Goal: Task Accomplishment & Management: Complete application form

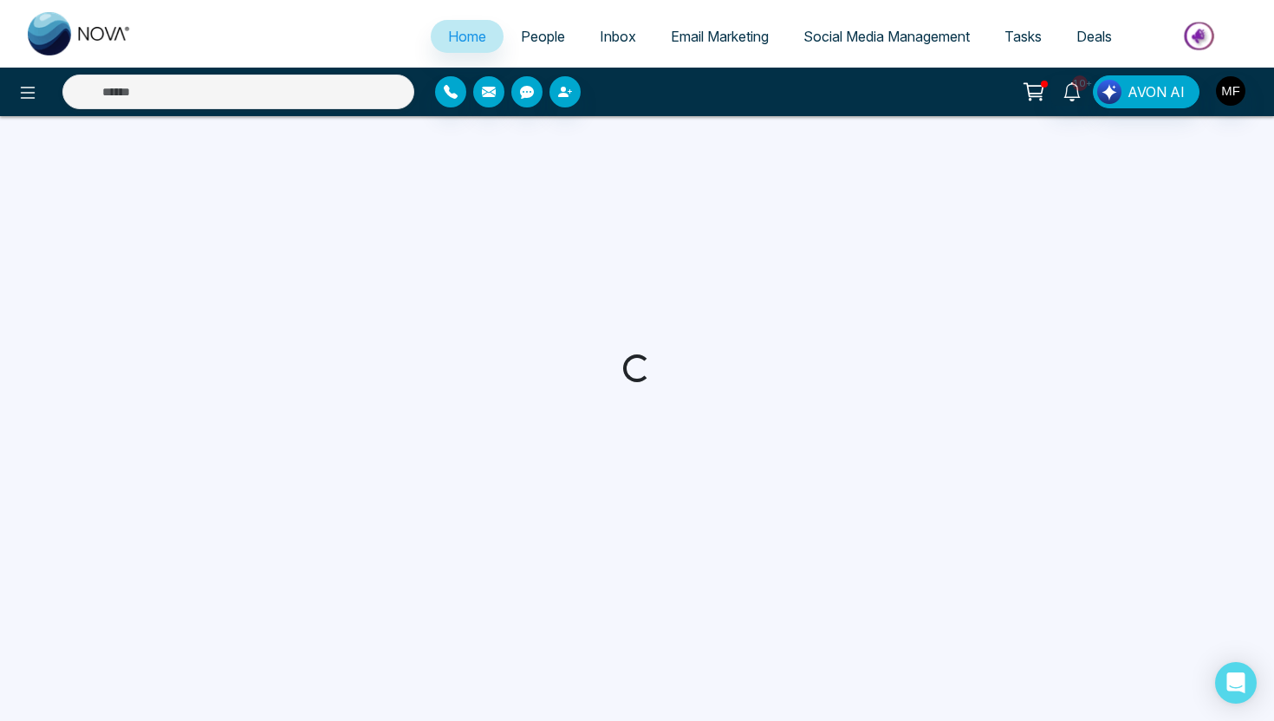
select select "*"
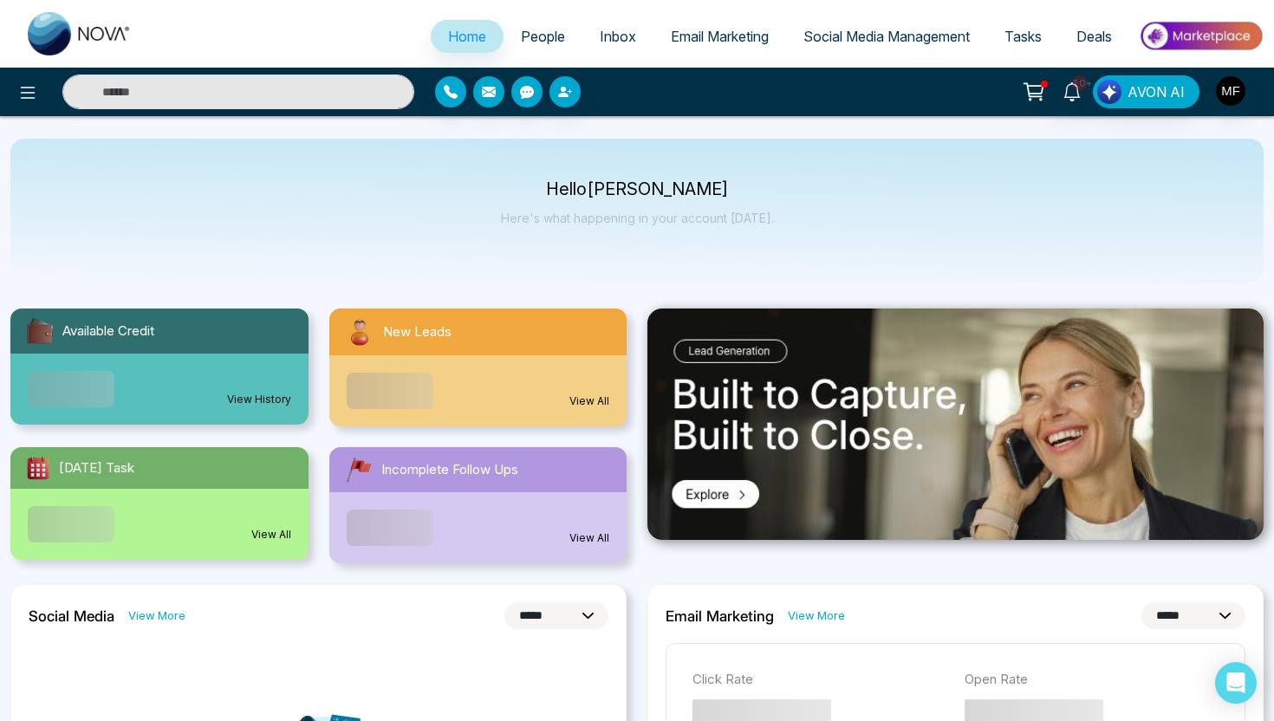
click at [540, 38] on span "People" at bounding box center [543, 36] width 44 height 17
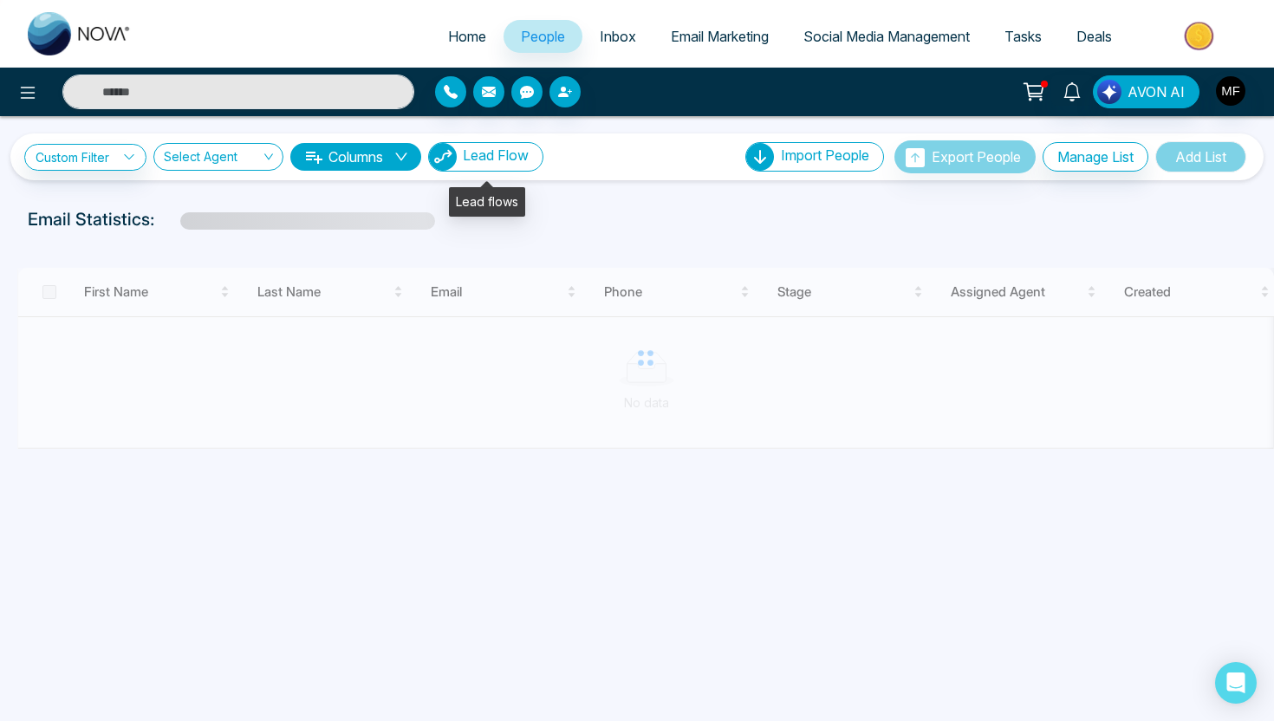
click at [511, 168] on button "Lead Flow" at bounding box center [485, 156] width 115 height 29
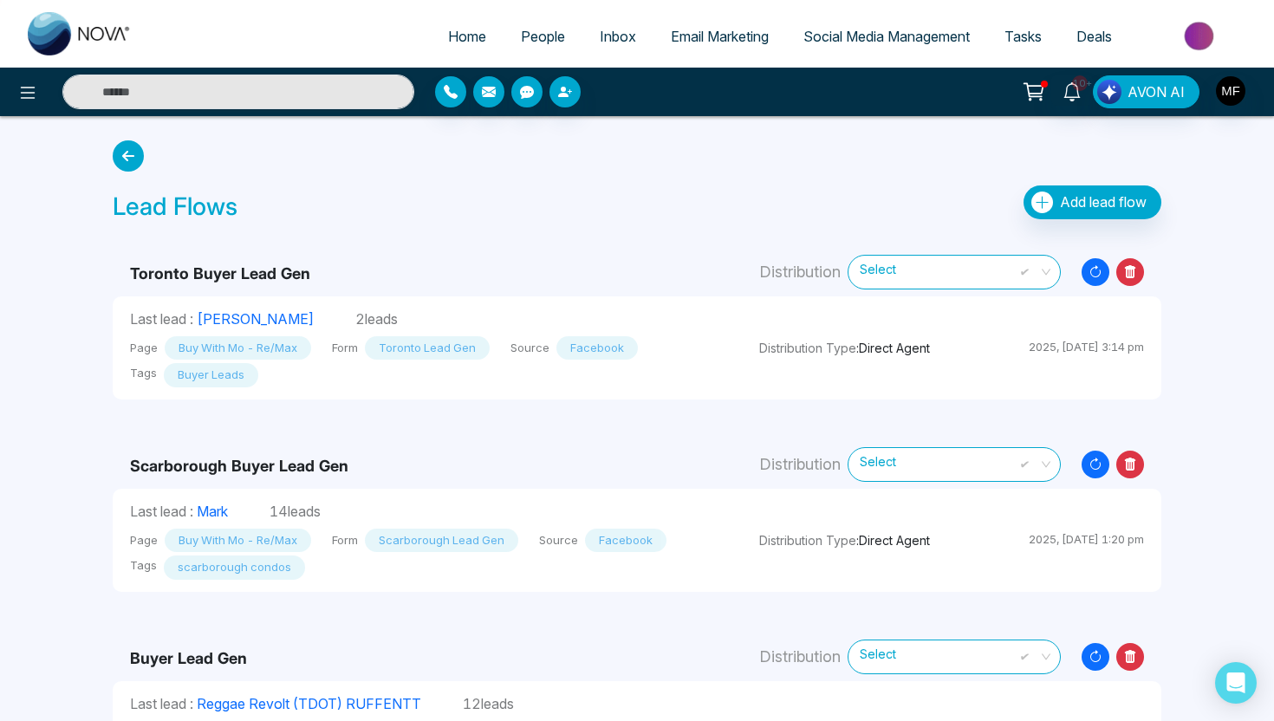
click at [230, 471] on b "Scarborough Buyer Lead Gen" at bounding box center [239, 466] width 218 height 18
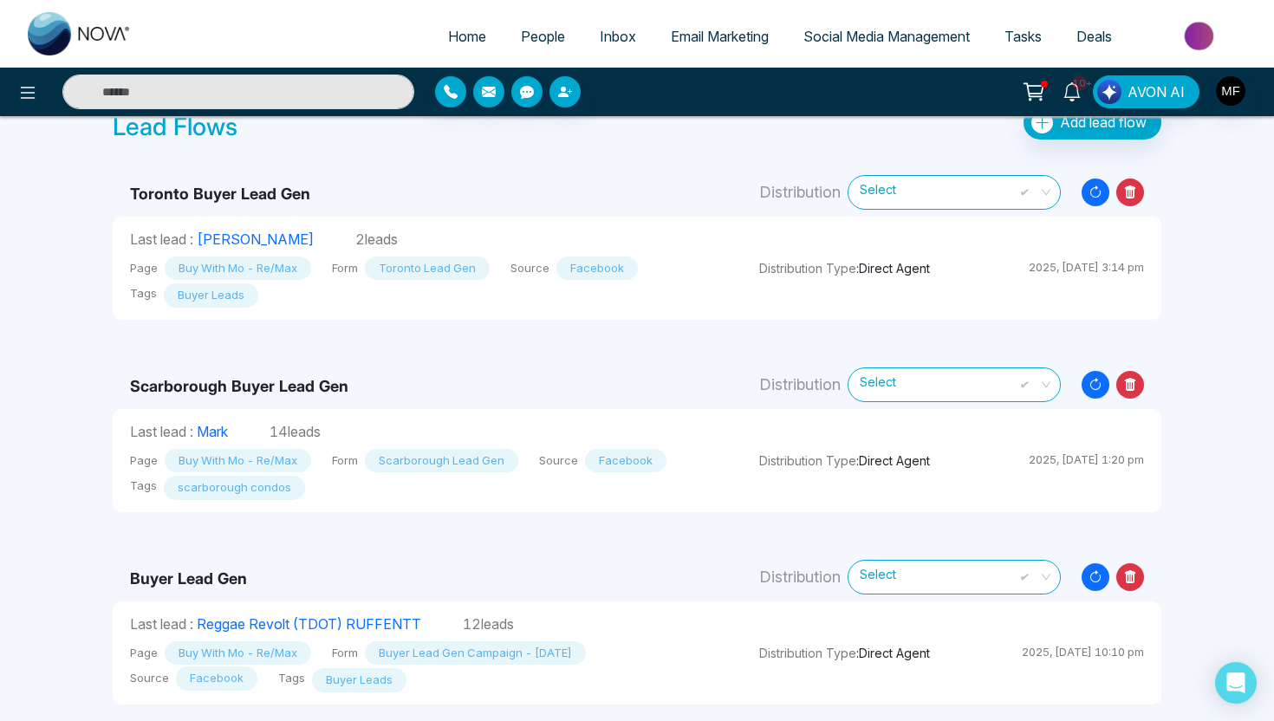
click at [323, 386] on b "Scarborough Buyer Lead Gen" at bounding box center [239, 386] width 218 height 18
click at [970, 389] on span "Select" at bounding box center [954, 384] width 189 height 30
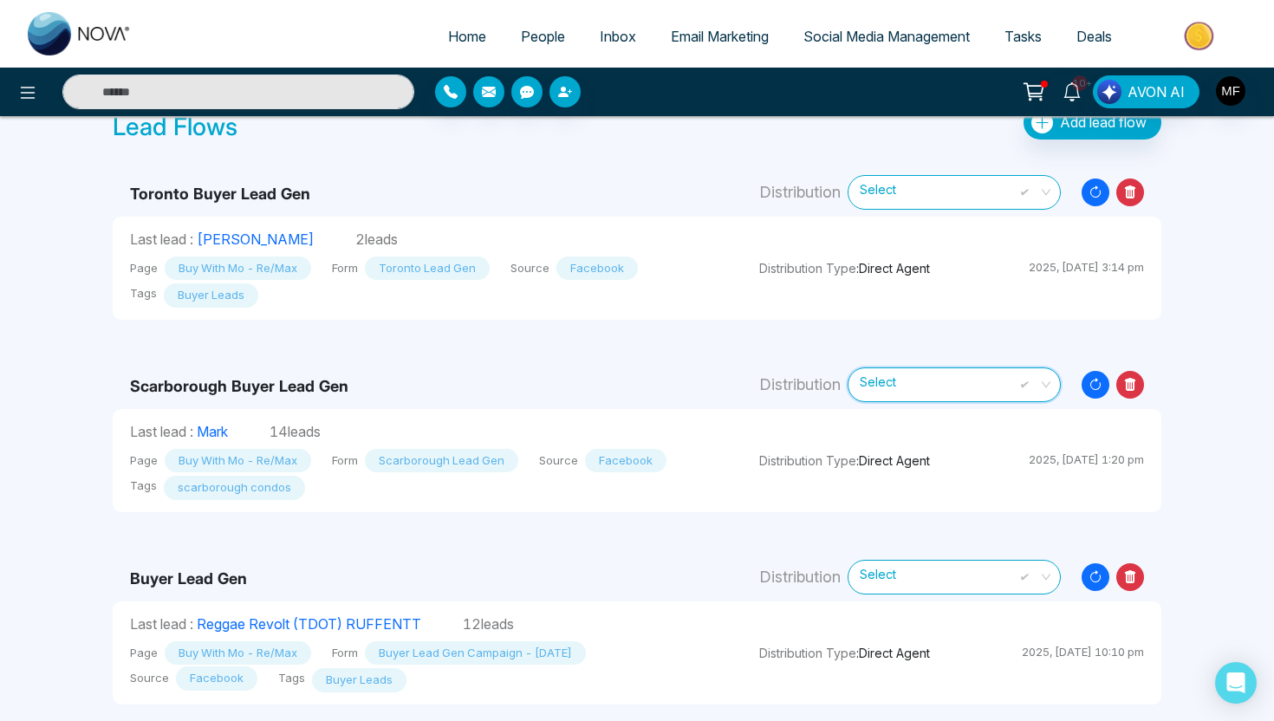
click at [265, 383] on b "Scarborough Buyer Lead Gen" at bounding box center [239, 386] width 218 height 18
click at [217, 429] on link "Mark" at bounding box center [212, 431] width 31 height 17
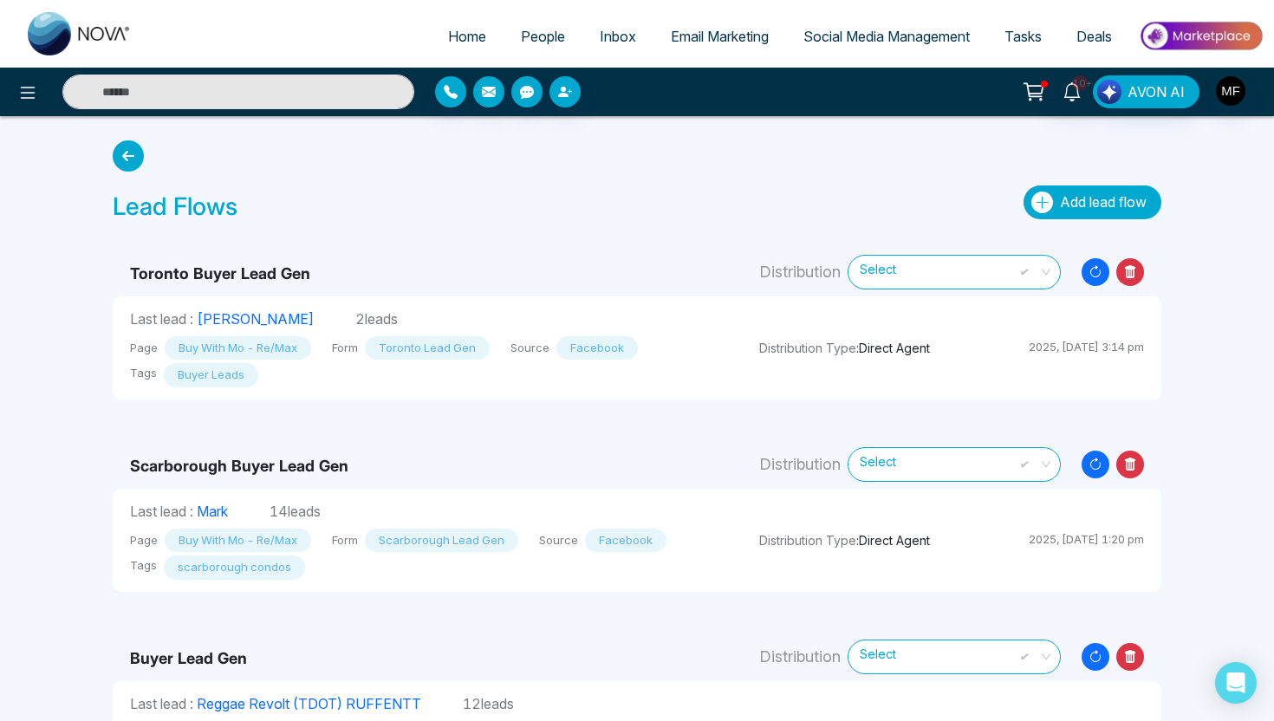
click at [1111, 192] on button "Add lead flow" at bounding box center [1093, 203] width 138 height 34
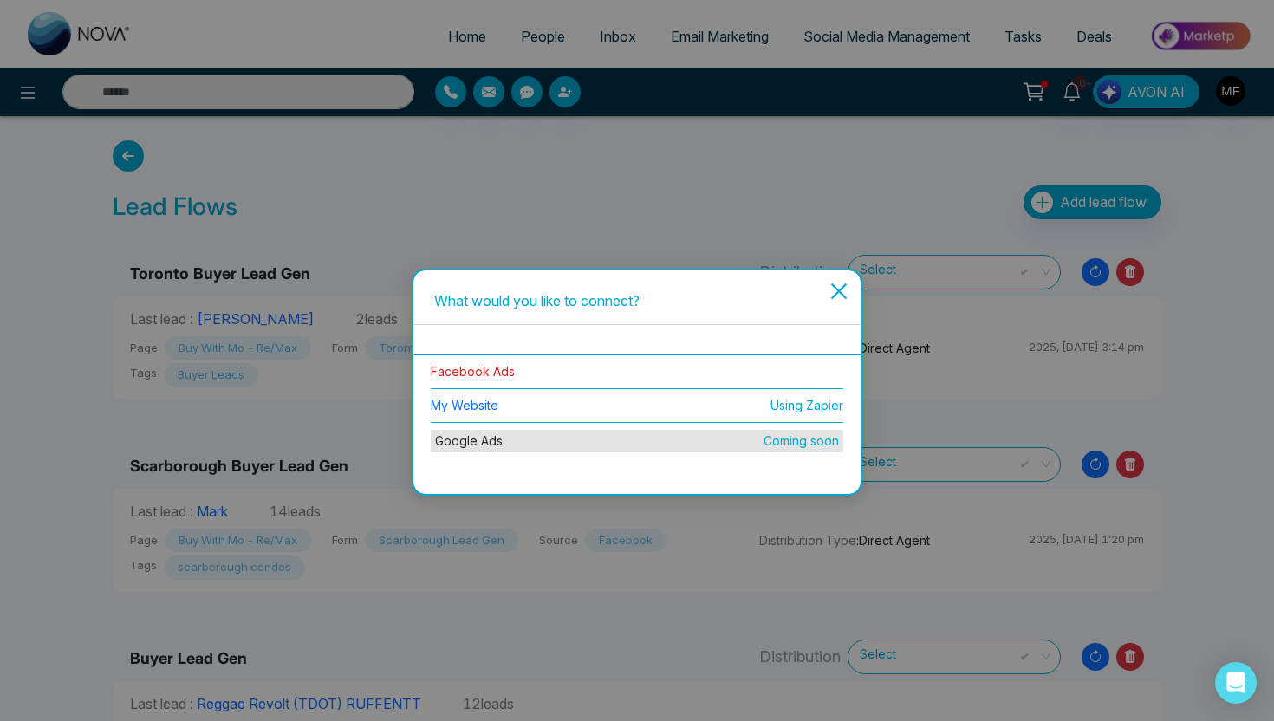
click at [478, 370] on link "Facebook Ads" at bounding box center [473, 371] width 84 height 15
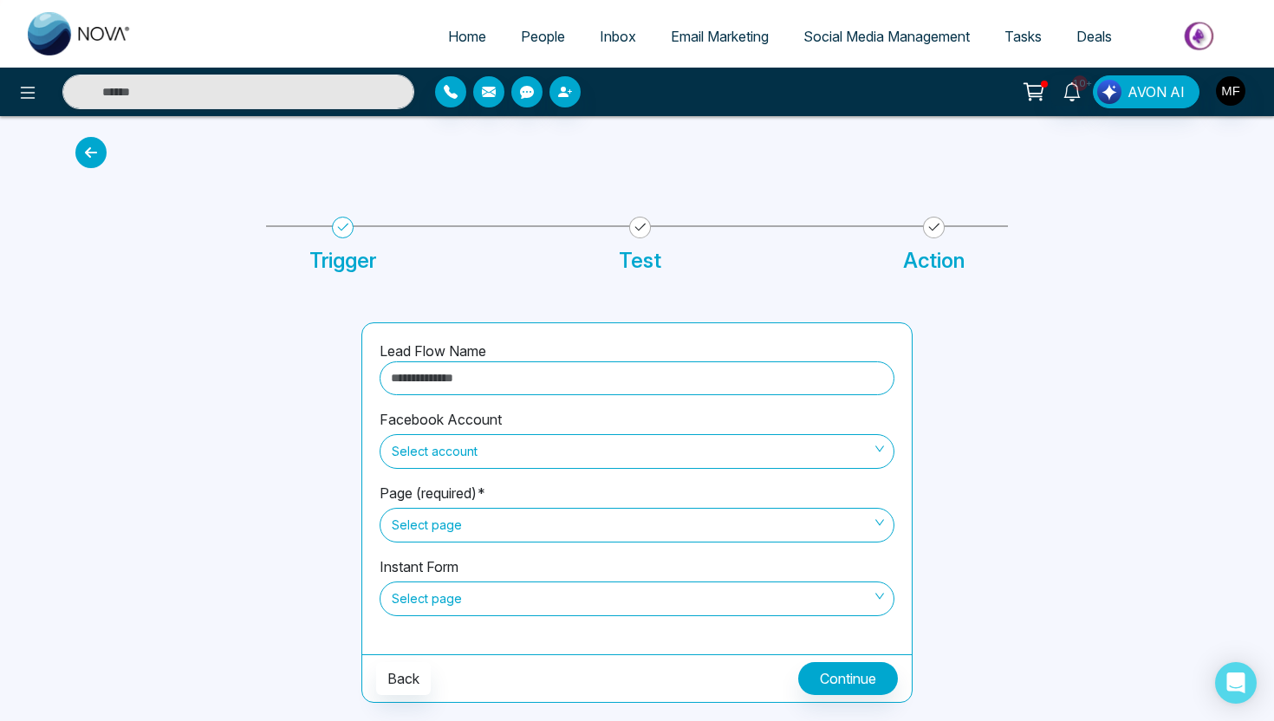
click at [518, 374] on input "text" at bounding box center [637, 378] width 515 height 34
type input "**********"
click at [427, 433] on div "Select account" at bounding box center [637, 449] width 515 height 39
click at [498, 452] on span "Select account" at bounding box center [637, 451] width 491 height 29
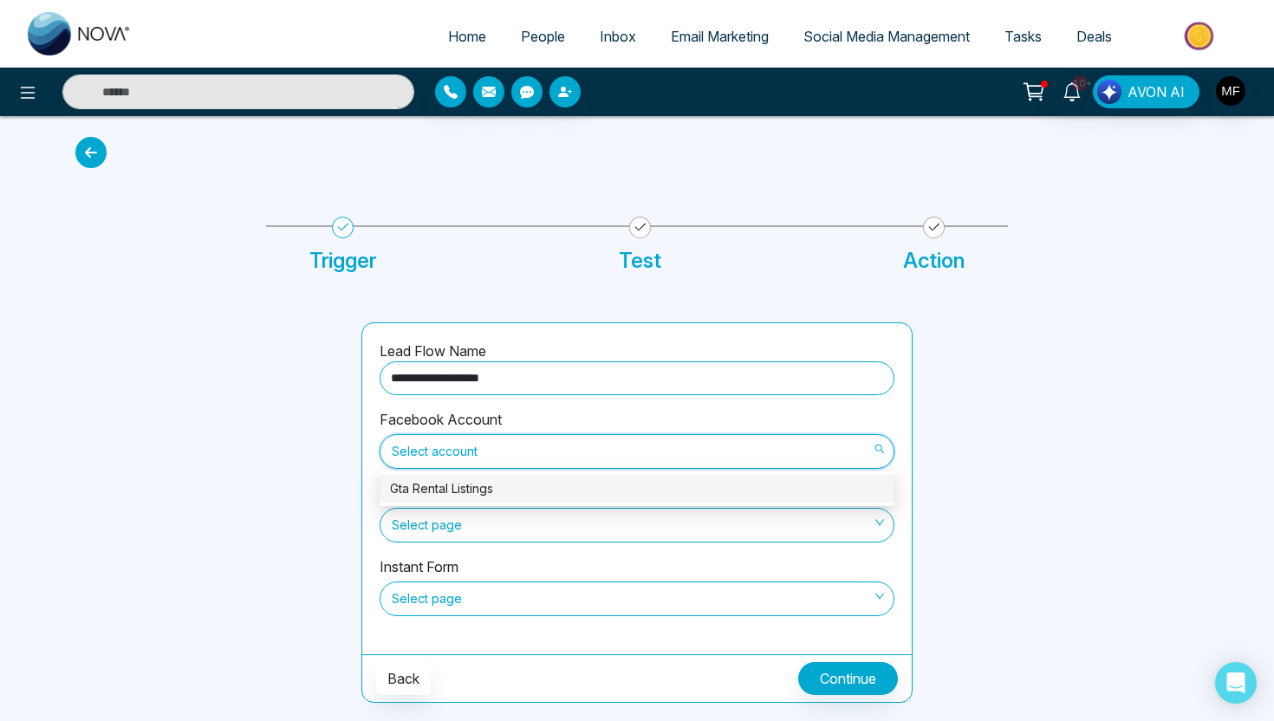
click at [505, 486] on div "Gta Rental Listings" at bounding box center [637, 488] width 494 height 19
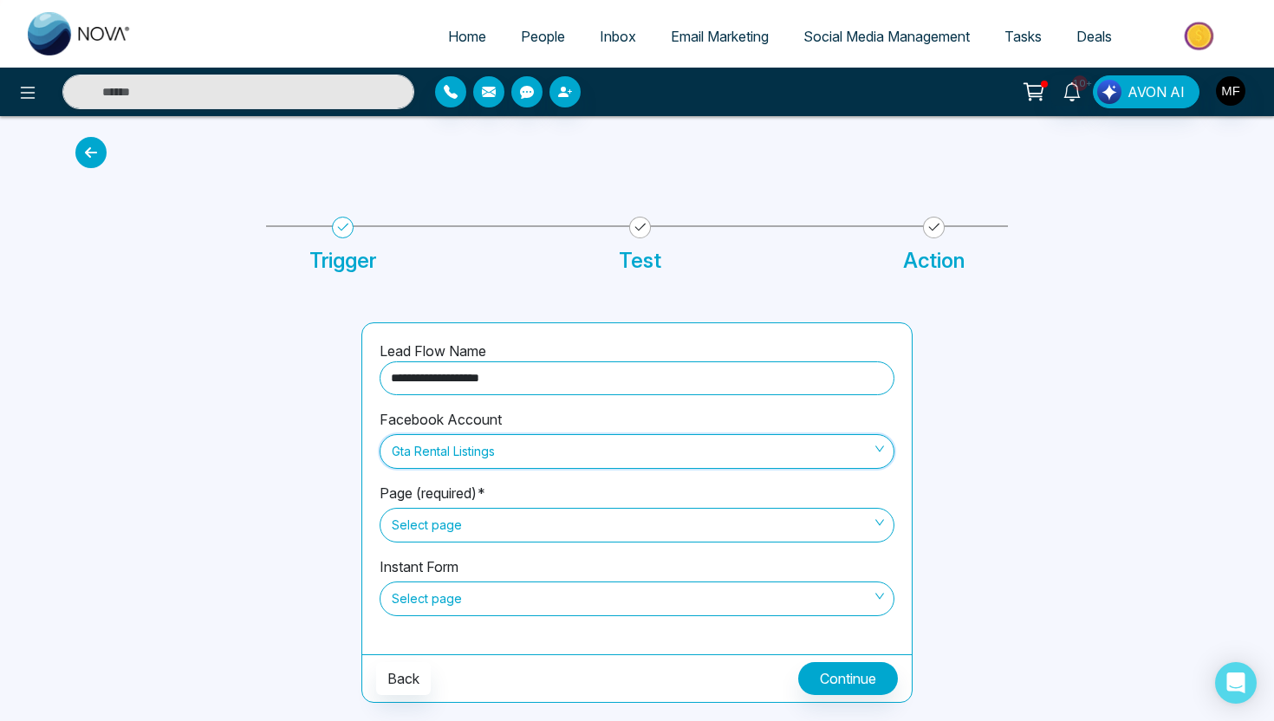
click at [512, 525] on span "Select page" at bounding box center [637, 525] width 491 height 29
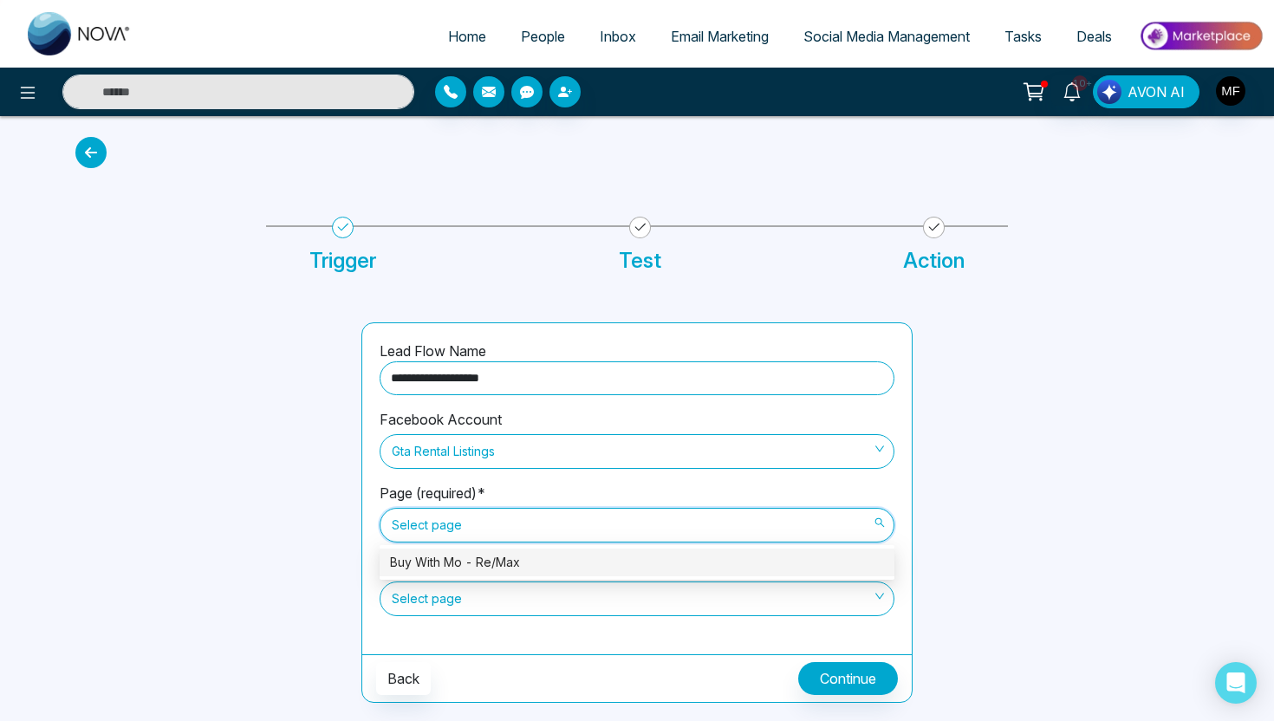
click at [491, 565] on div "Buy With Mo - Re/Max" at bounding box center [637, 562] width 494 height 19
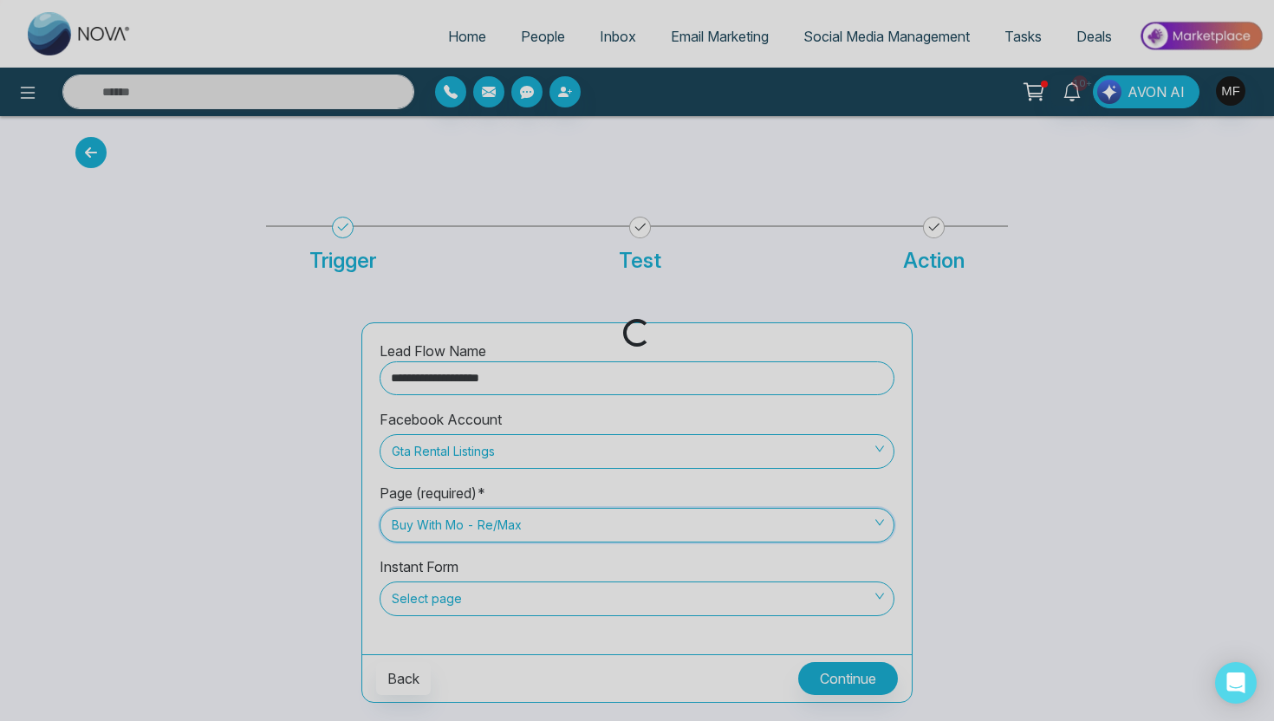
click at [494, 599] on div "Loading..." at bounding box center [637, 360] width 1274 height 721
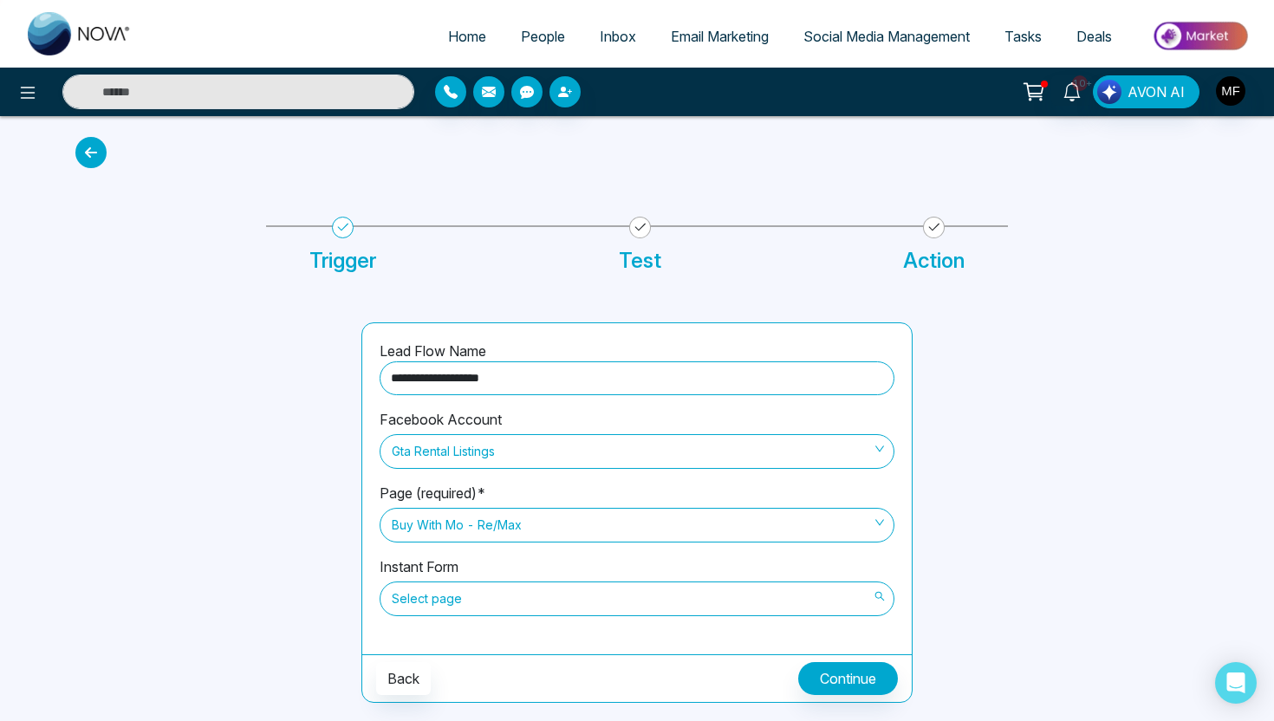
click at [512, 608] on span "Select page" at bounding box center [637, 598] width 491 height 29
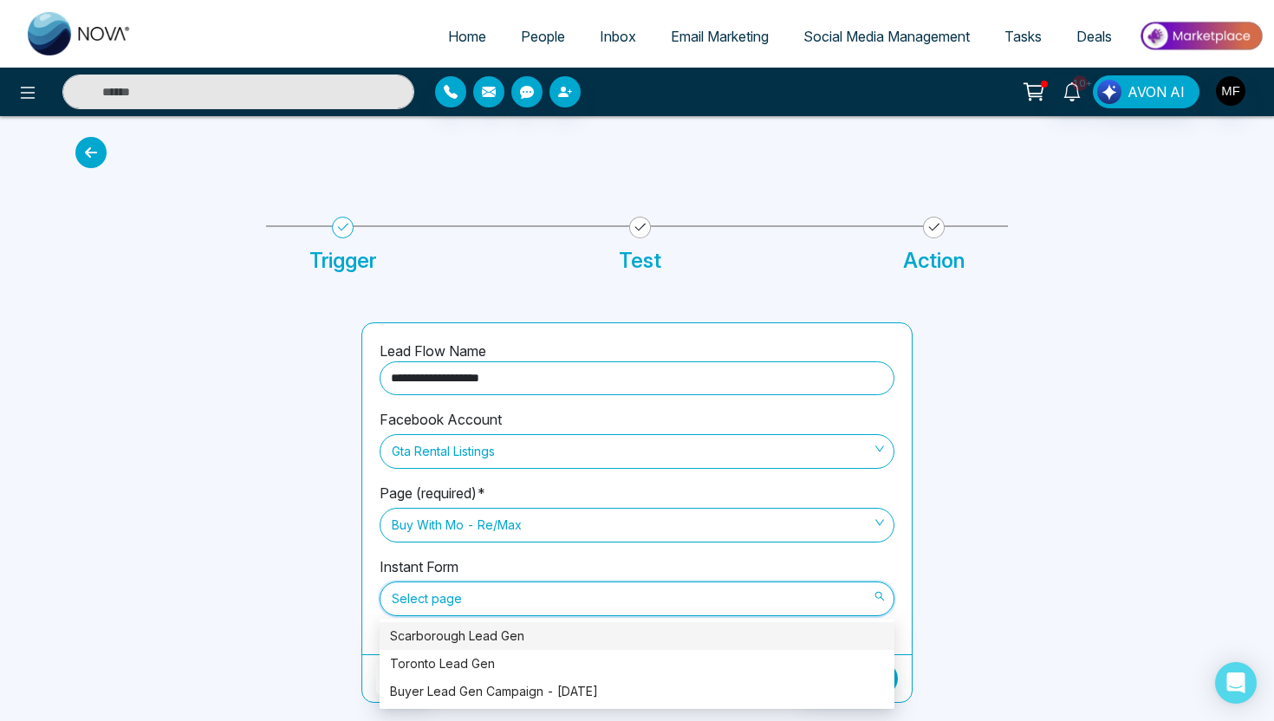
click at [518, 630] on div "Scarborough Lead Gen" at bounding box center [637, 636] width 494 height 19
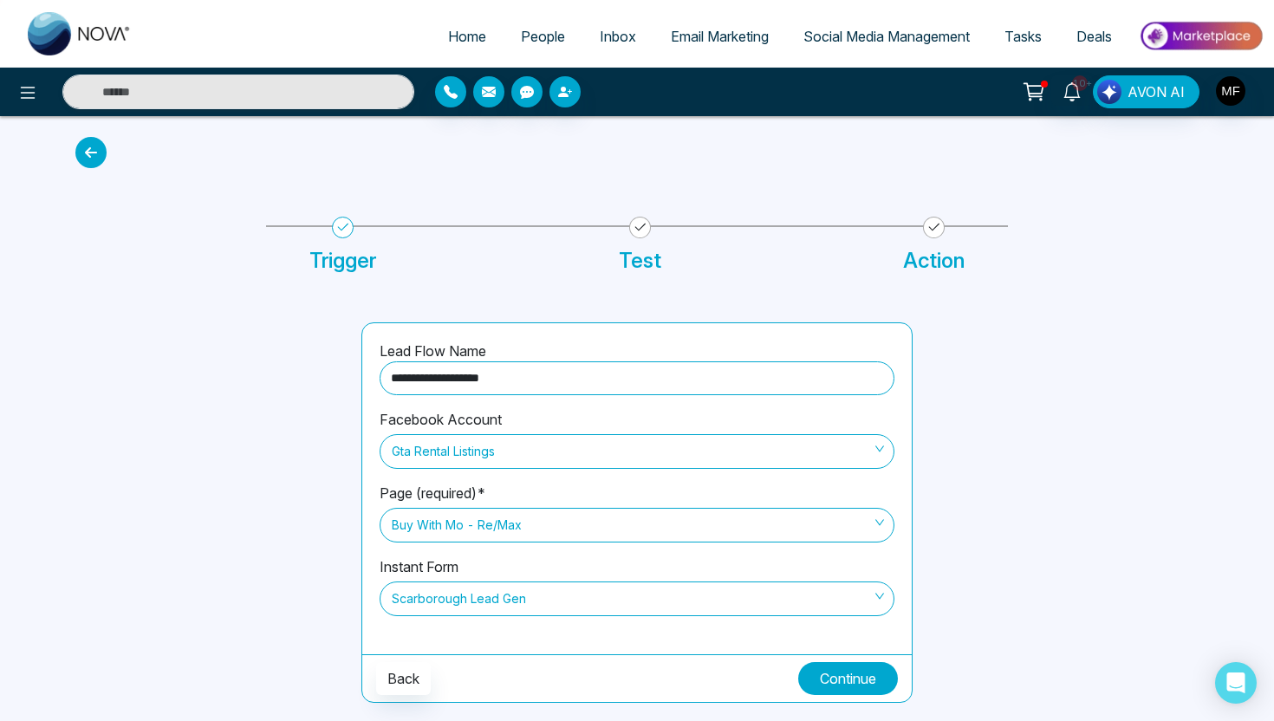
click at [825, 662] on button "Continue" at bounding box center [848, 678] width 100 height 33
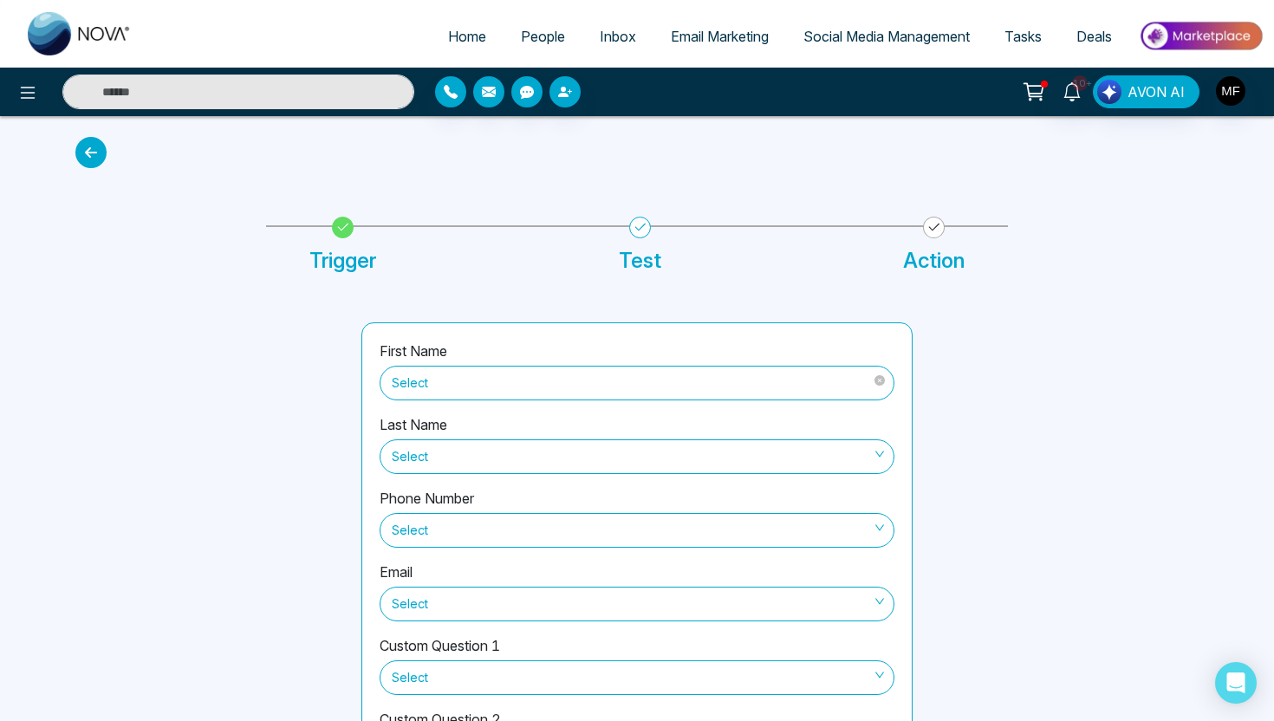
click at [551, 368] on span "Select" at bounding box center [637, 382] width 491 height 29
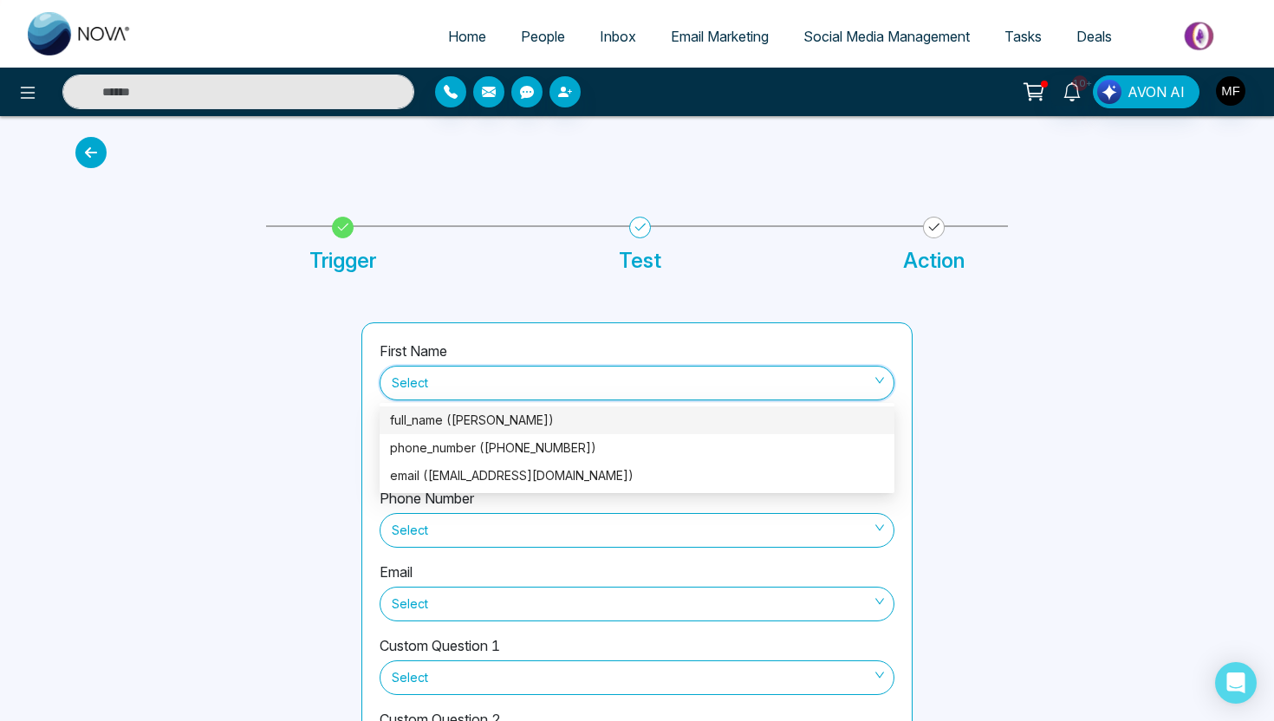
click at [531, 426] on div "full_name ([PERSON_NAME])" at bounding box center [637, 420] width 494 height 19
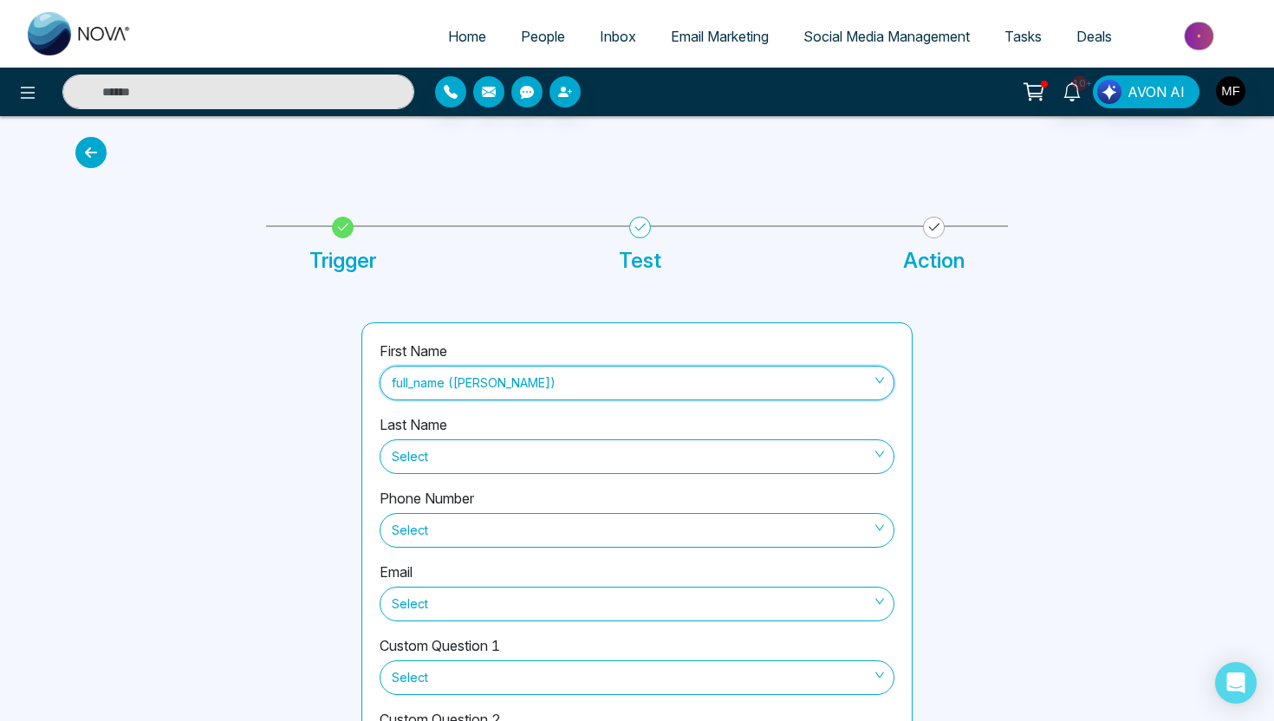
scroll to position [36, 0]
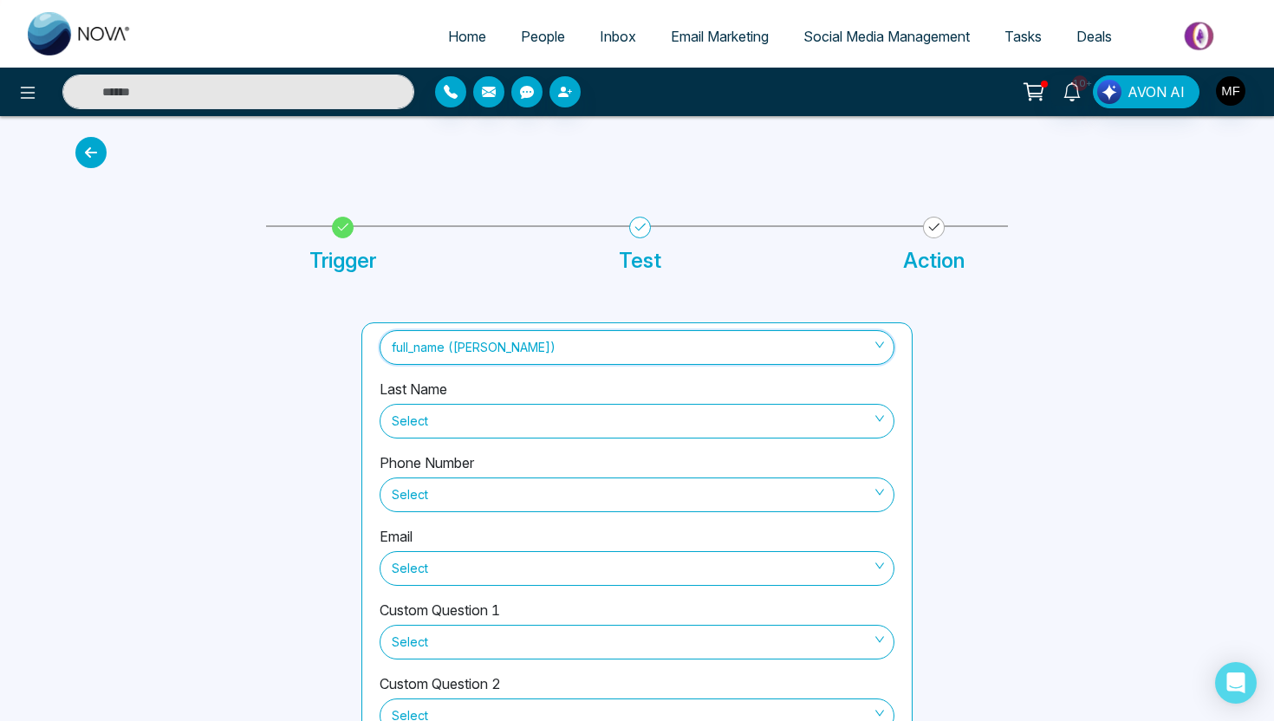
click at [531, 425] on span "Select" at bounding box center [637, 421] width 491 height 29
click at [599, 372] on div "First Name full_name ([PERSON_NAME])" at bounding box center [637, 342] width 515 height 74
click at [574, 488] on span "Select" at bounding box center [637, 494] width 491 height 29
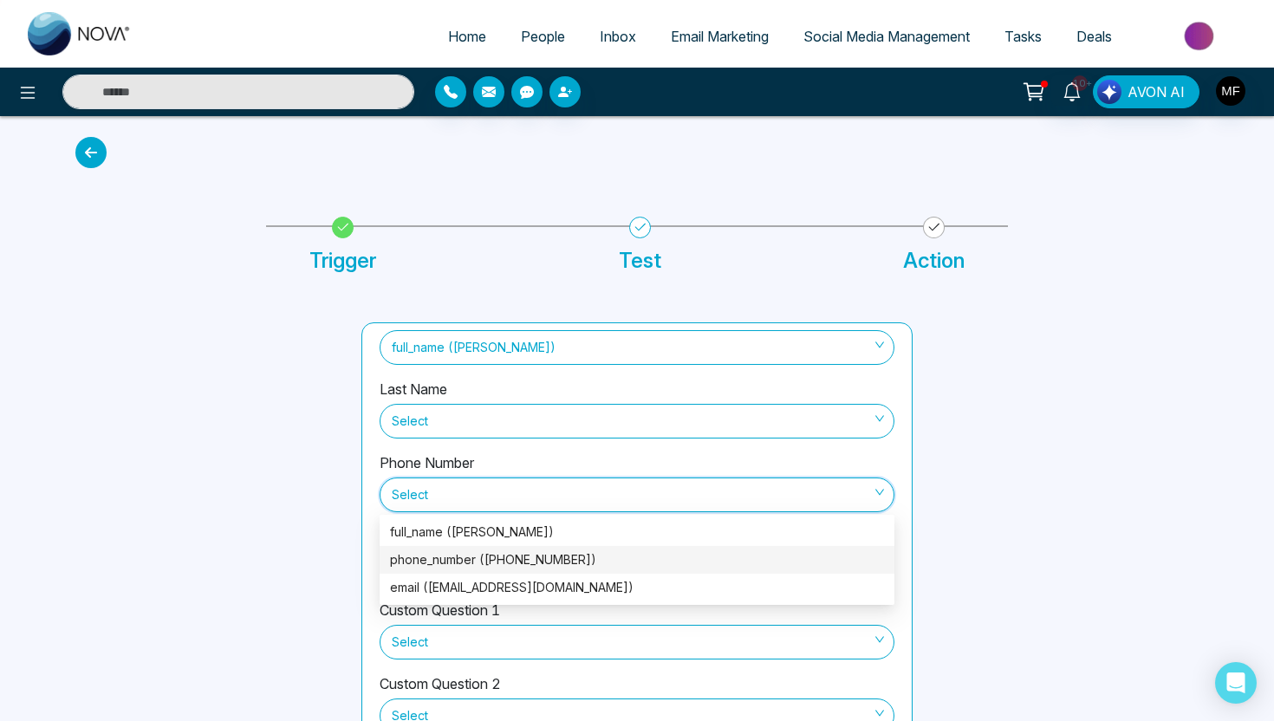
click at [573, 563] on div "phone_number ([PHONE_NUMBER])" at bounding box center [637, 559] width 494 height 19
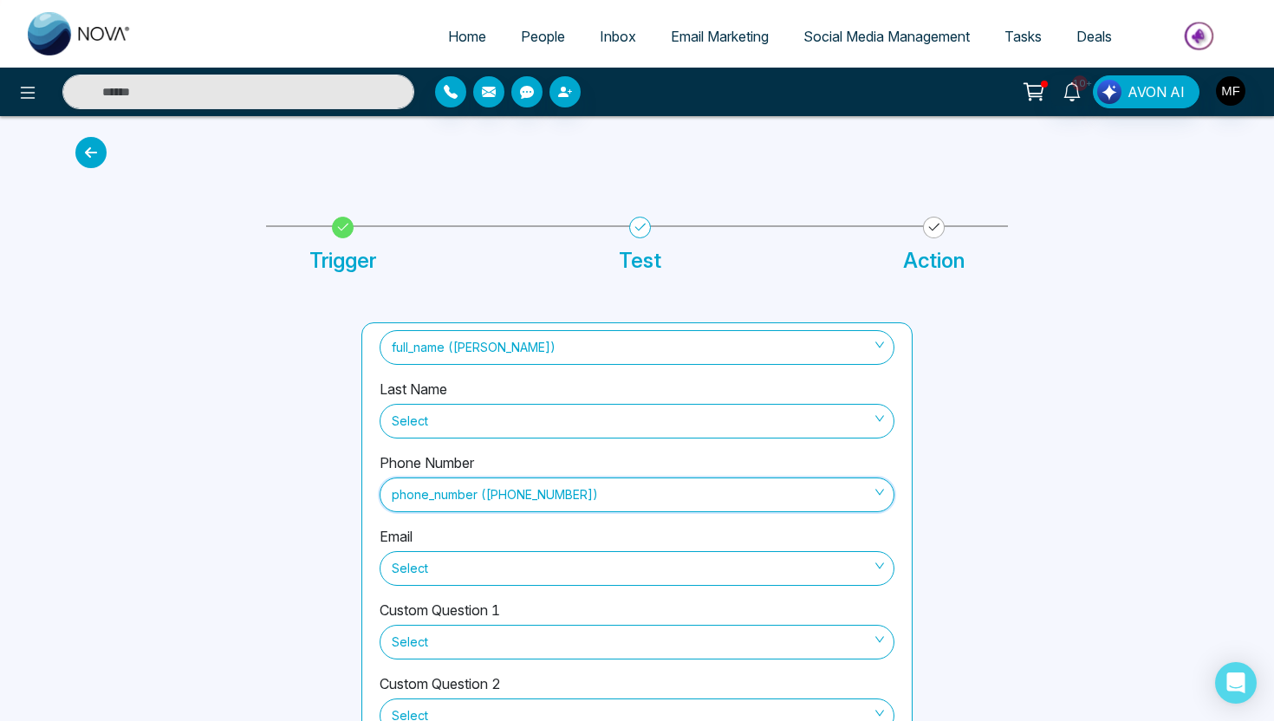
scroll to position [191, 0]
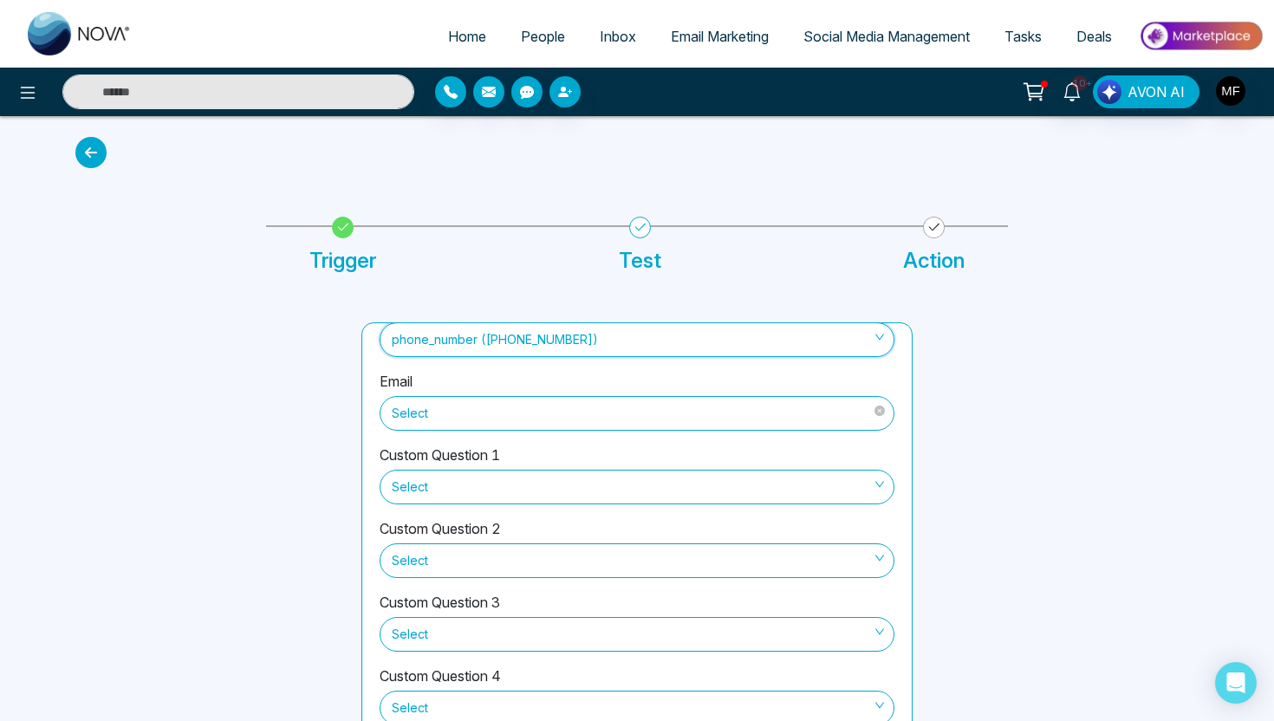
click at [602, 418] on span "Select" at bounding box center [637, 413] width 491 height 29
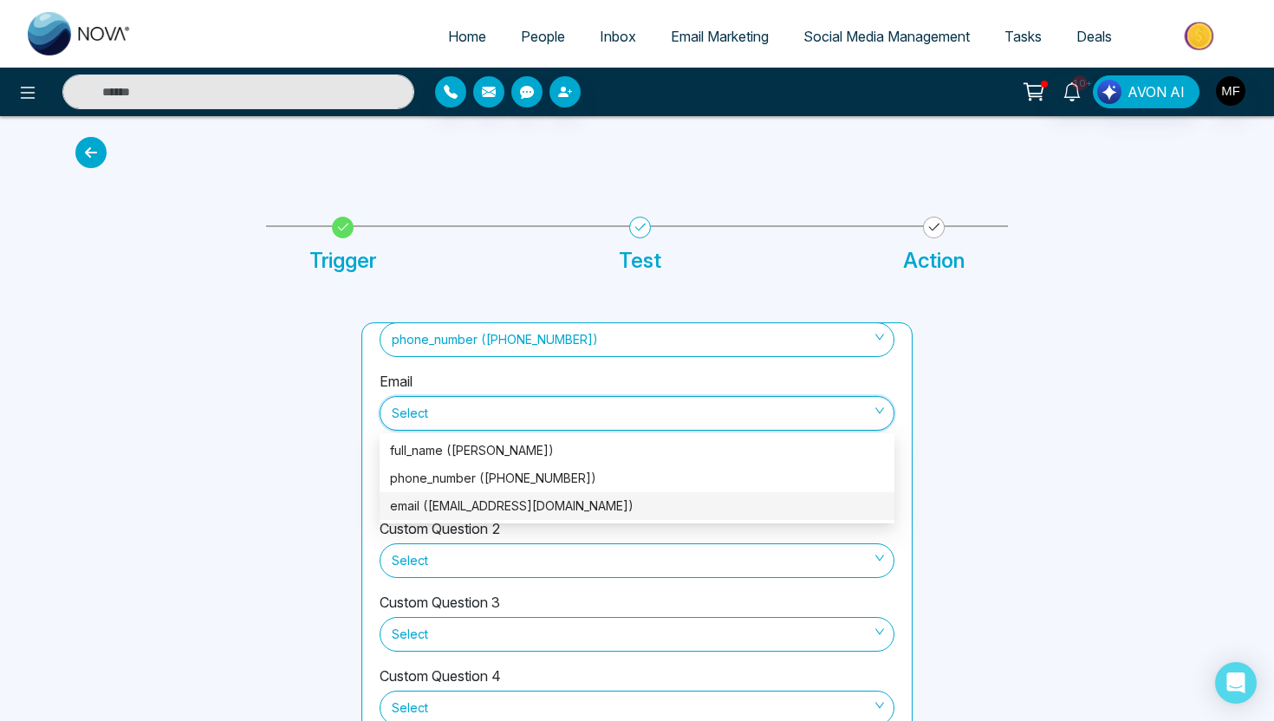
click at [586, 498] on div "email ([EMAIL_ADDRESS][DOMAIN_NAME])" at bounding box center [637, 506] width 494 height 19
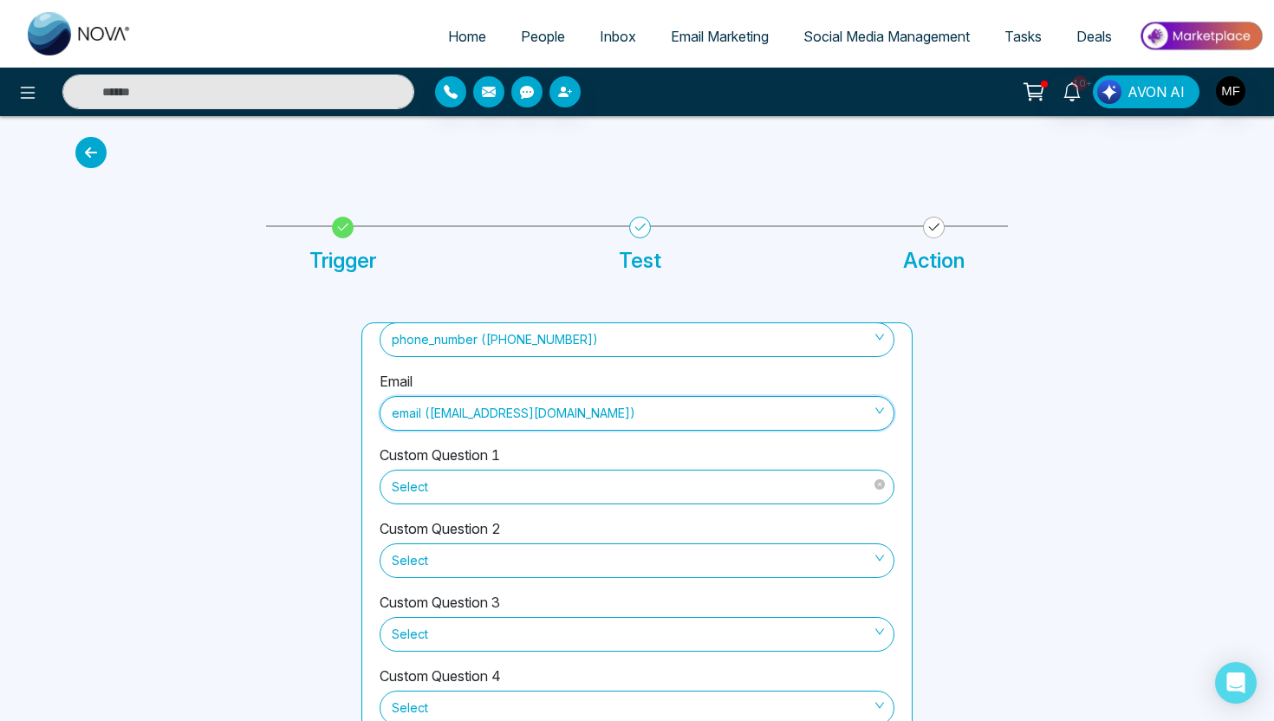
scroll to position [84, 0]
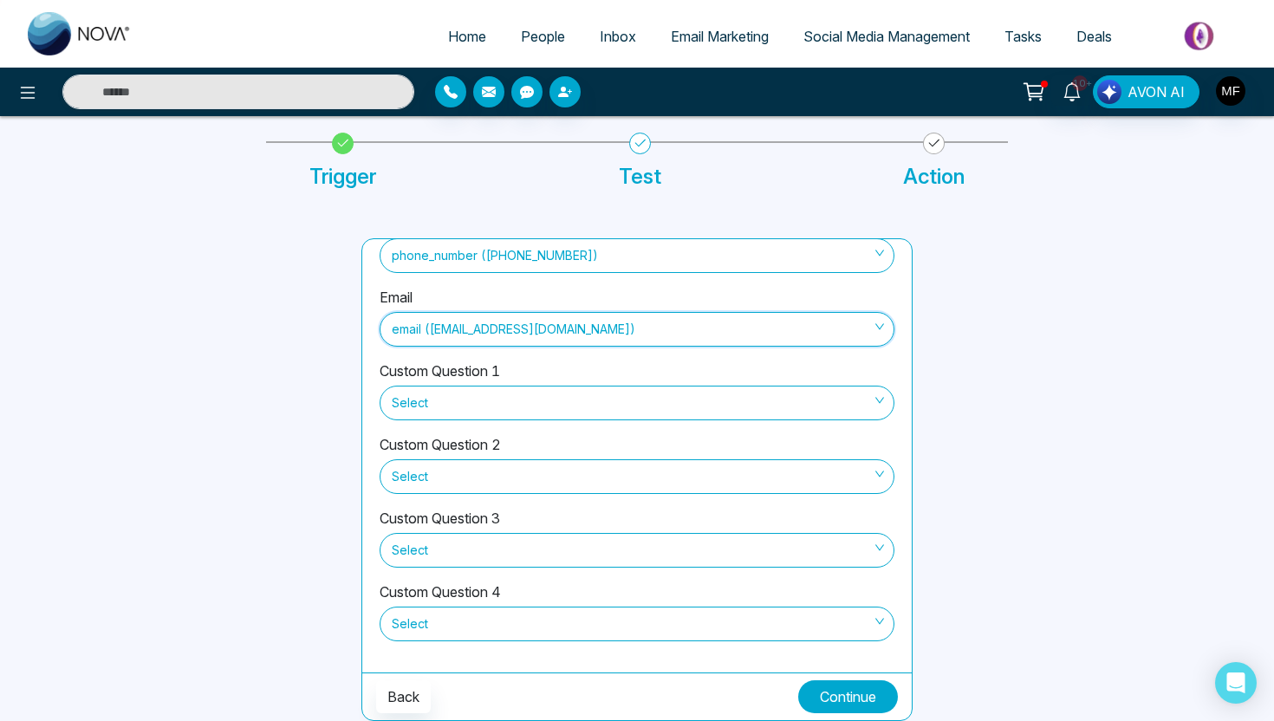
click at [871, 695] on button "Continue" at bounding box center [848, 696] width 100 height 33
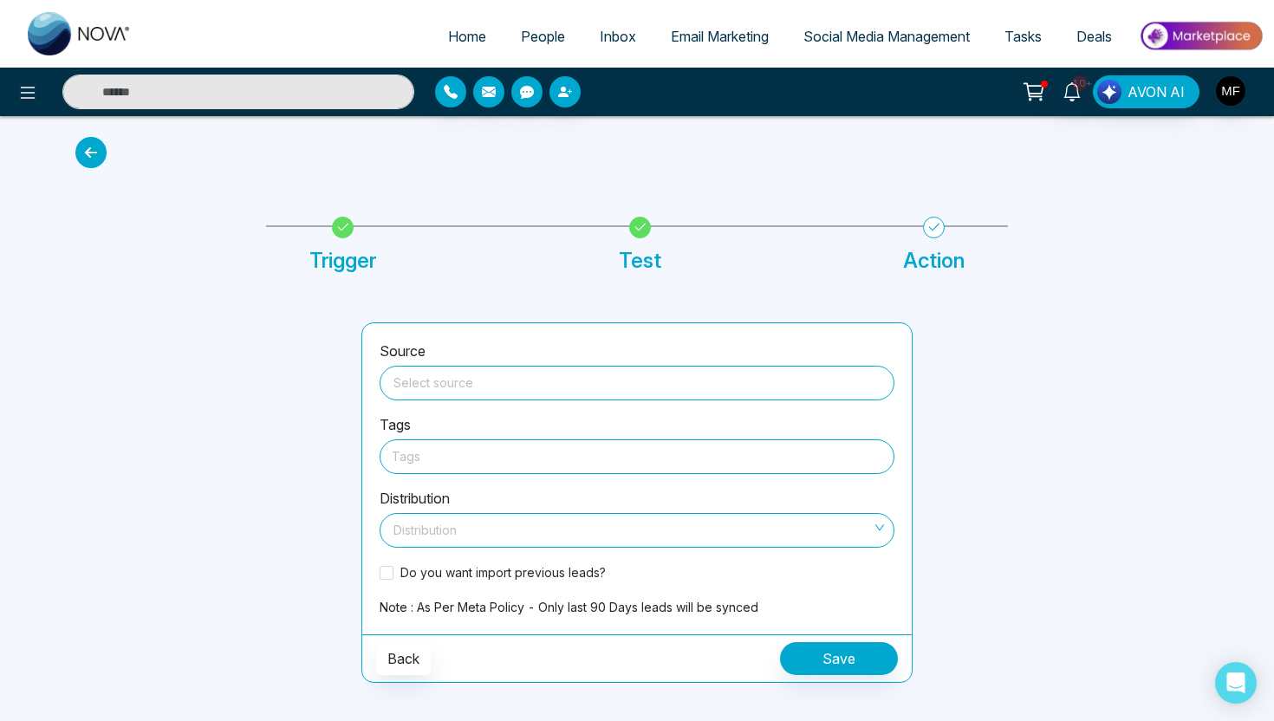
scroll to position [0, 0]
click at [713, 374] on input "search" at bounding box center [637, 380] width 494 height 26
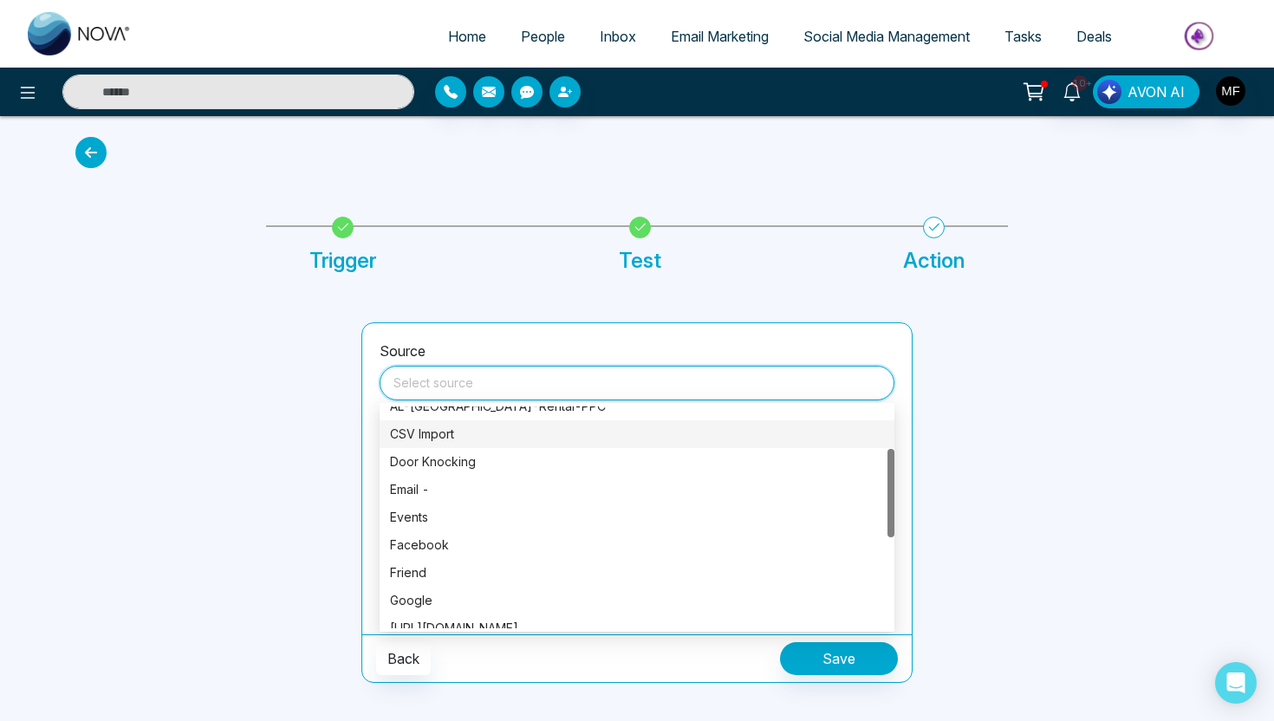
scroll to position [126, 0]
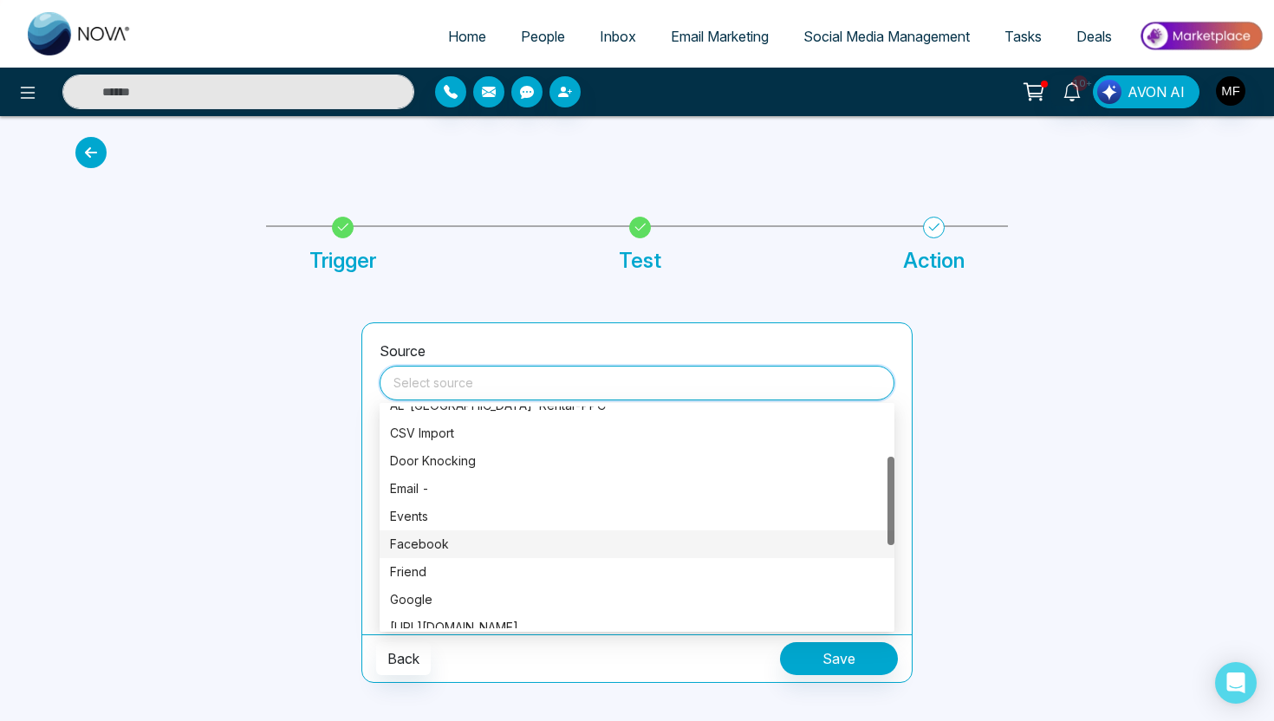
click at [539, 555] on div "Facebook" at bounding box center [637, 545] width 515 height 28
type input "********"
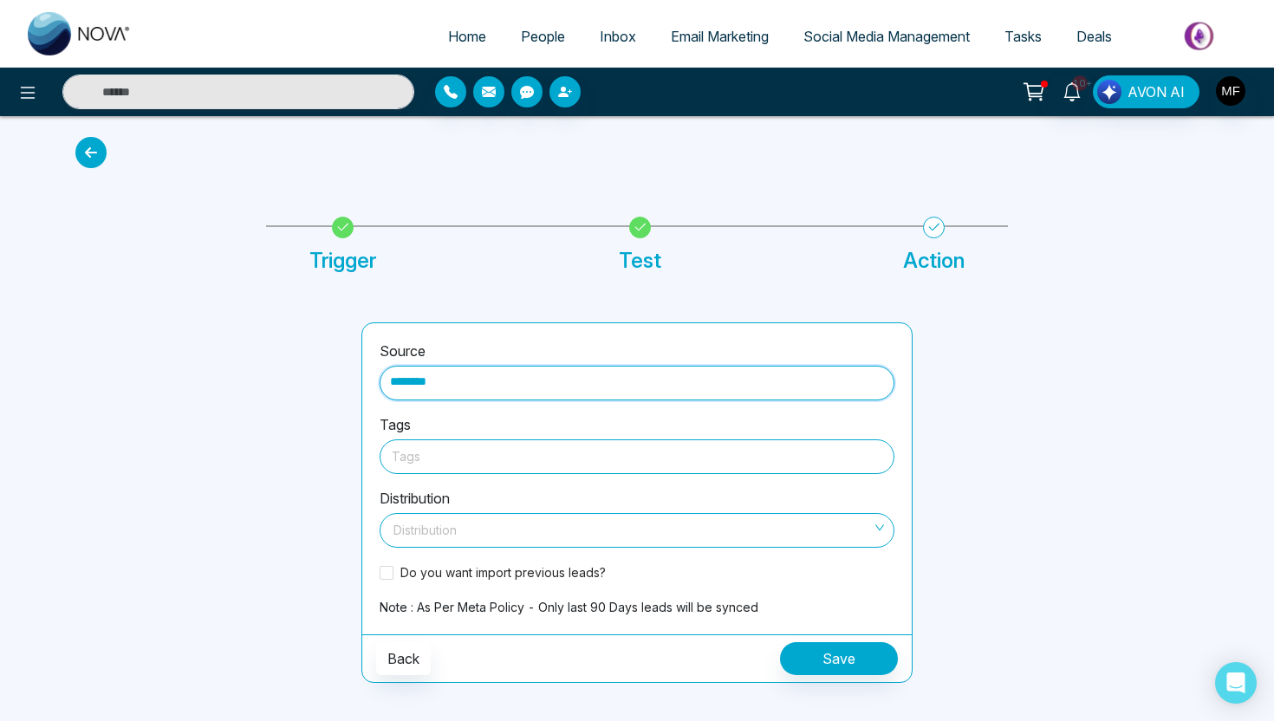
click at [581, 461] on div at bounding box center [637, 457] width 491 height 22
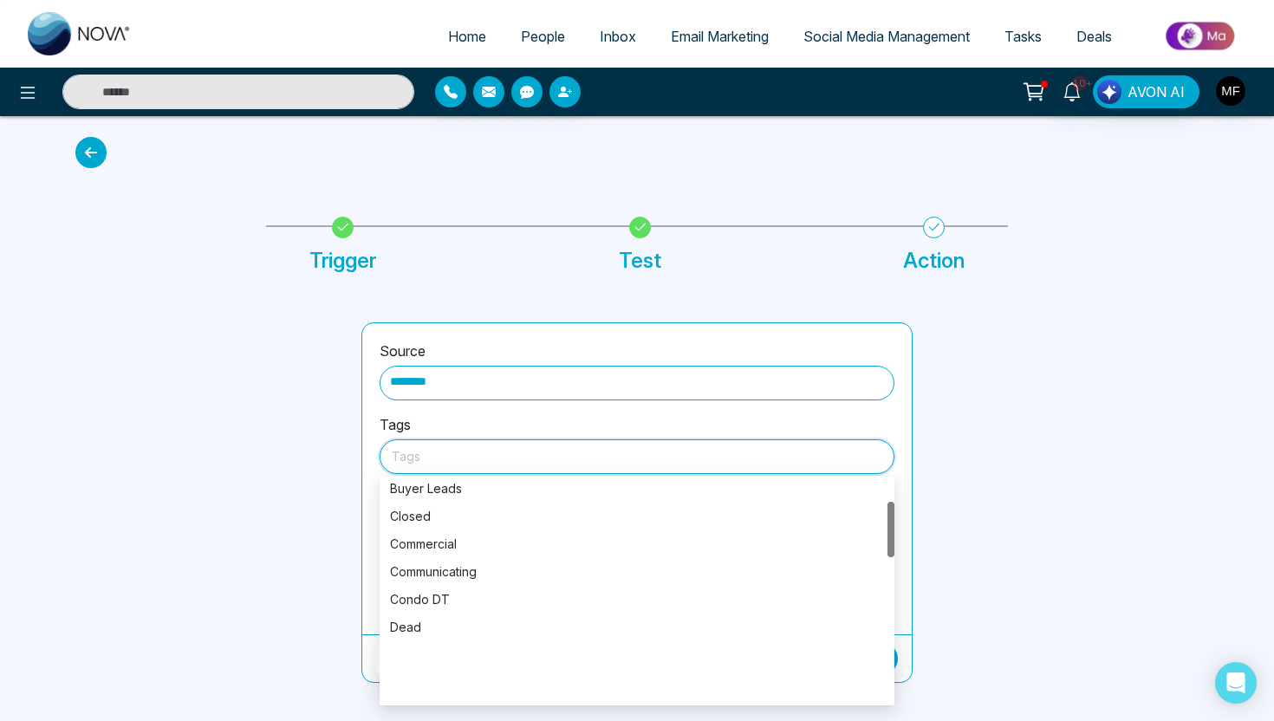
scroll to position [0, 0]
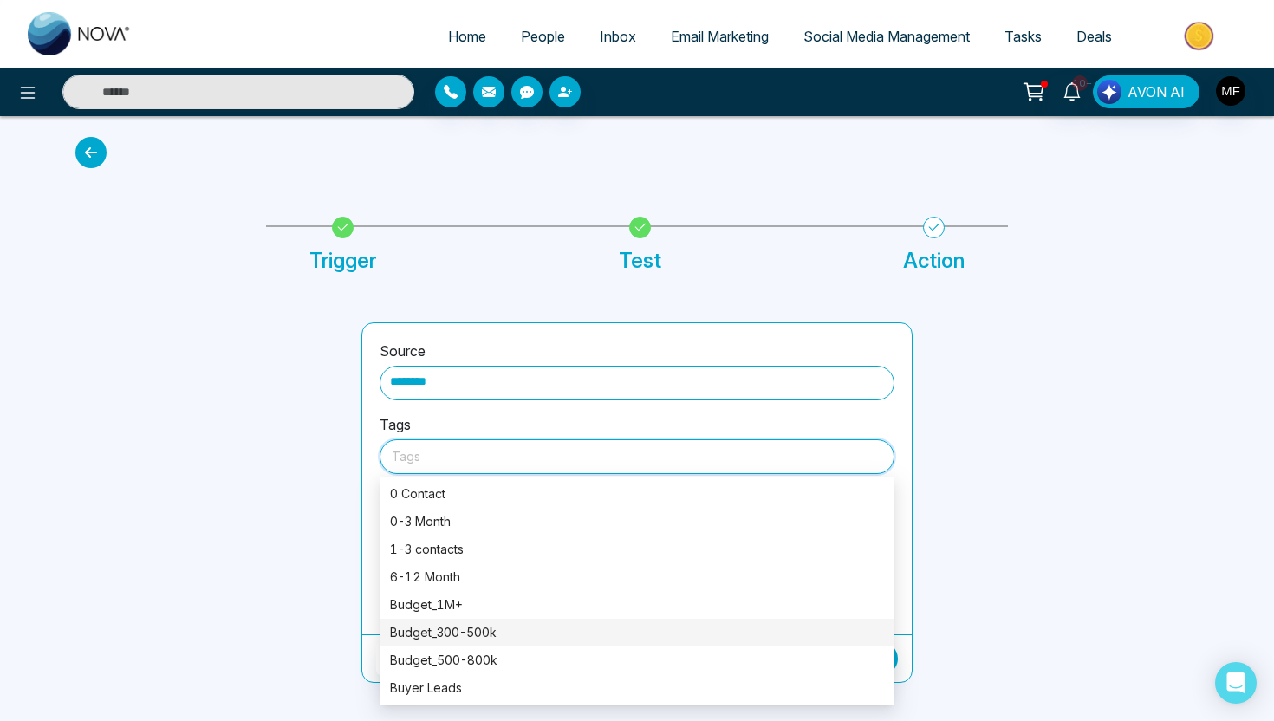
click at [325, 400] on div at bounding box center [208, 502] width 286 height 361
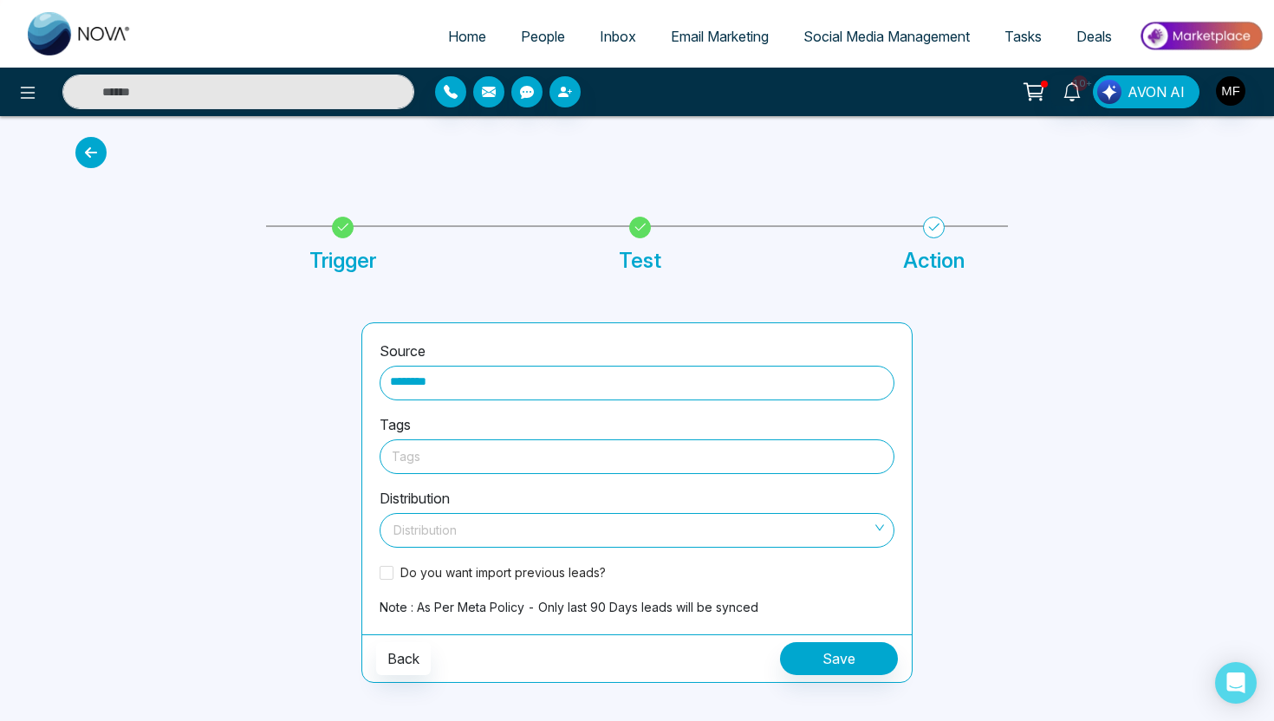
click at [102, 159] on icon at bounding box center [90, 152] width 31 height 31
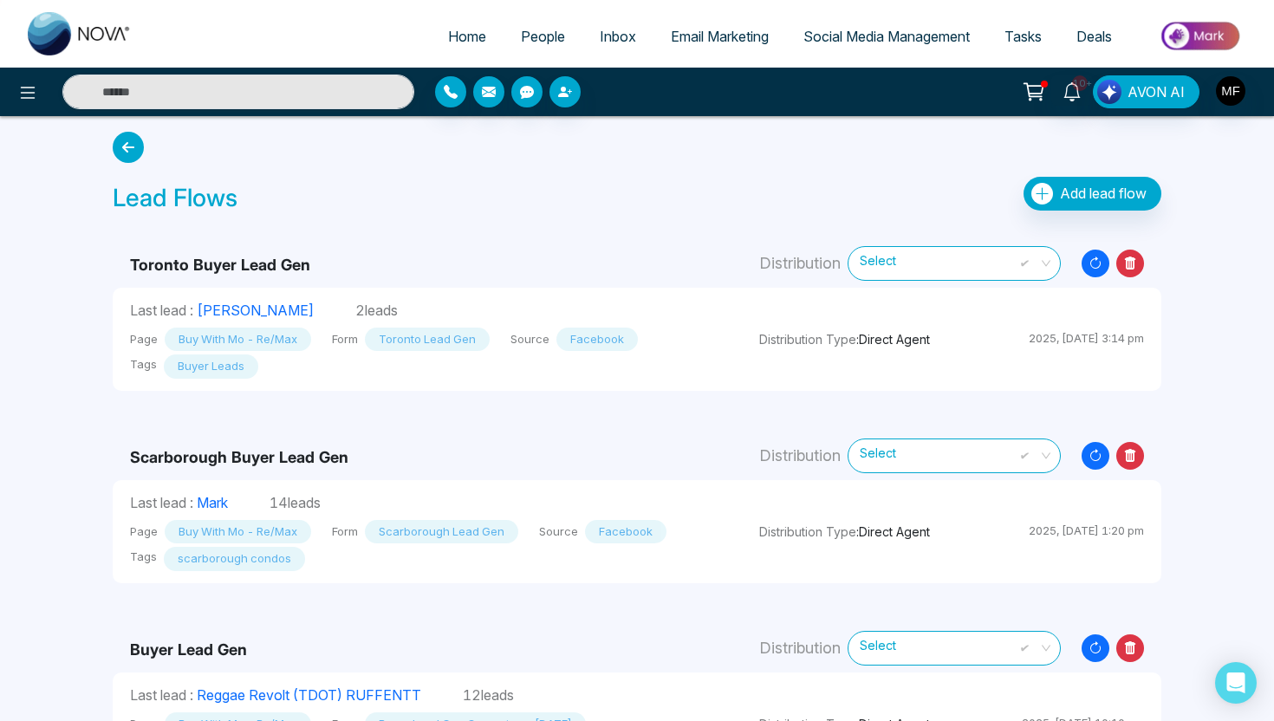
scroll to position [3, 0]
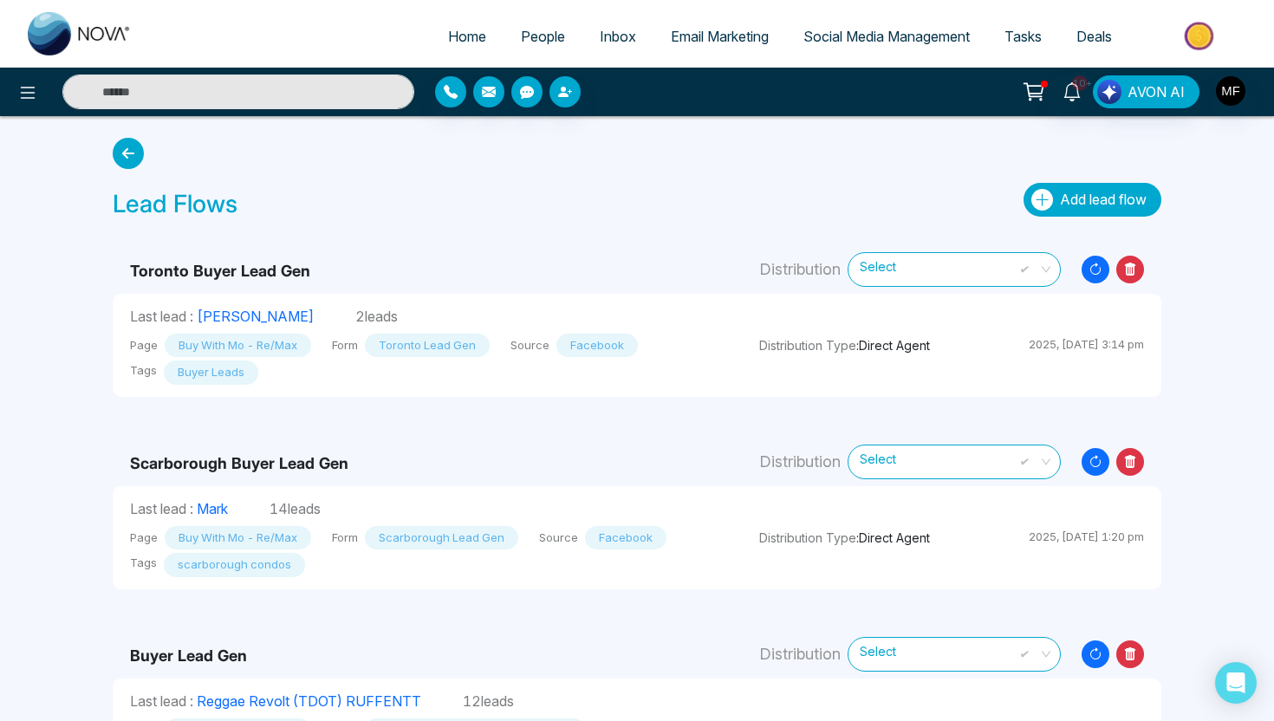
click at [1097, 208] on button "Add lead flow" at bounding box center [1093, 200] width 138 height 34
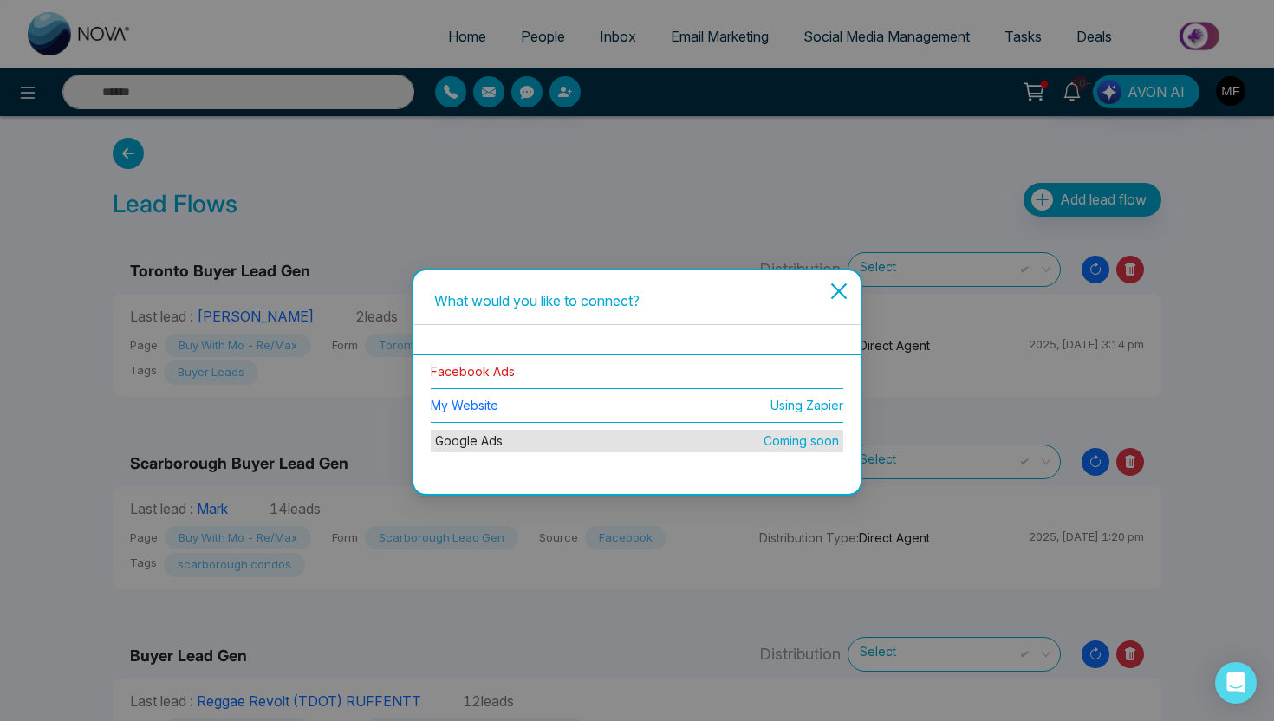
click at [459, 373] on link "Facebook Ads" at bounding box center [473, 371] width 84 height 15
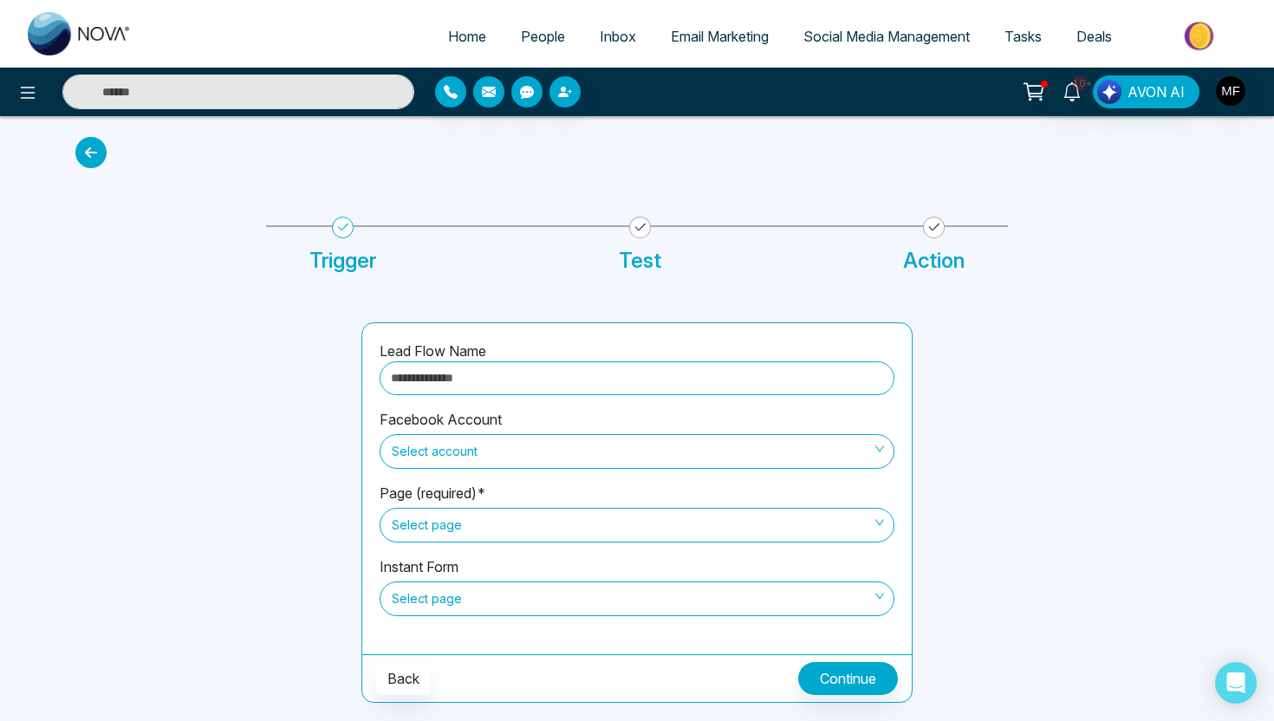
click at [504, 380] on input "text" at bounding box center [637, 378] width 515 height 34
click at [433, 461] on span "Select account" at bounding box center [637, 451] width 491 height 29
type input "**********"
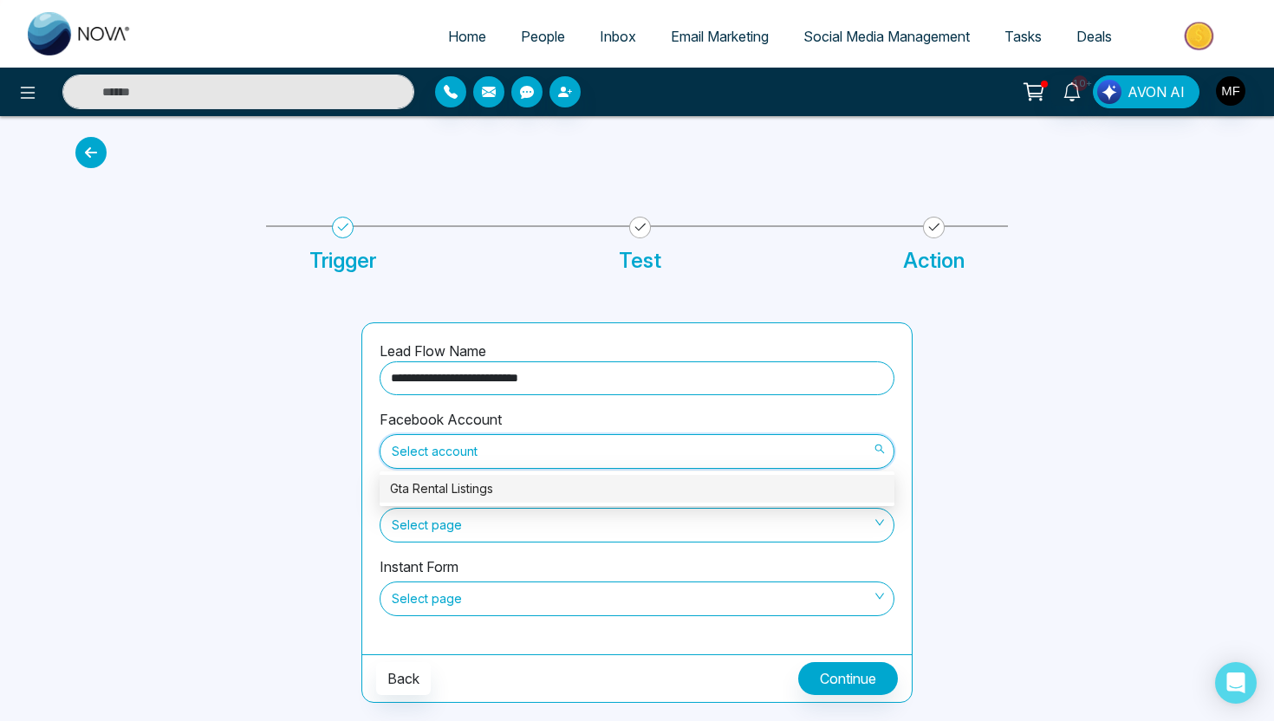
click at [448, 489] on div "Gta Rental Listings" at bounding box center [637, 488] width 494 height 19
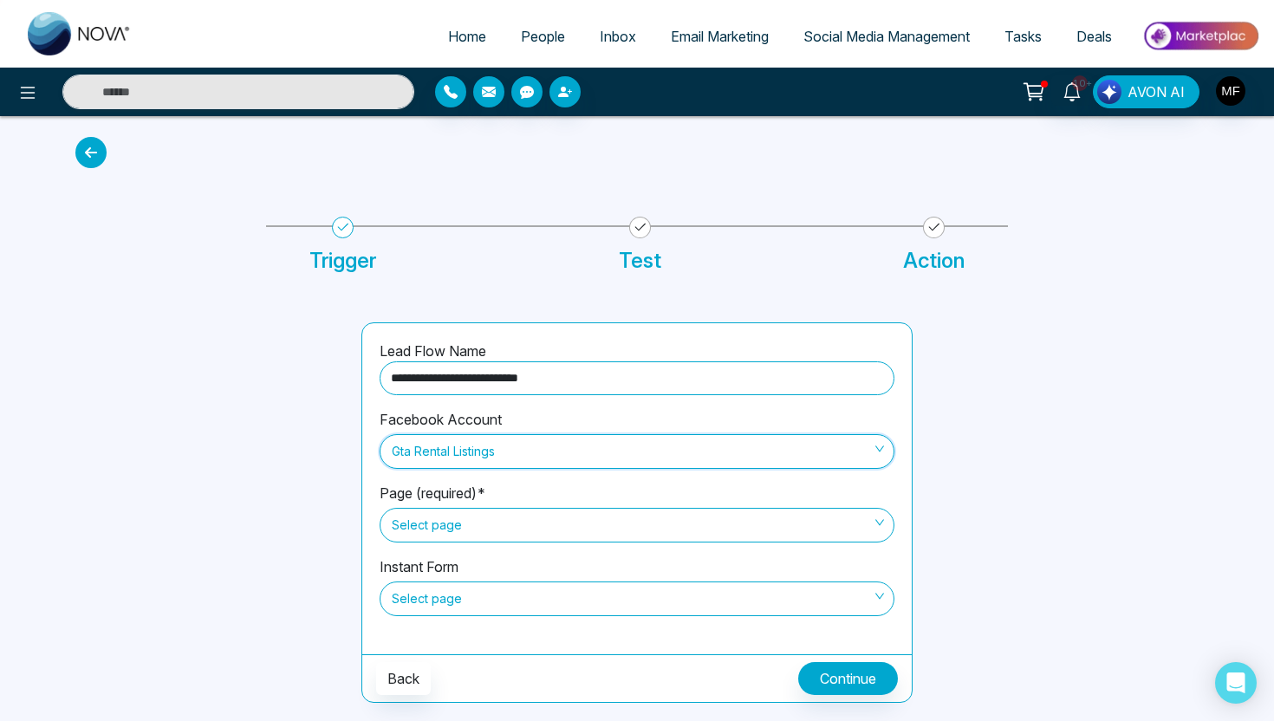
click at [452, 526] on span "Select page" at bounding box center [637, 525] width 491 height 29
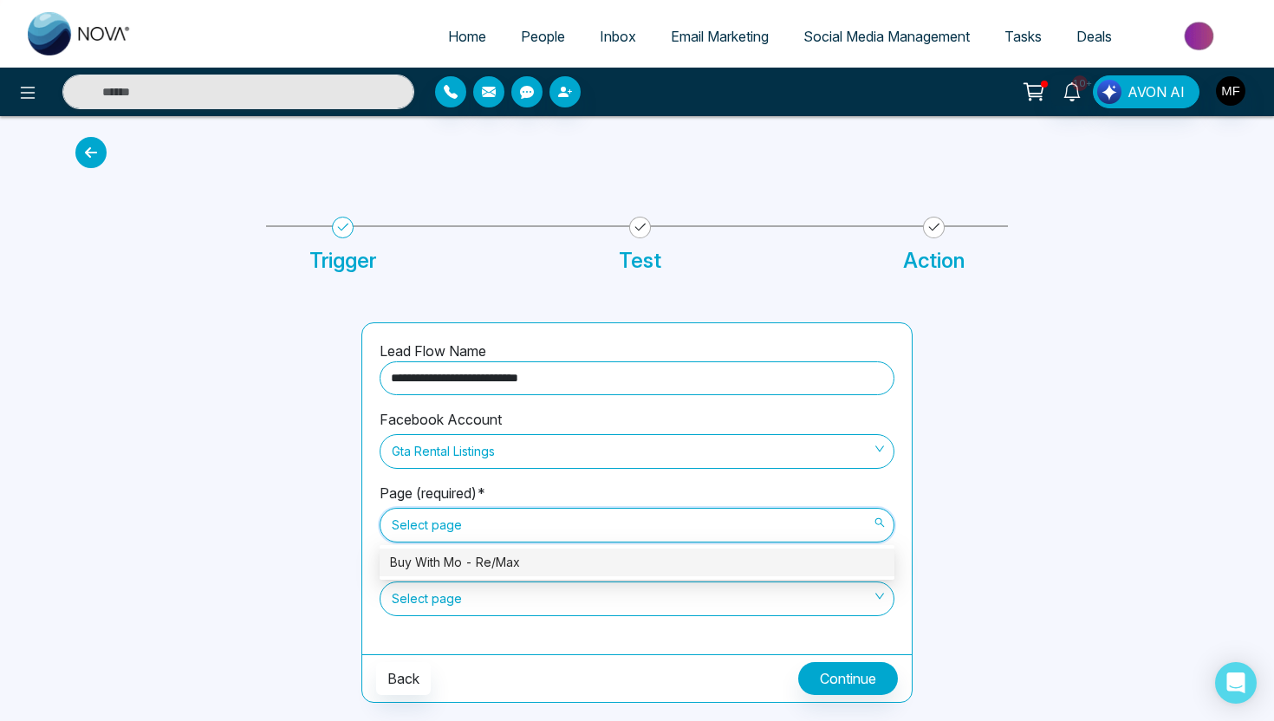
click at [472, 563] on div "Buy With Mo - Re/Max" at bounding box center [637, 562] width 494 height 19
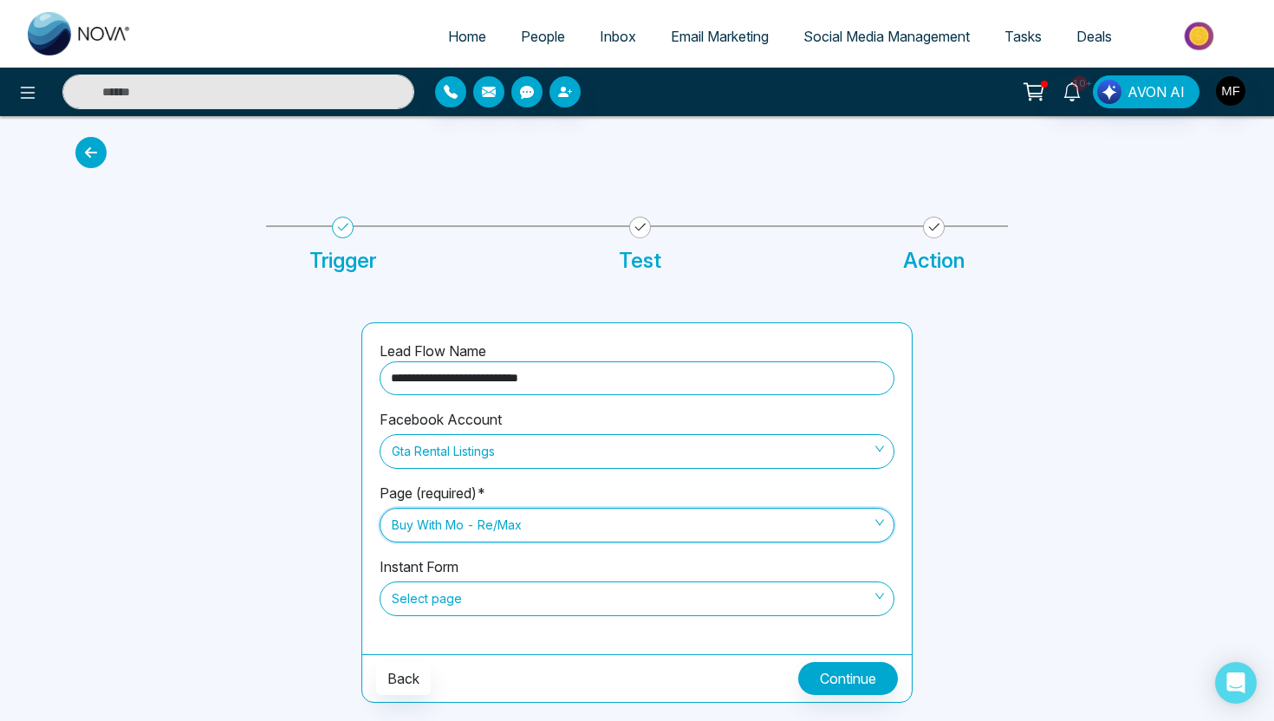
click at [562, 609] on span "Select page" at bounding box center [637, 598] width 491 height 29
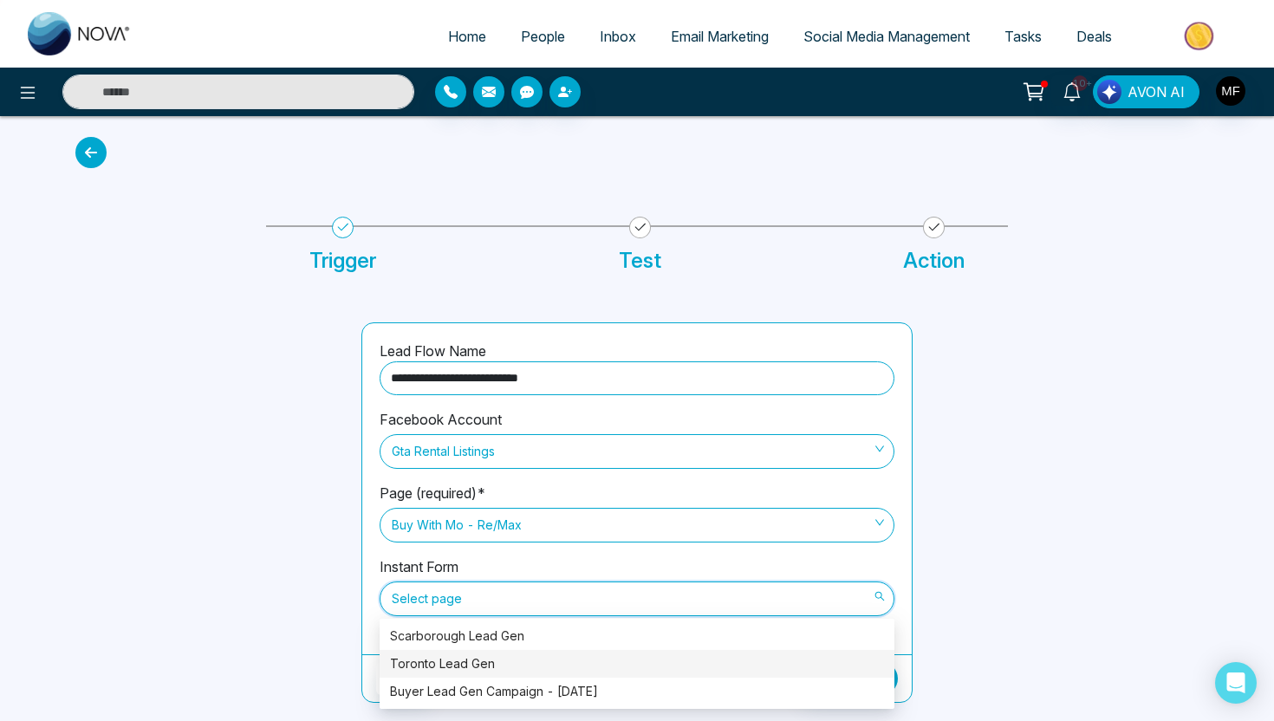
click at [537, 658] on div "Toronto Lead Gen" at bounding box center [637, 663] width 494 height 19
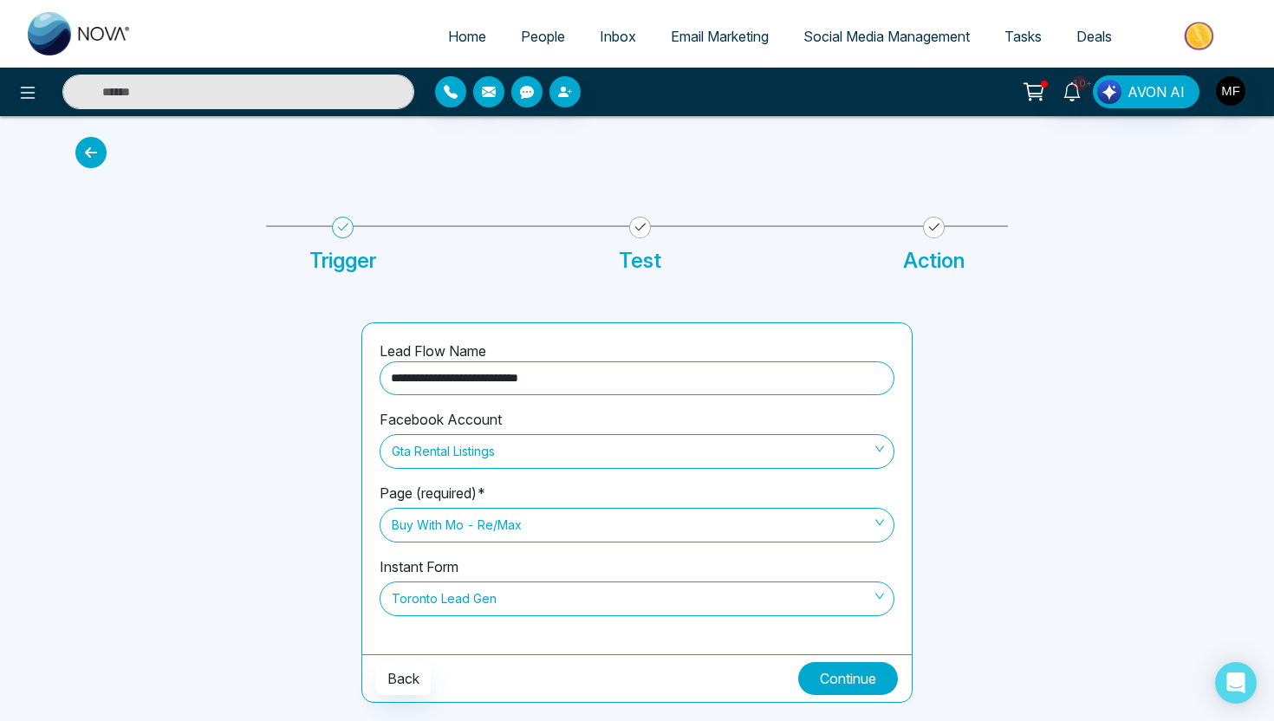
click at [842, 680] on button "Continue" at bounding box center [848, 678] width 100 height 33
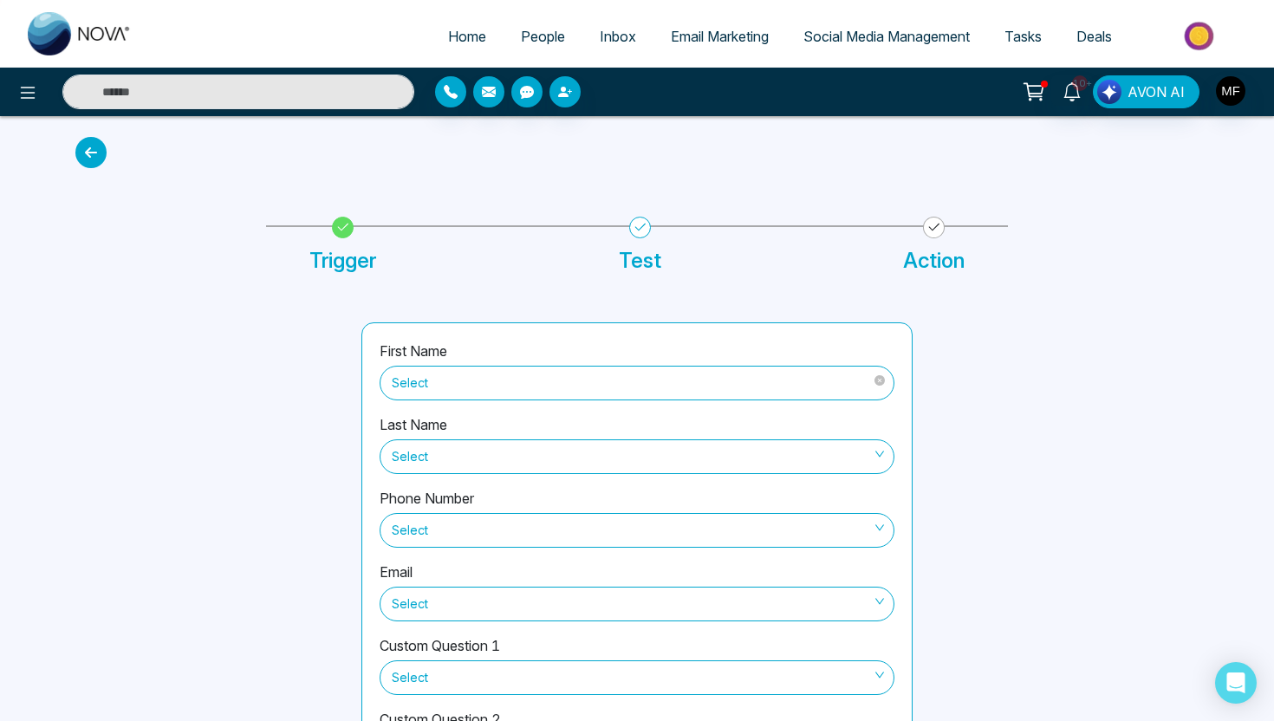
click at [596, 378] on span "Select" at bounding box center [637, 382] width 491 height 29
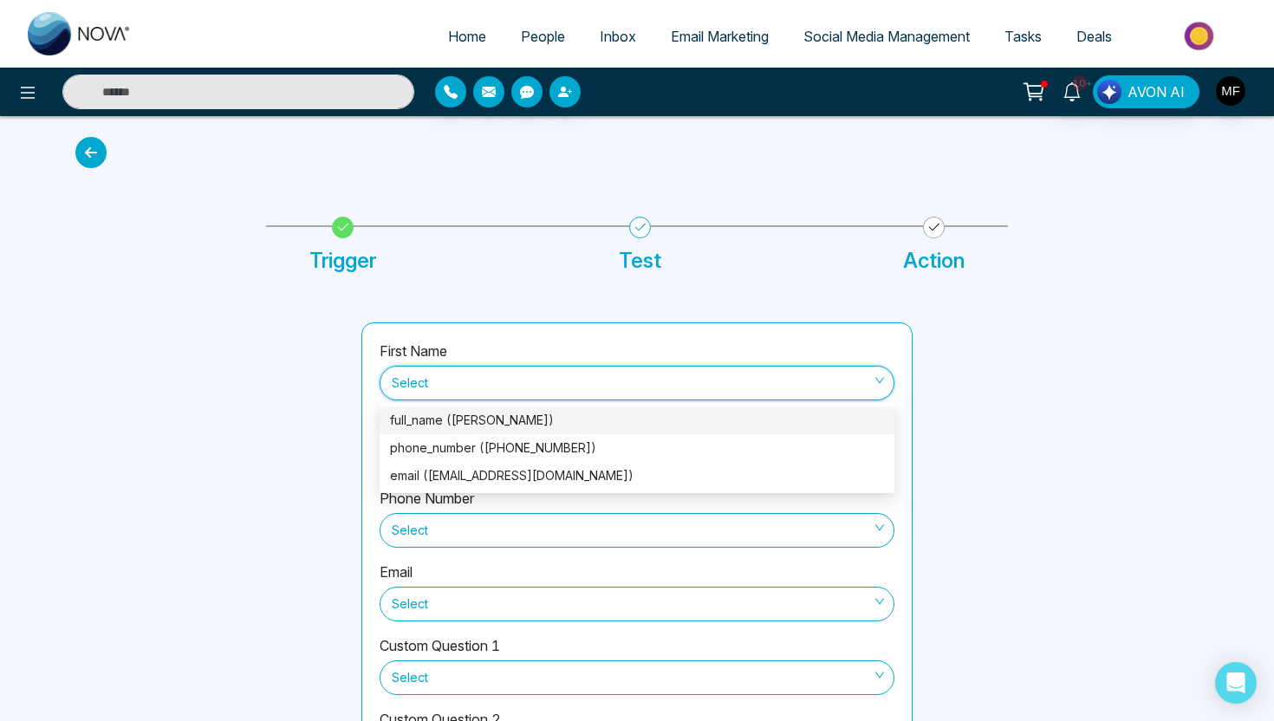
click at [557, 425] on div "full_name ([PERSON_NAME])" at bounding box center [637, 420] width 494 height 19
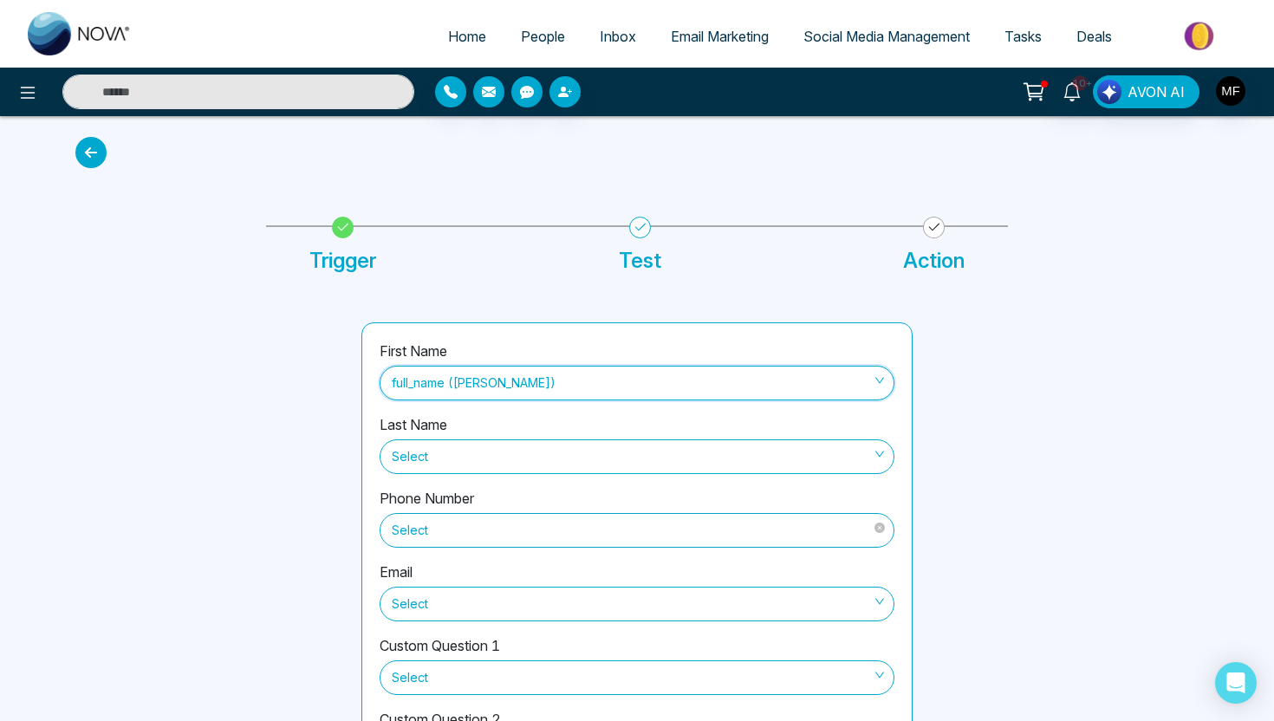
click at [539, 531] on span "Select" at bounding box center [637, 530] width 491 height 29
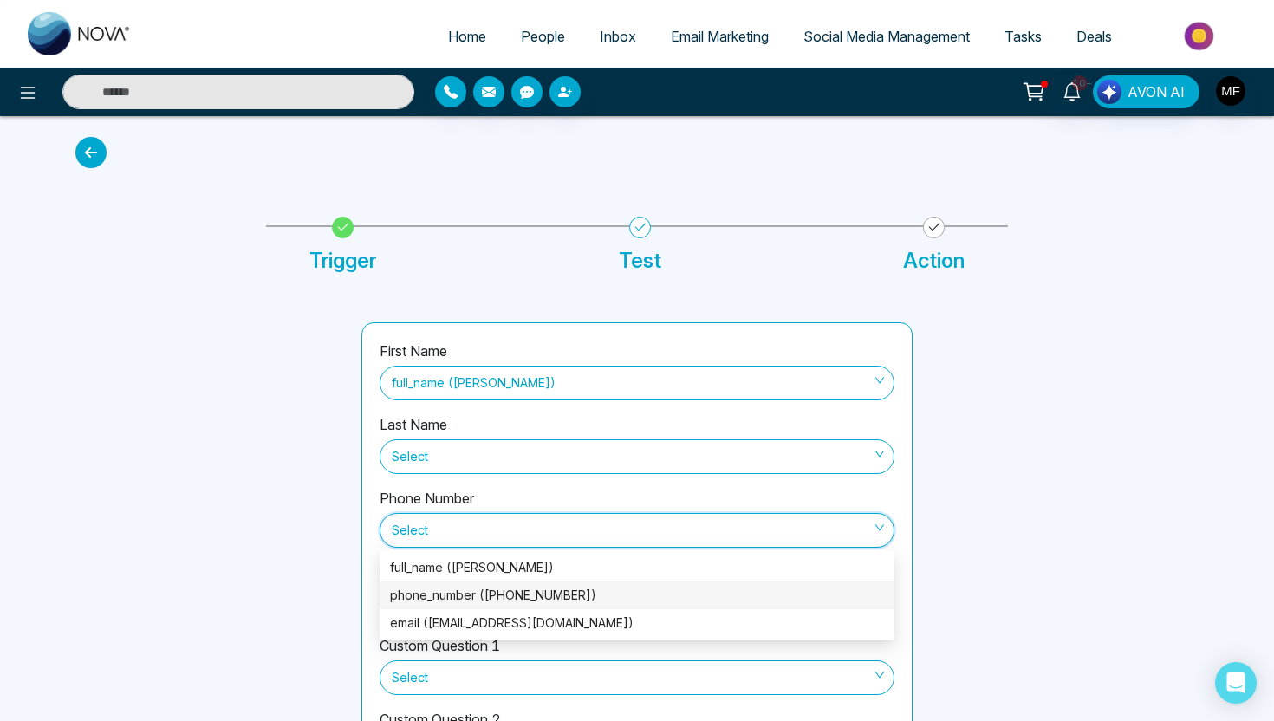
click at [544, 589] on div "phone_number ([PHONE_NUMBER])" at bounding box center [637, 595] width 494 height 19
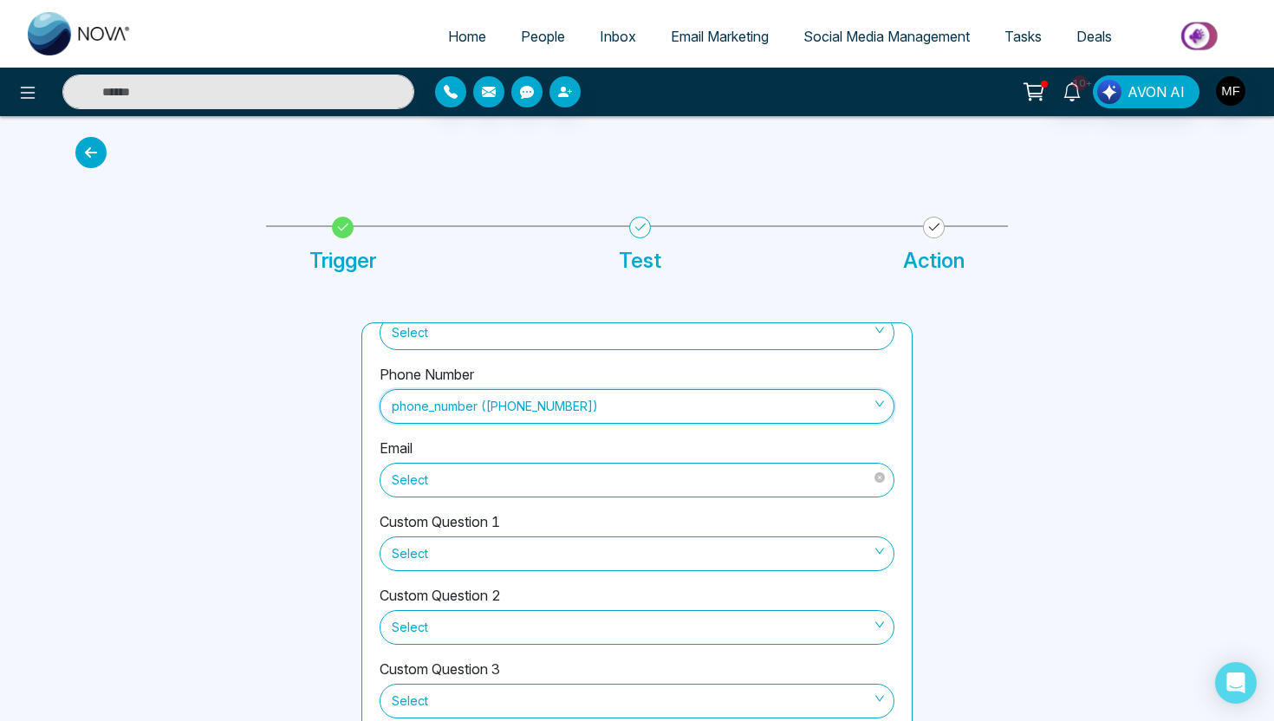
scroll to position [153, 0]
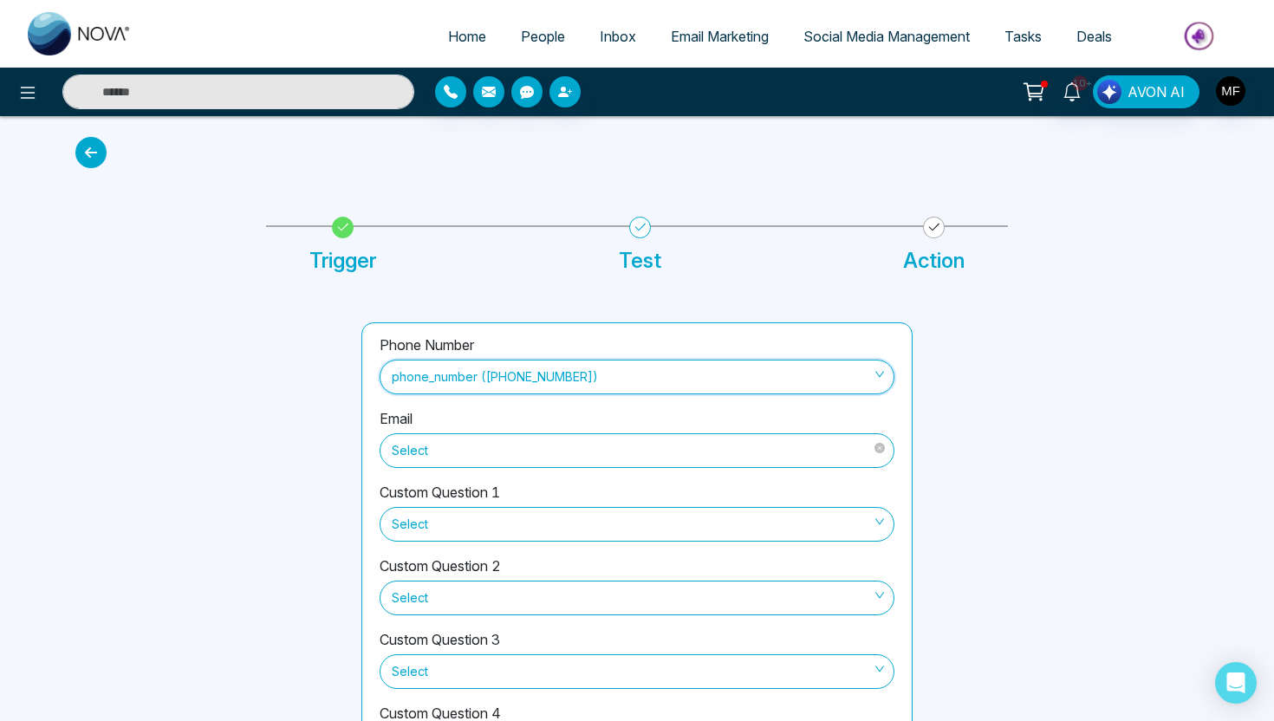
click at [600, 453] on span "Select" at bounding box center [637, 450] width 491 height 29
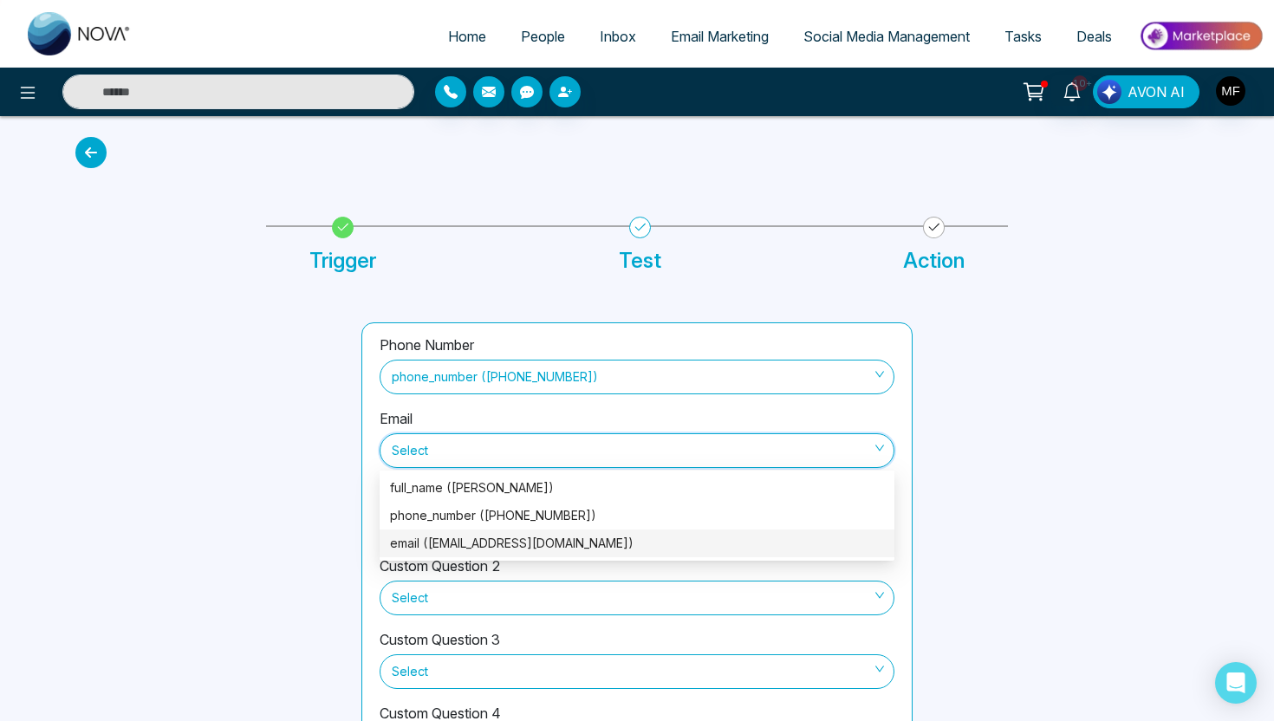
click at [557, 543] on div "email ([EMAIL_ADDRESS][DOMAIN_NAME])" at bounding box center [637, 543] width 494 height 19
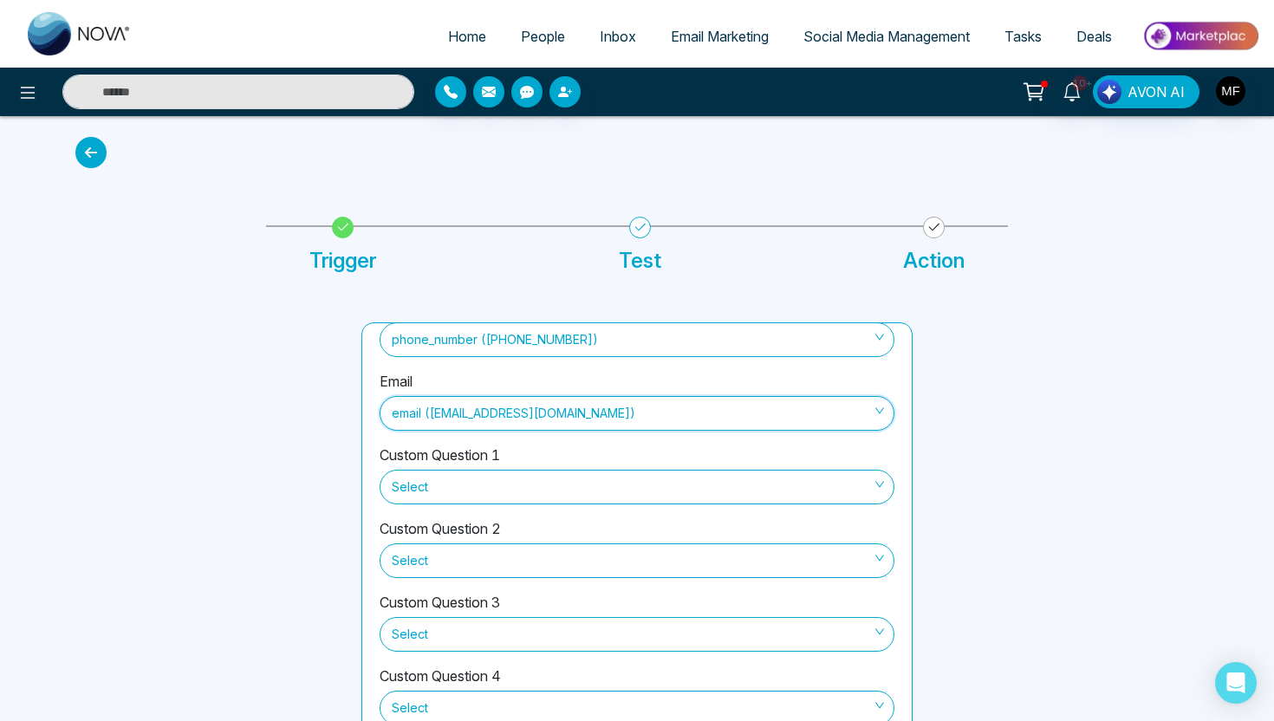
scroll to position [84, 0]
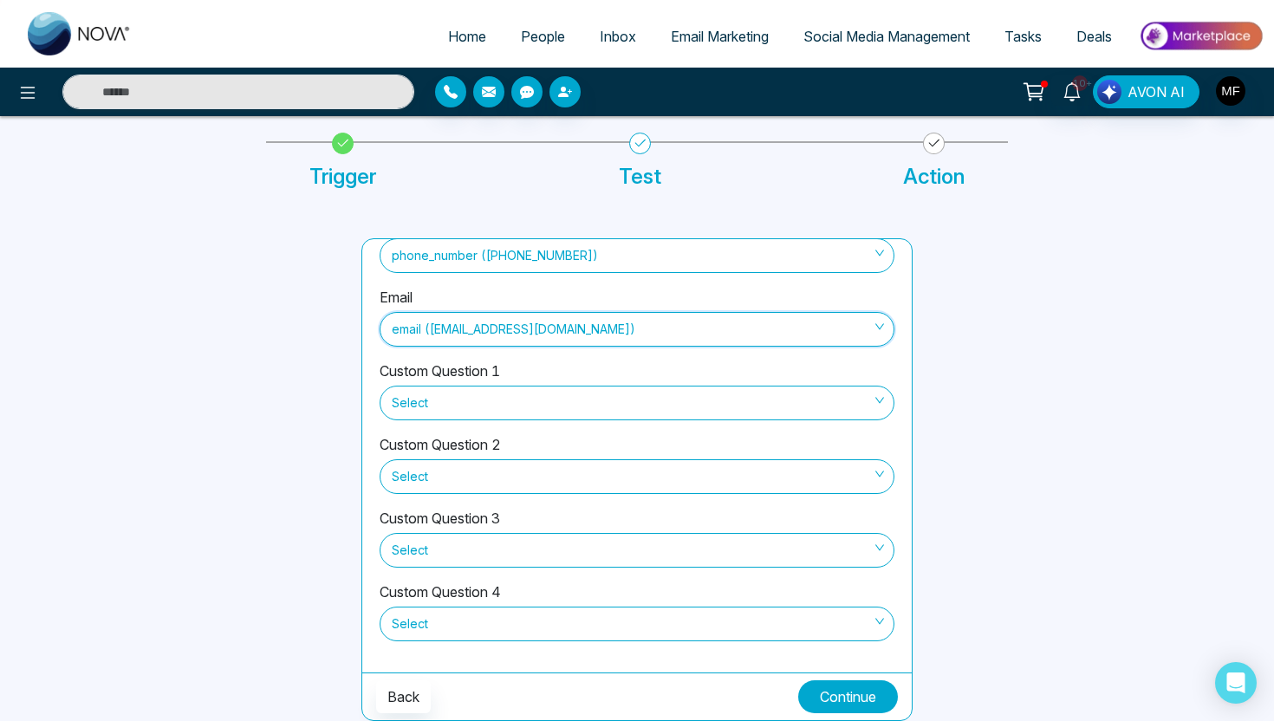
click at [846, 707] on button "Continue" at bounding box center [848, 696] width 100 height 33
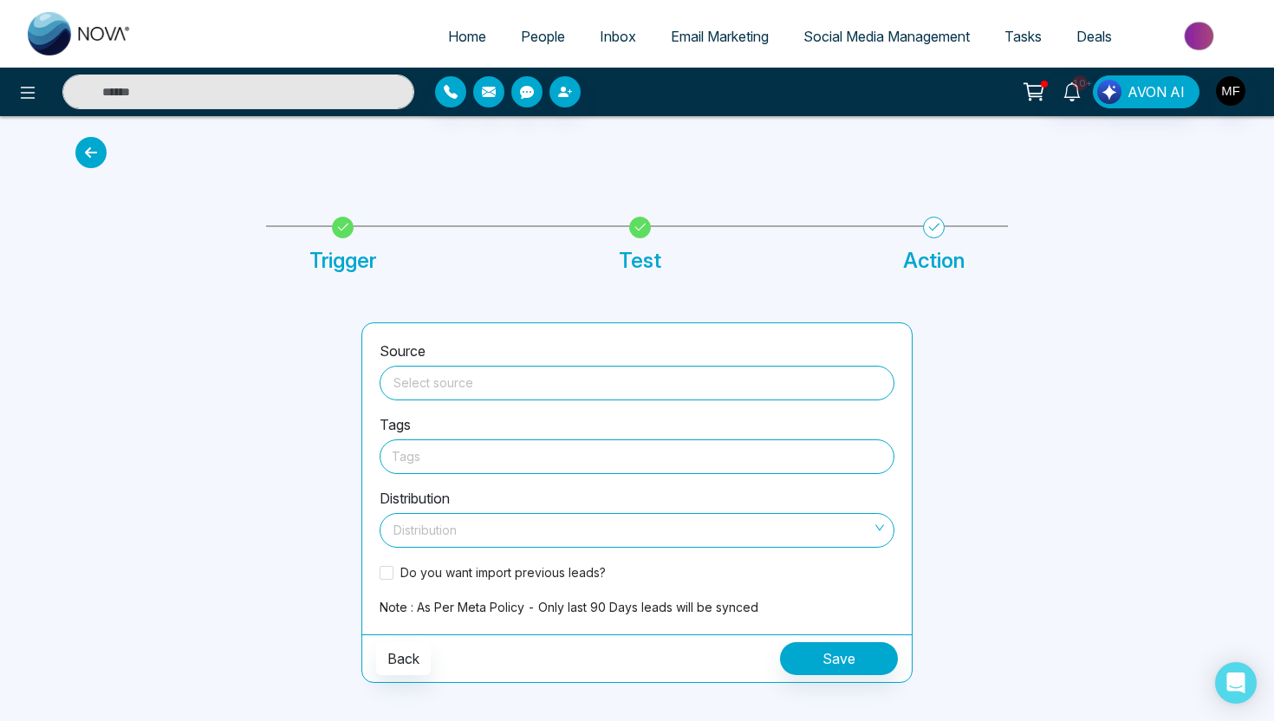
click at [635, 399] on span at bounding box center [637, 383] width 494 height 33
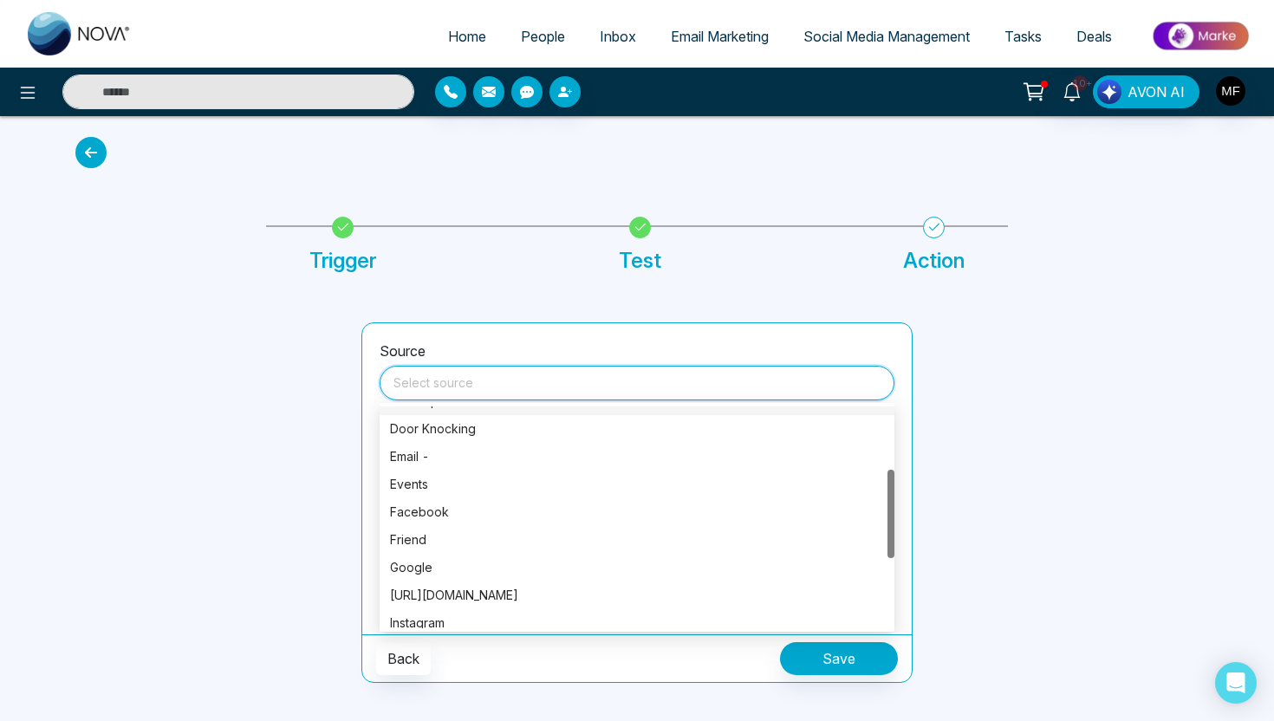
scroll to position [159, 0]
click at [525, 516] on div "Facebook" at bounding box center [637, 511] width 494 height 19
type input "********"
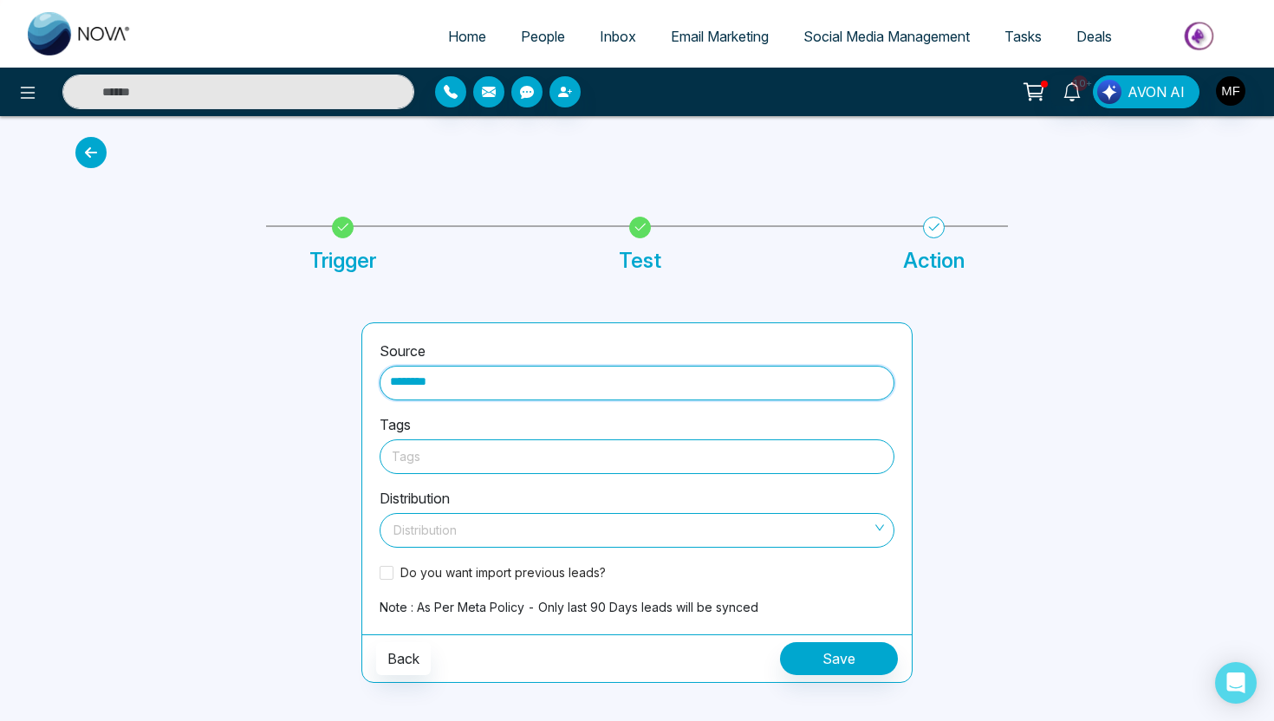
click at [542, 455] on div at bounding box center [637, 457] width 491 height 22
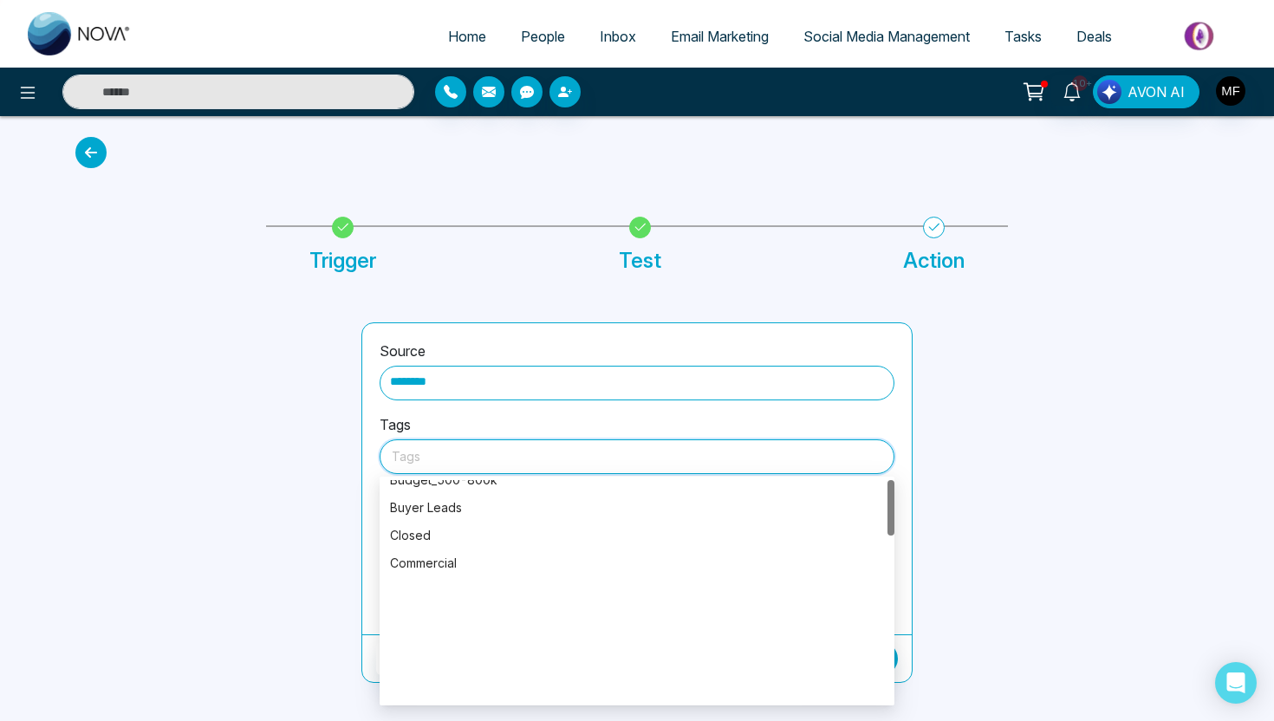
scroll to position [0, 0]
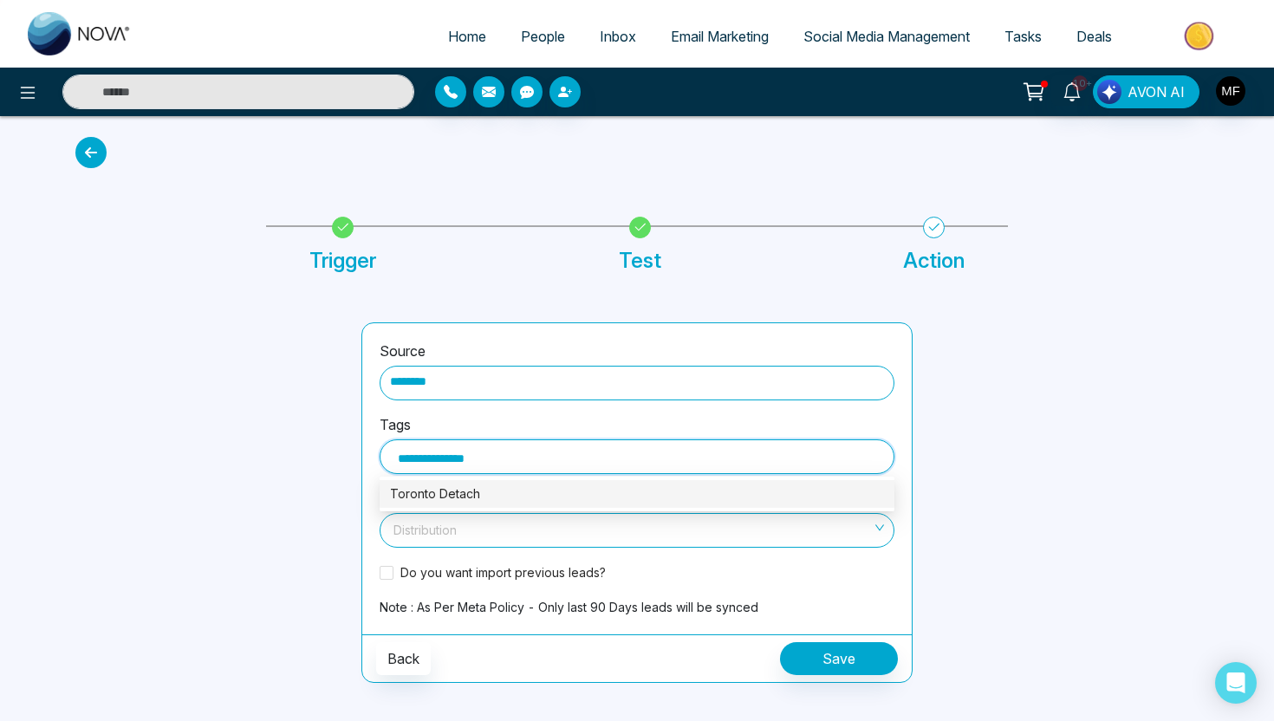
type input "**********"
click at [469, 494] on div "Toronto Detached" at bounding box center [637, 494] width 494 height 19
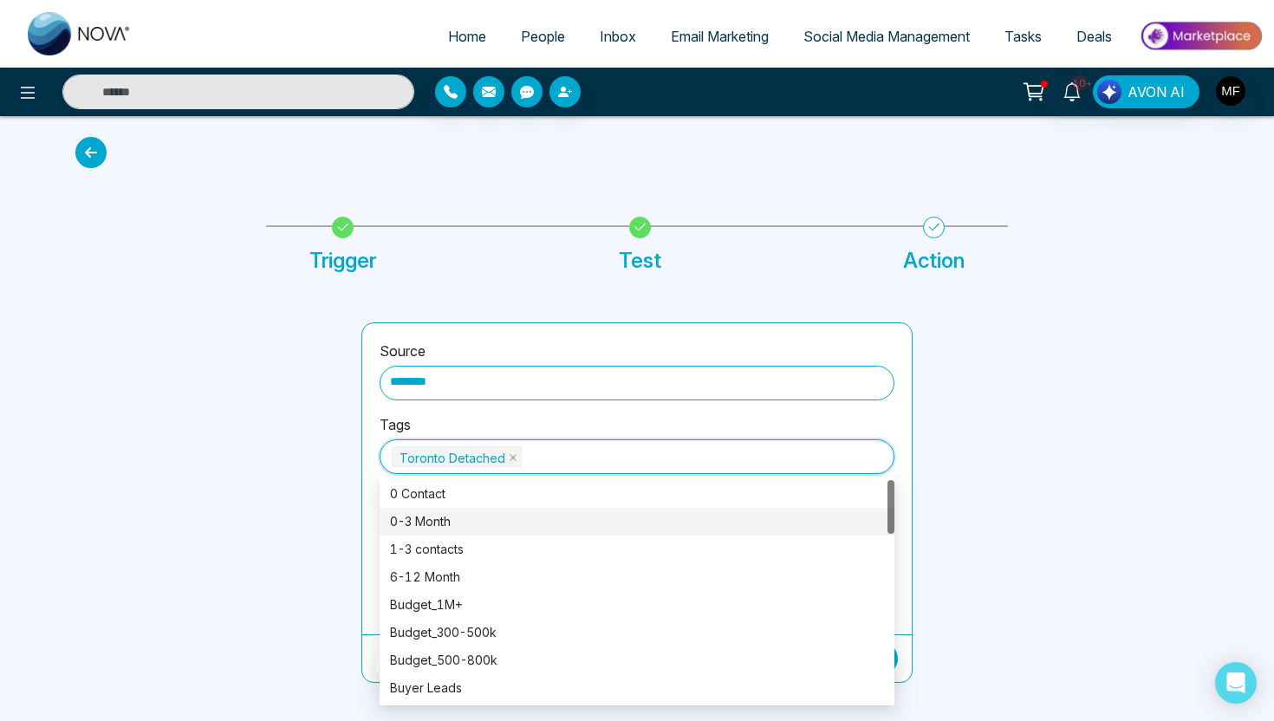
click at [347, 509] on div at bounding box center [208, 502] width 286 height 361
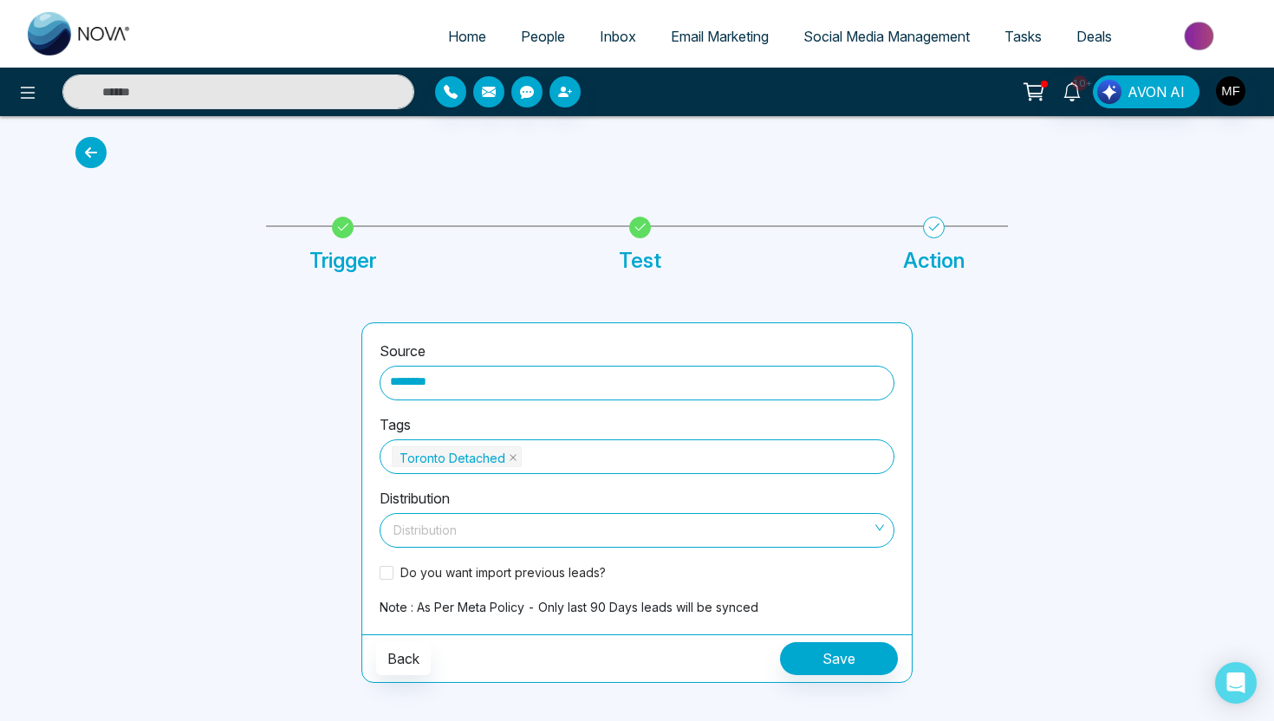
click at [469, 534] on input "search" at bounding box center [631, 527] width 482 height 26
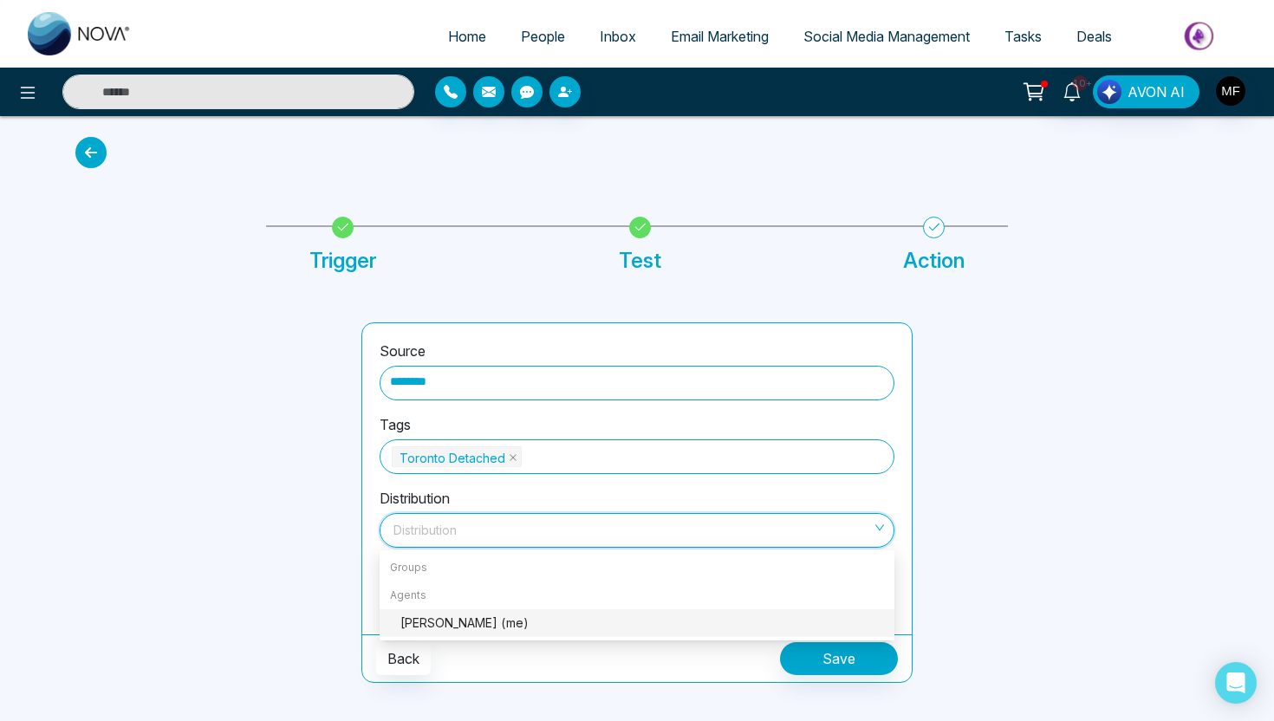
click at [464, 627] on div "[PERSON_NAME] (me)" at bounding box center [642, 623] width 484 height 19
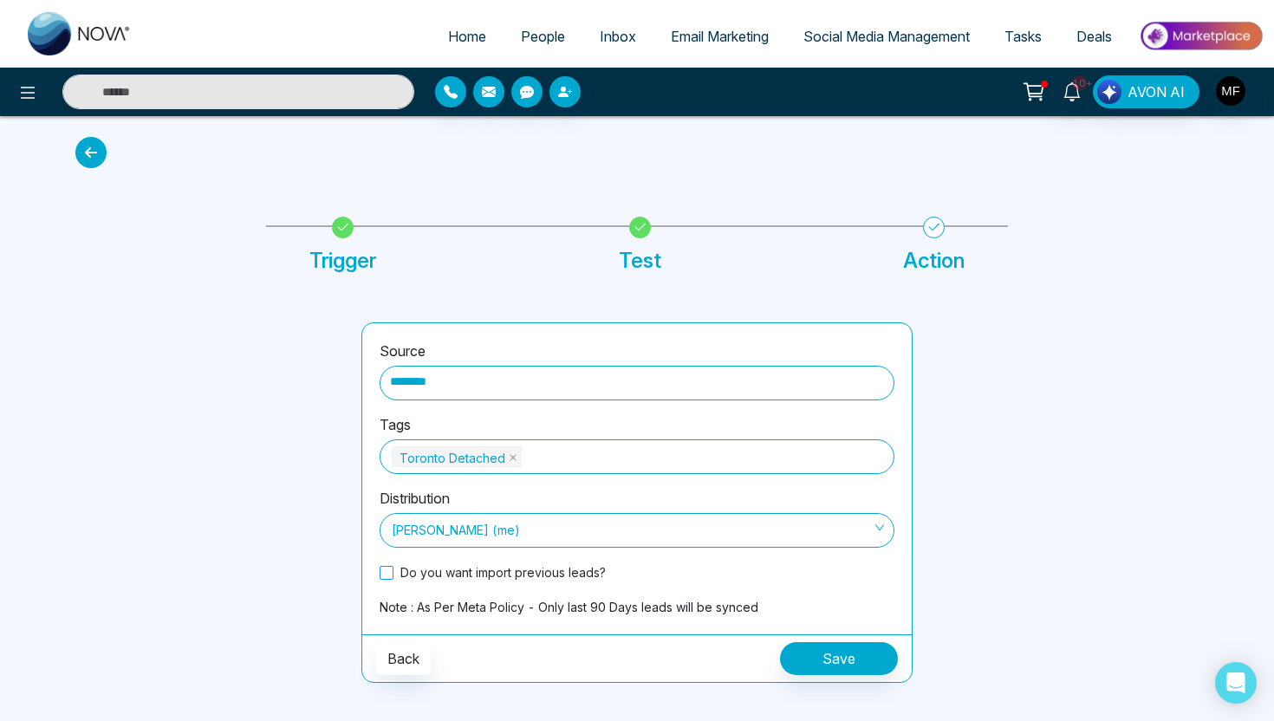
click at [381, 566] on span at bounding box center [387, 573] width 14 height 14
click at [845, 654] on button "Save" at bounding box center [839, 658] width 118 height 33
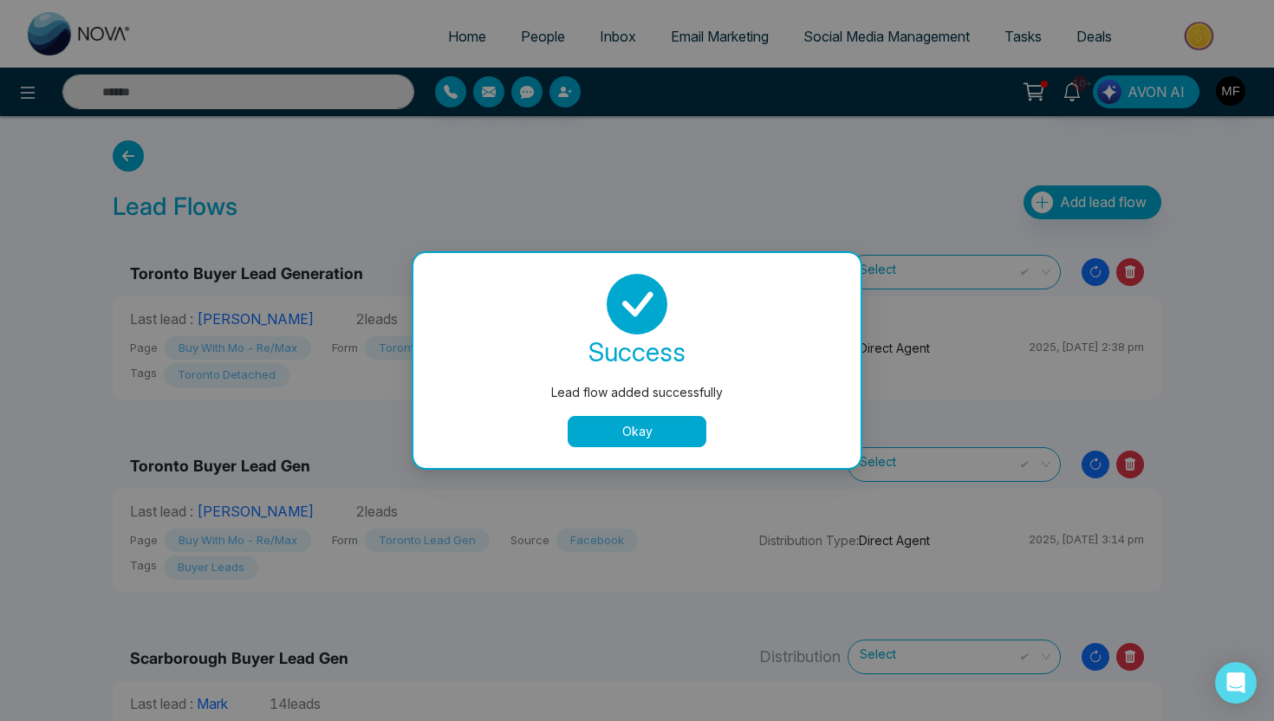
click at [658, 427] on button "Okay" at bounding box center [637, 431] width 139 height 31
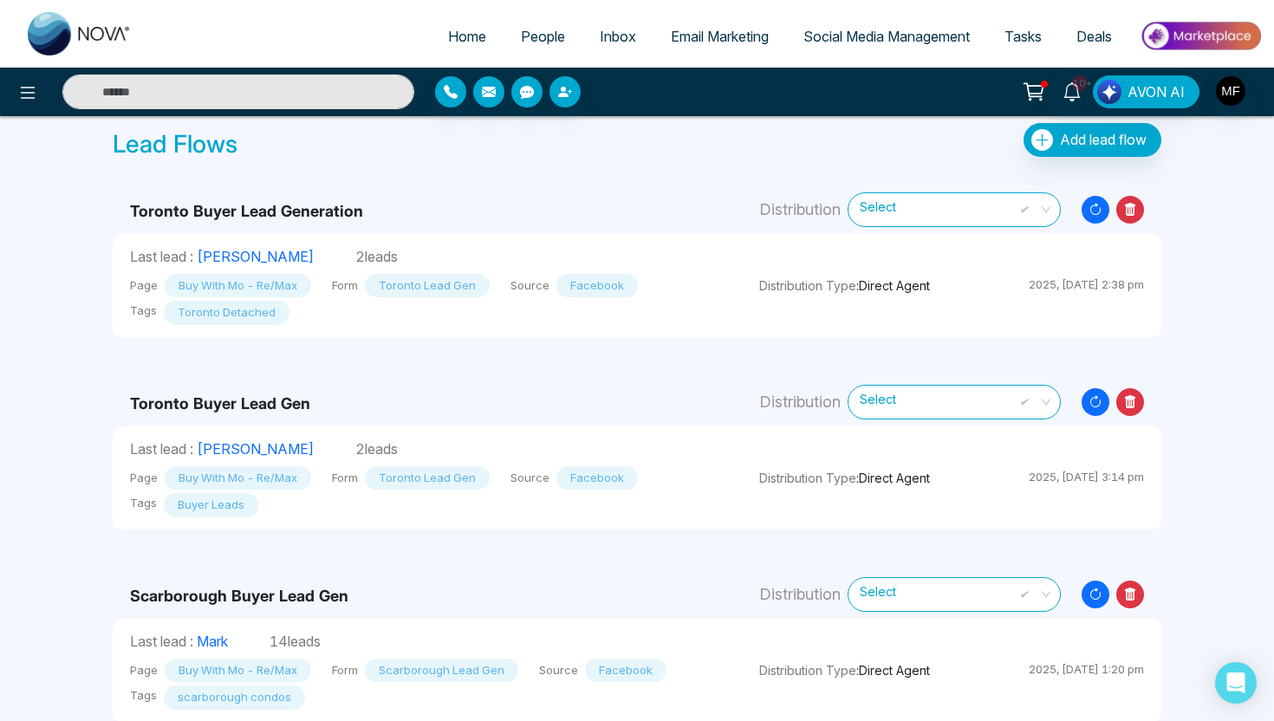
scroll to position [54, 0]
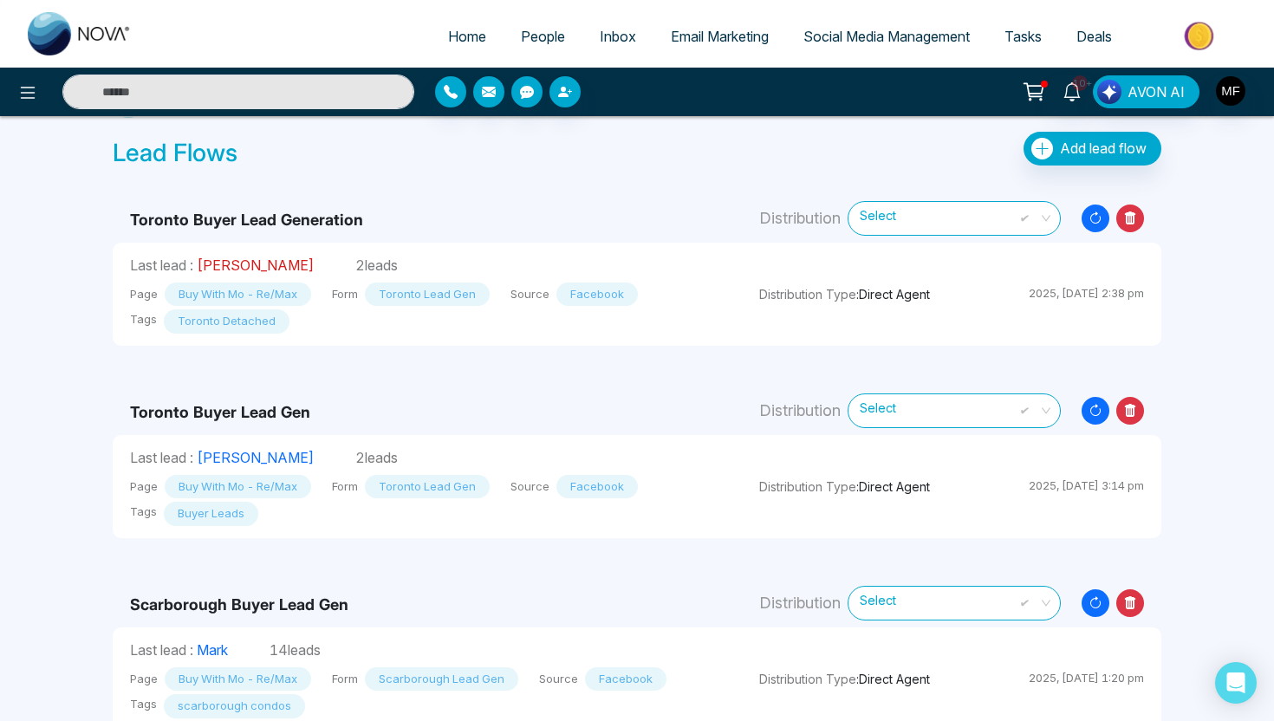
click at [257, 262] on link "[PERSON_NAME]" at bounding box center [255, 265] width 117 height 17
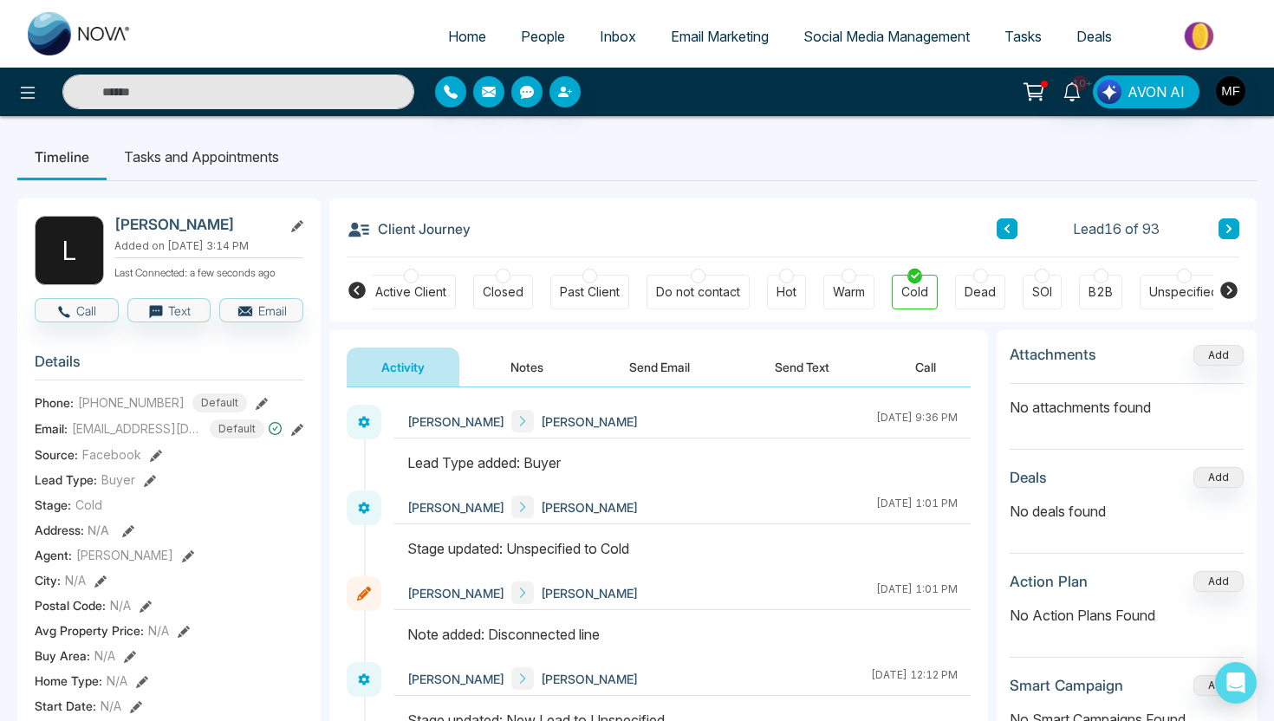
scroll to position [0, 387]
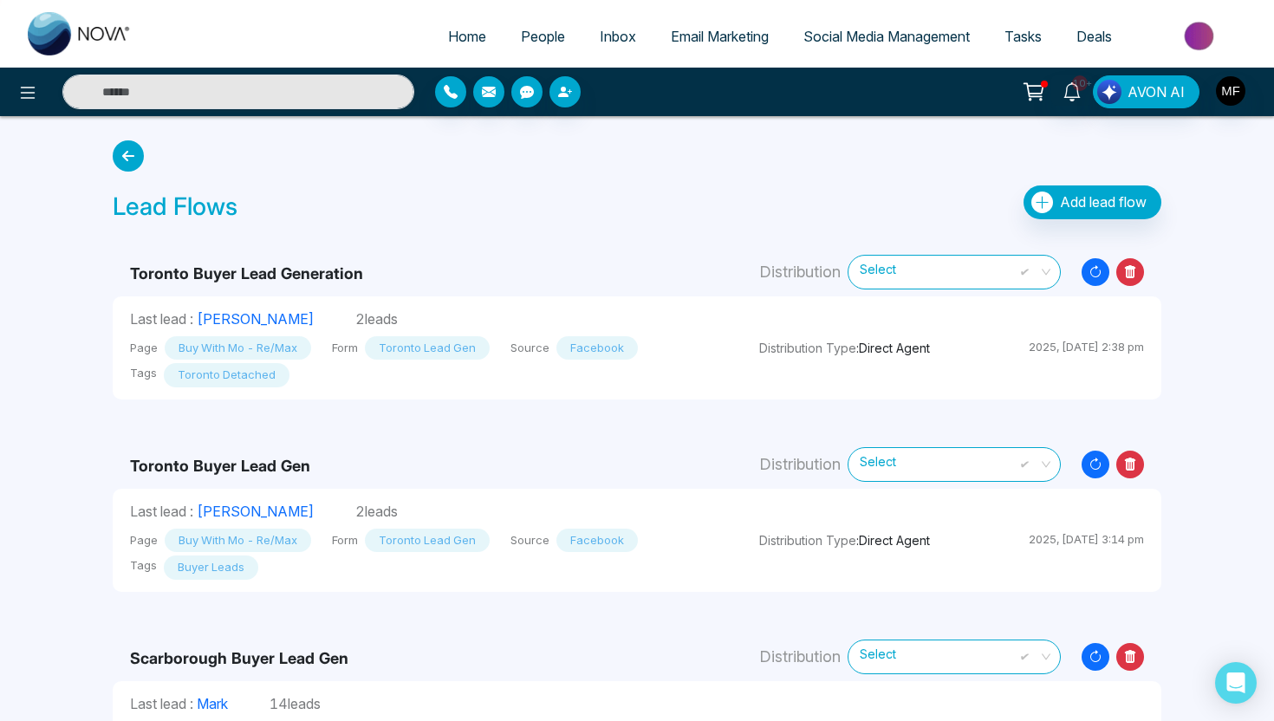
click at [1138, 459] on icon at bounding box center [1130, 465] width 28 height 28
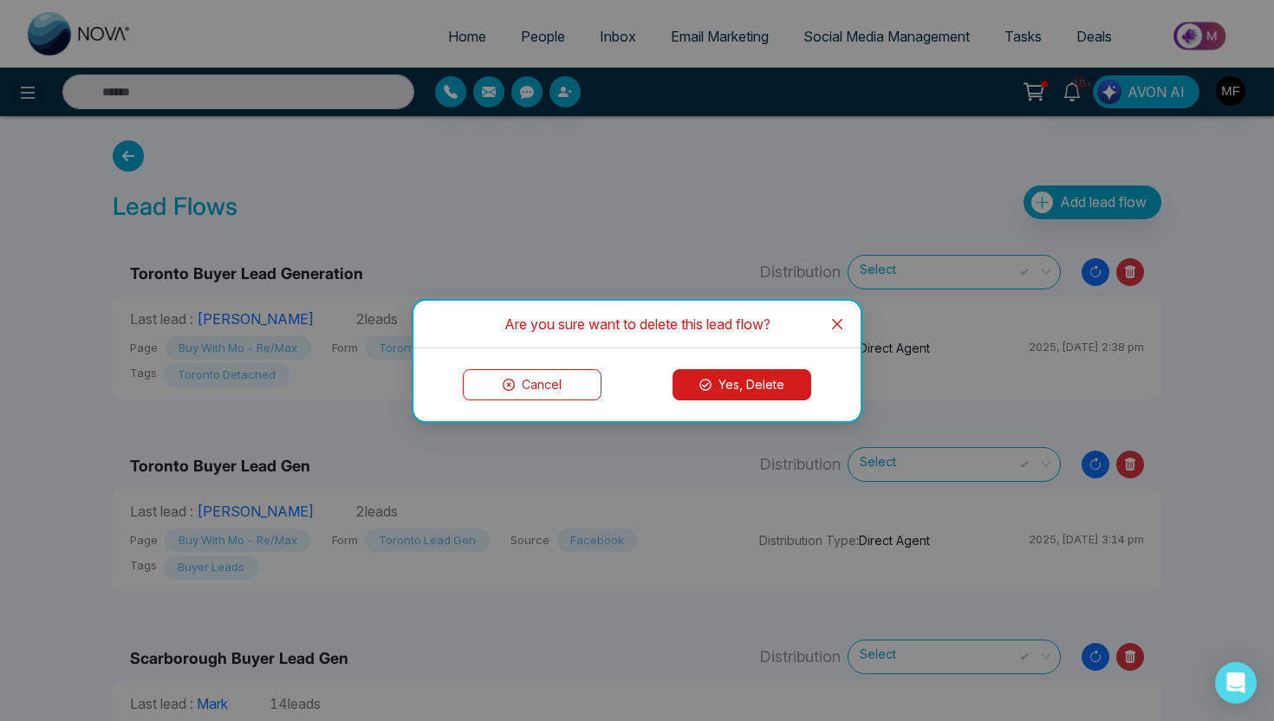
click at [763, 397] on button "Yes, Delete" at bounding box center [742, 384] width 139 height 31
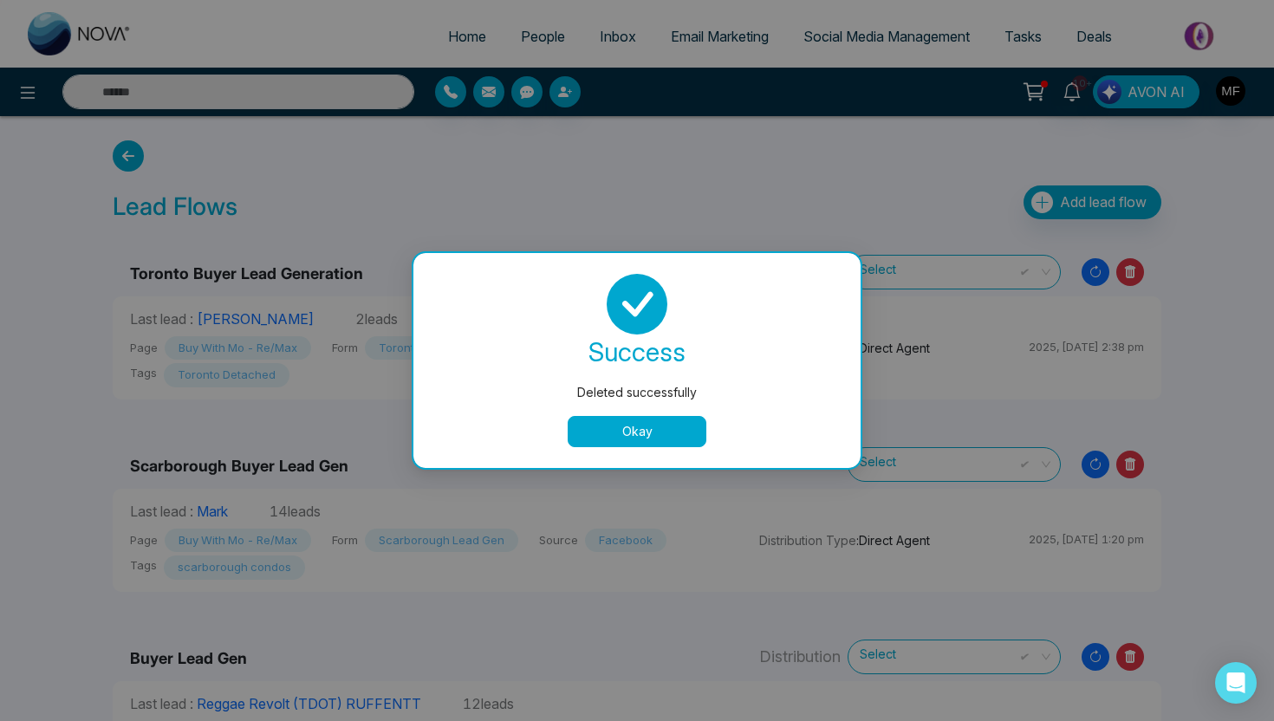
click at [670, 434] on button "Okay" at bounding box center [637, 431] width 139 height 31
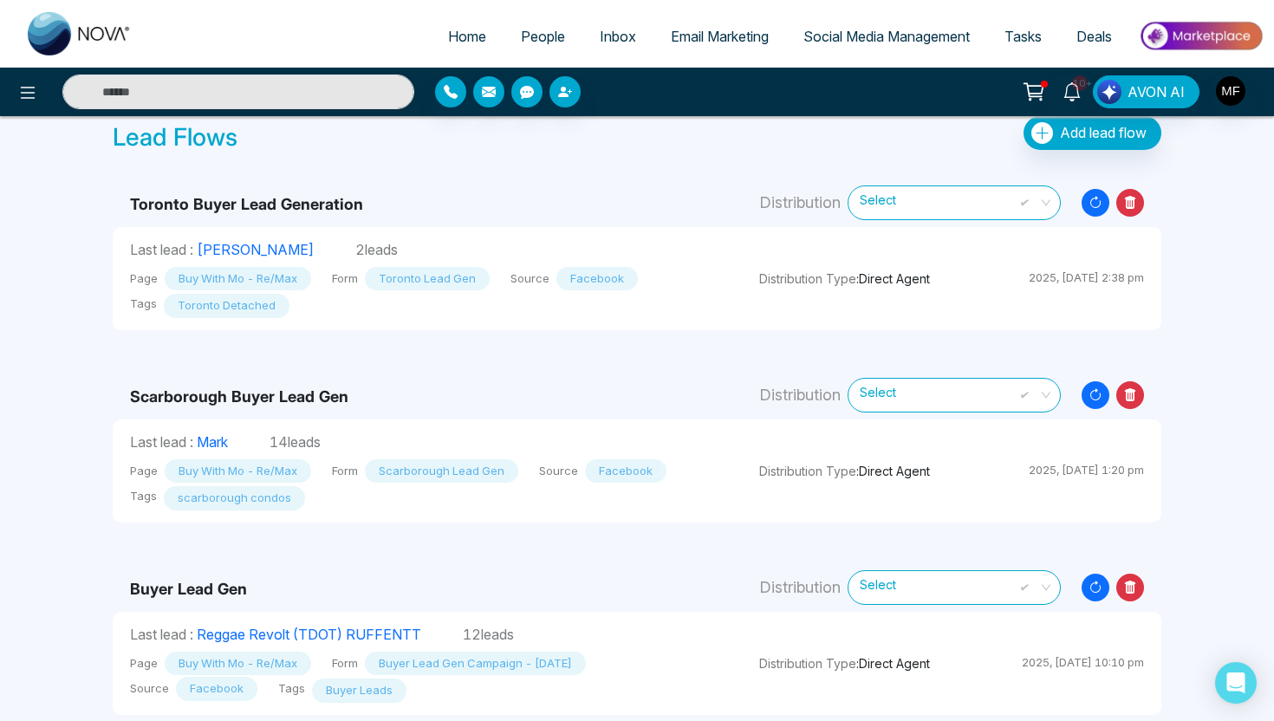
scroll to position [74, 0]
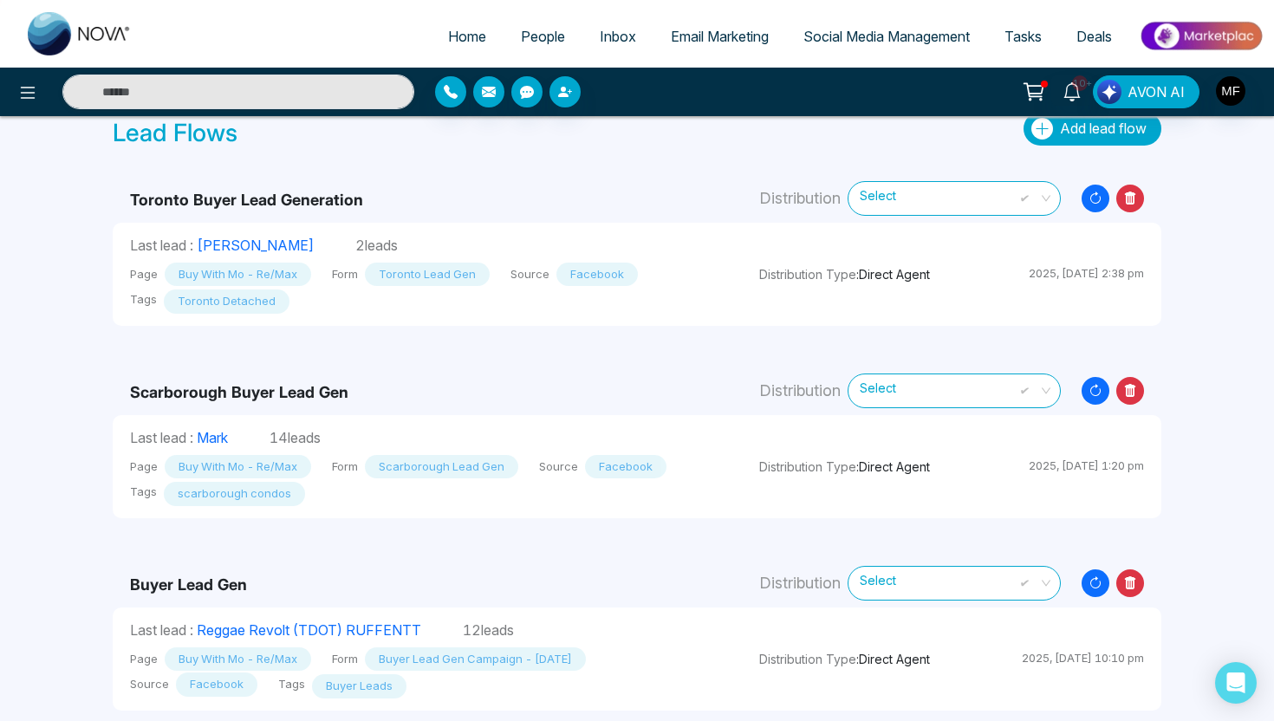
click at [1047, 142] on button "Add lead flow" at bounding box center [1093, 129] width 138 height 34
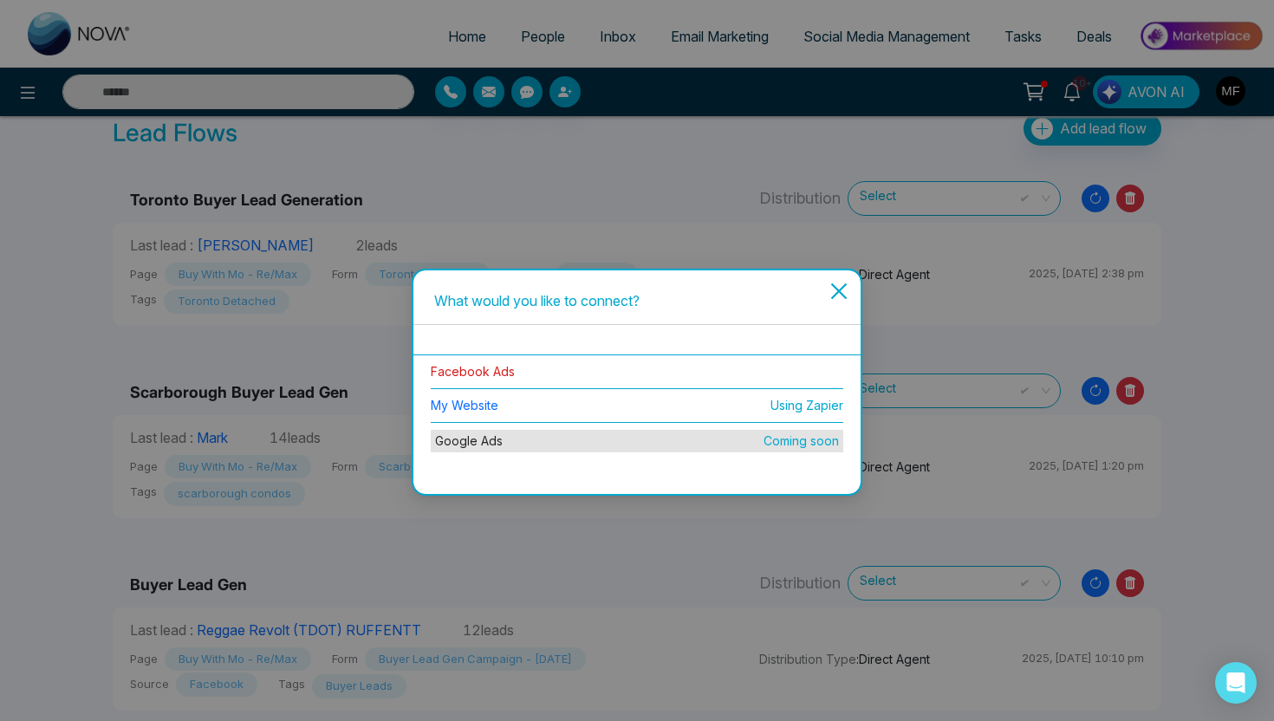
click at [496, 371] on link "Facebook Ads" at bounding box center [473, 371] width 84 height 15
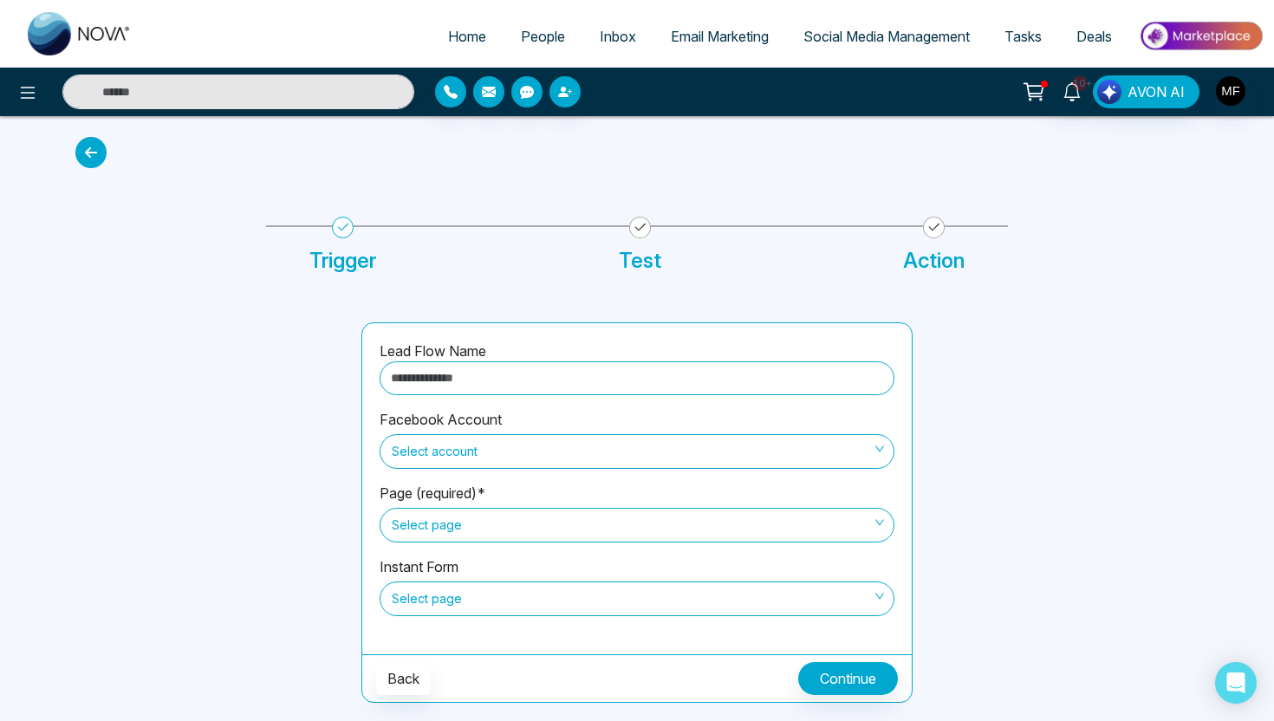
click at [478, 384] on input "text" at bounding box center [637, 378] width 515 height 34
click at [480, 457] on span "Select account" at bounding box center [637, 451] width 491 height 29
type input "**********"
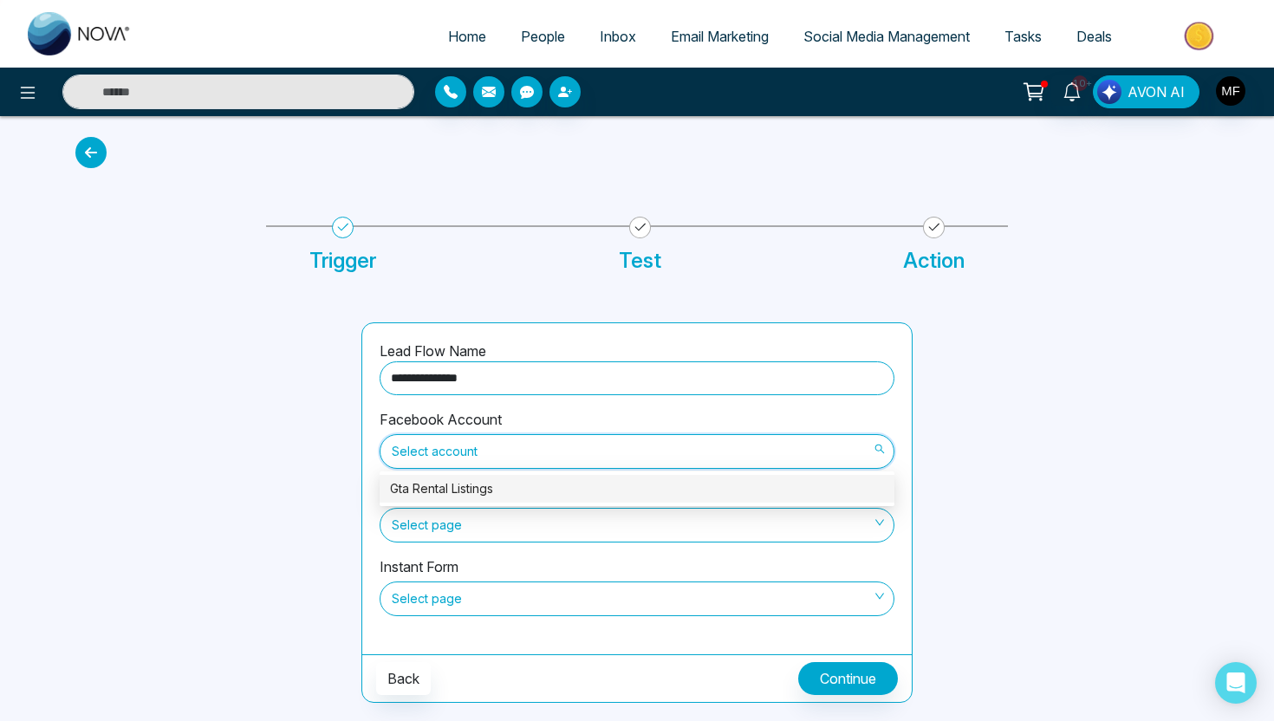
click at [480, 478] on div "Gta Rental Listings" at bounding box center [637, 489] width 515 height 28
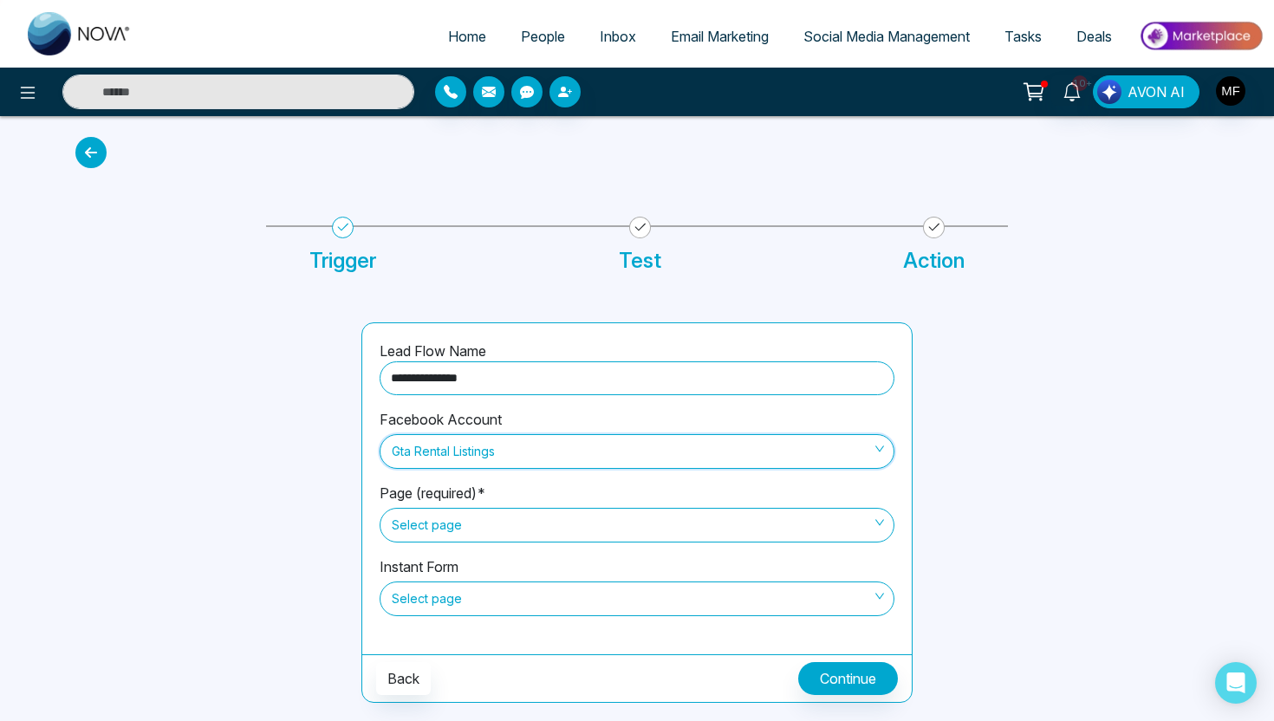
click at [482, 531] on span "Select page" at bounding box center [637, 525] width 491 height 29
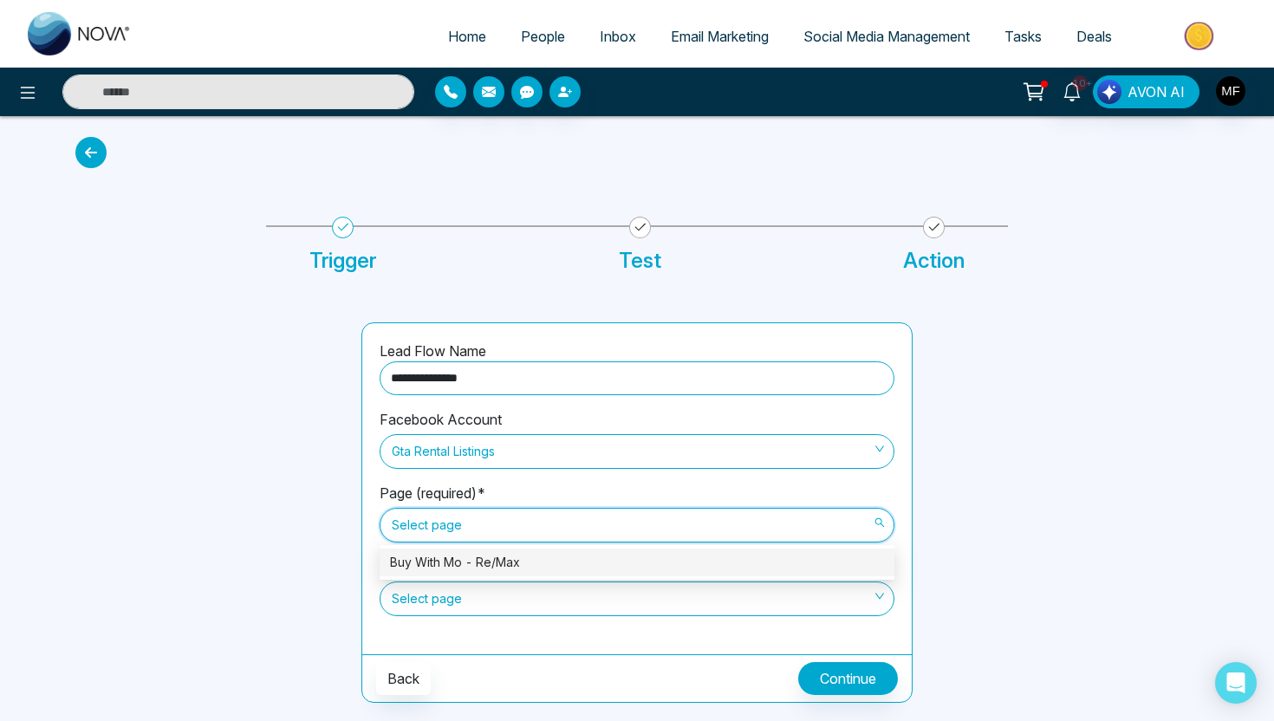
click at [482, 569] on div "Buy With Mo - Re/Max" at bounding box center [637, 562] width 494 height 19
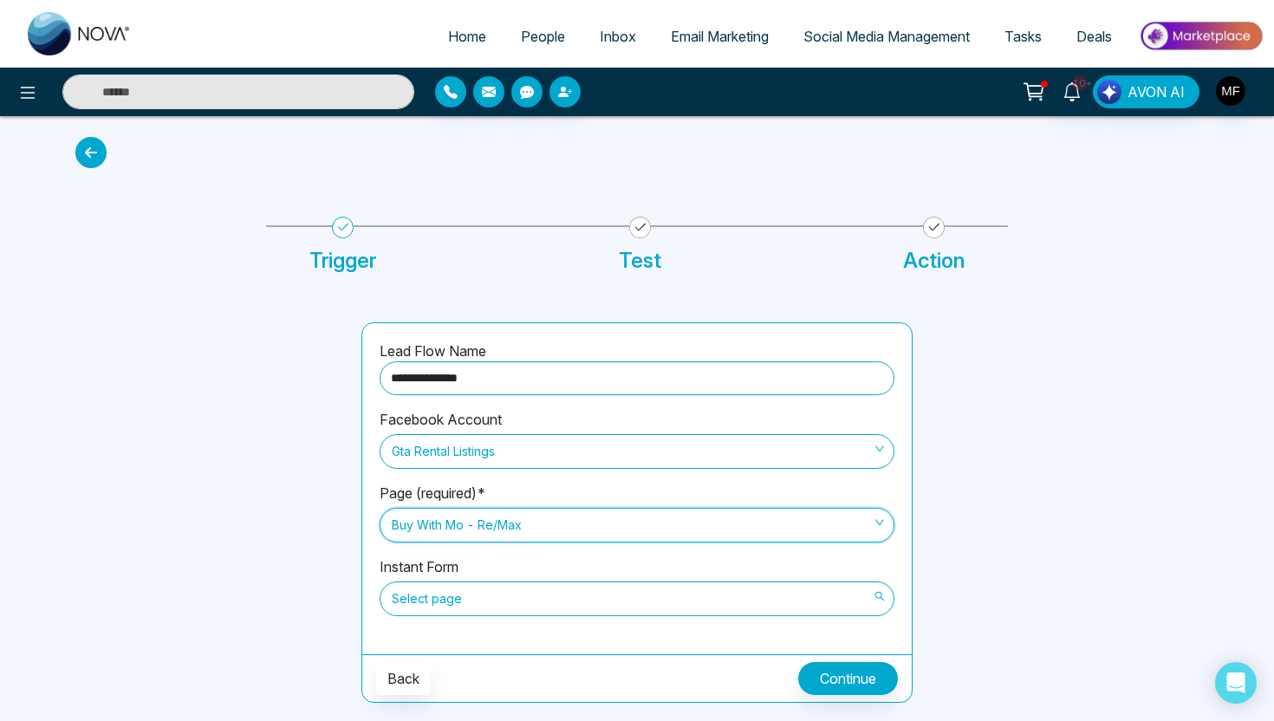
click at [499, 601] on span "Select page" at bounding box center [637, 598] width 491 height 29
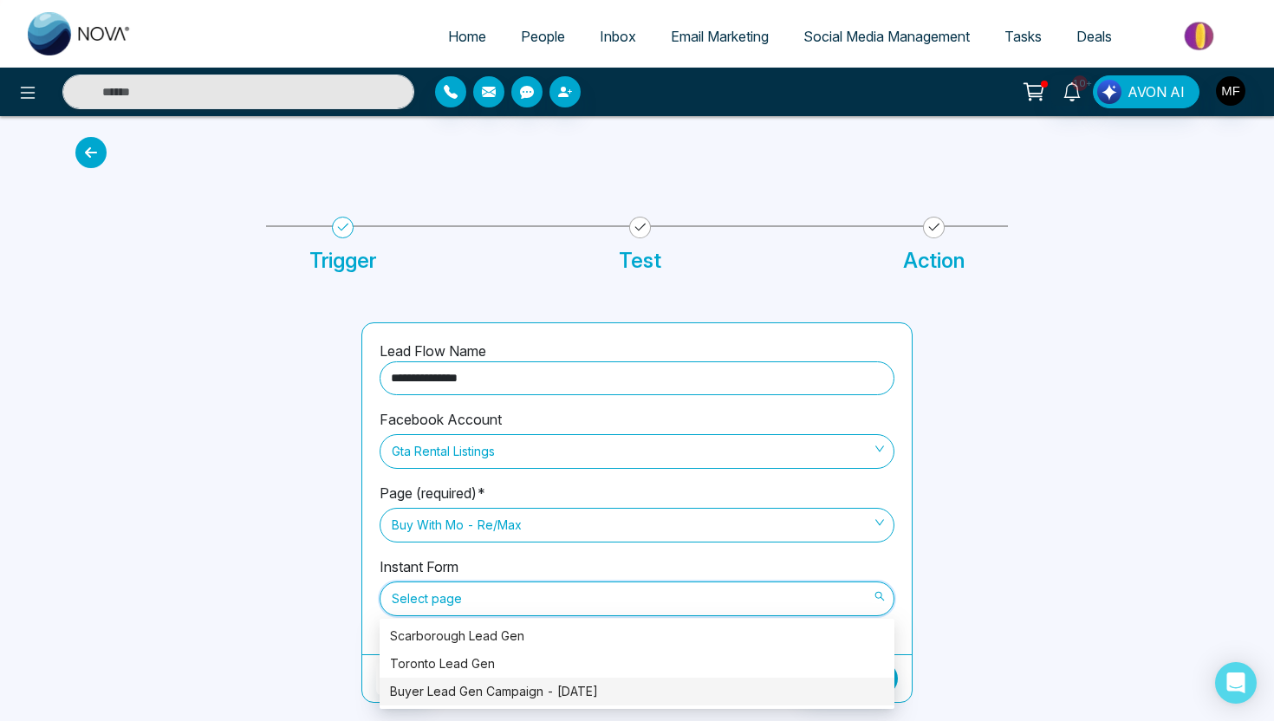
click at [499, 688] on div "Buyer Lead Gen Campaign - [DATE]" at bounding box center [637, 691] width 494 height 19
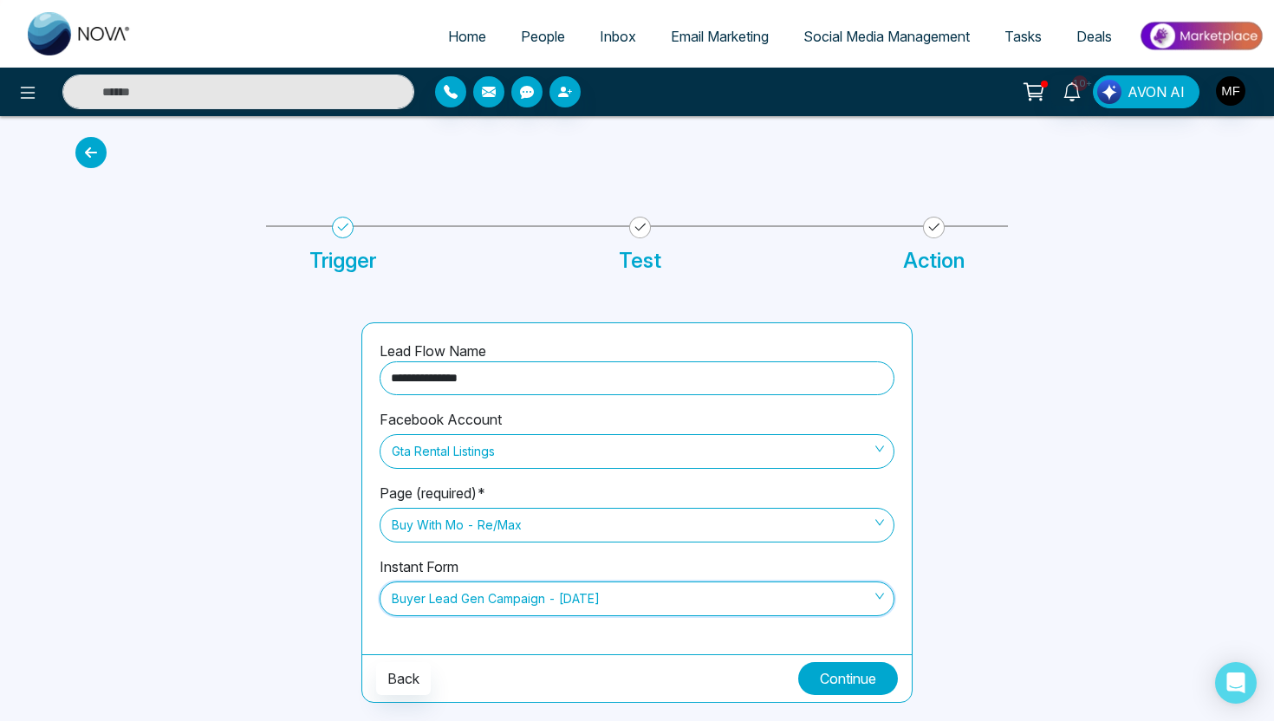
click at [828, 673] on button "Continue" at bounding box center [848, 678] width 100 height 33
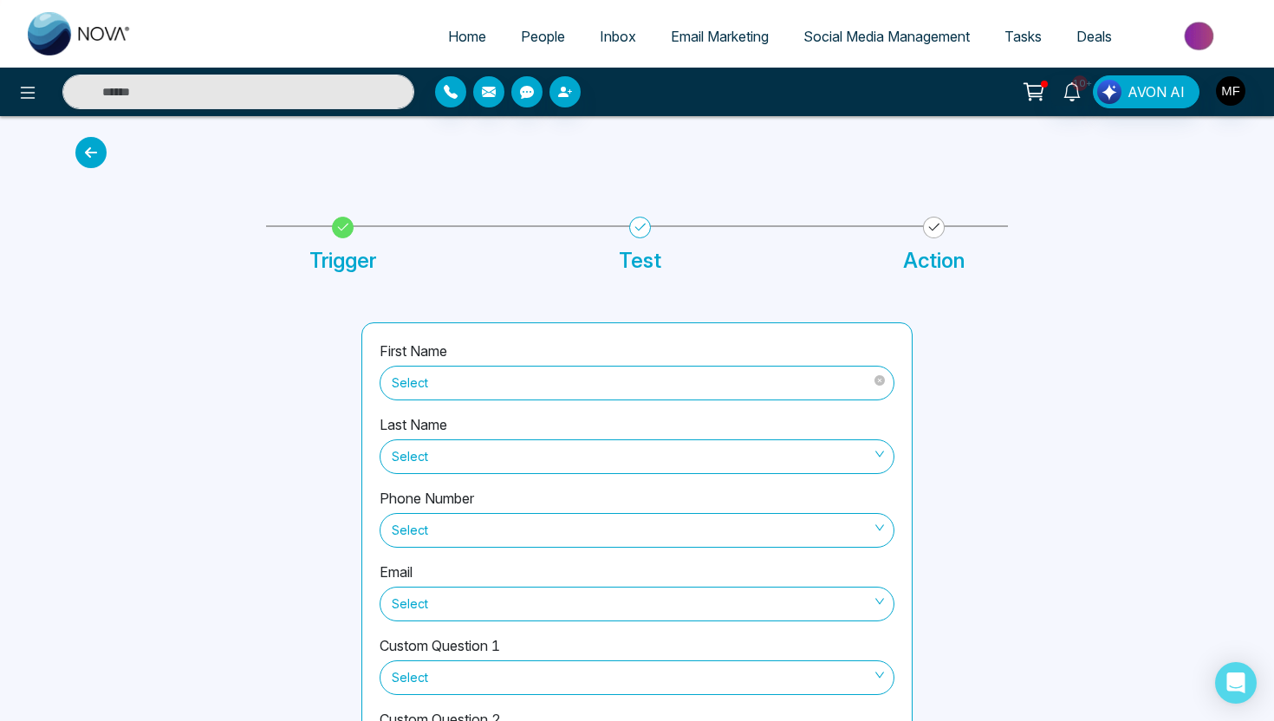
click at [576, 379] on span "Select" at bounding box center [637, 382] width 491 height 29
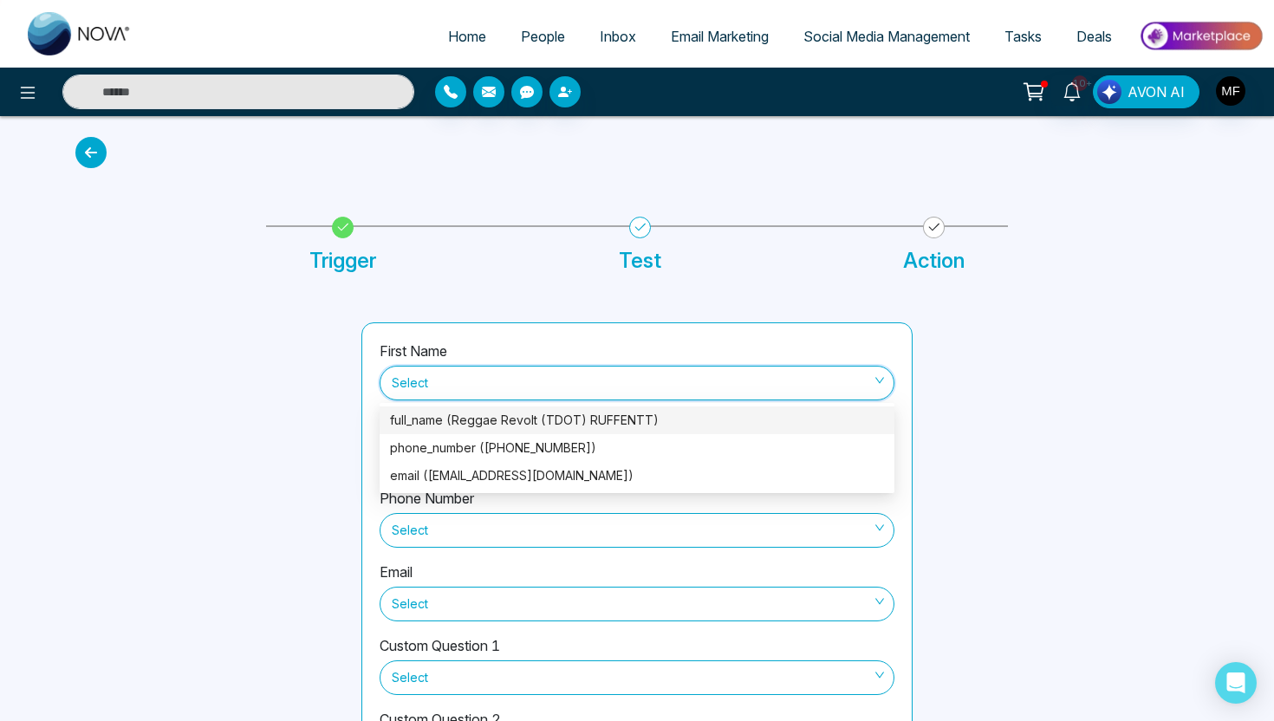
click at [518, 428] on div "full_name (Reggae Revolt (TDOT) RUFFENTT)" at bounding box center [637, 420] width 494 height 19
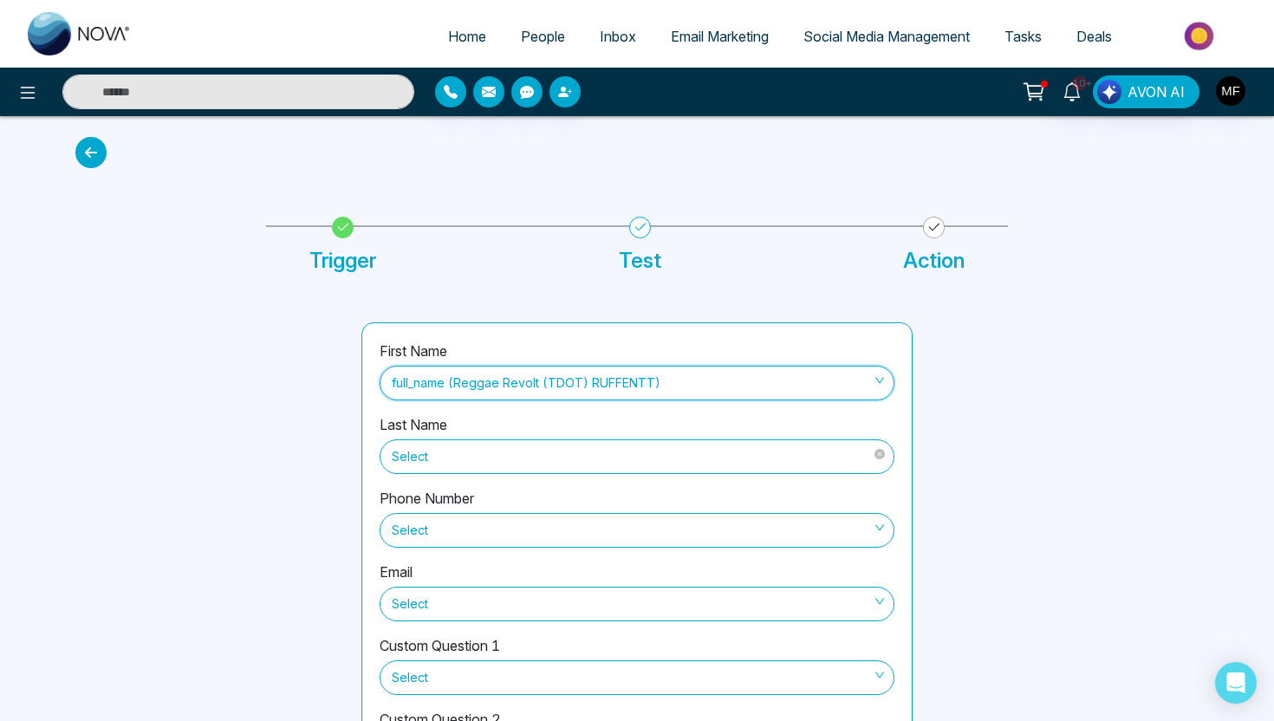
click at [514, 457] on span "Select" at bounding box center [637, 456] width 491 height 29
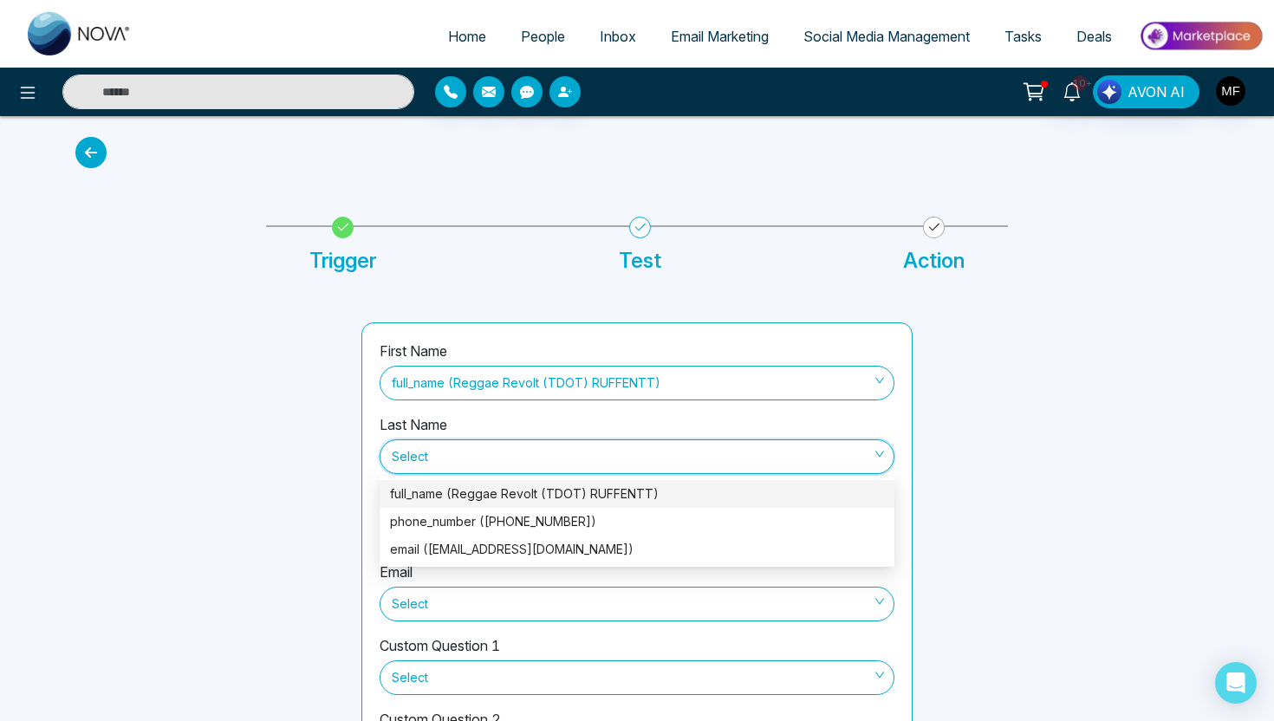
click at [307, 483] on div at bounding box center [208, 563] width 286 height 483
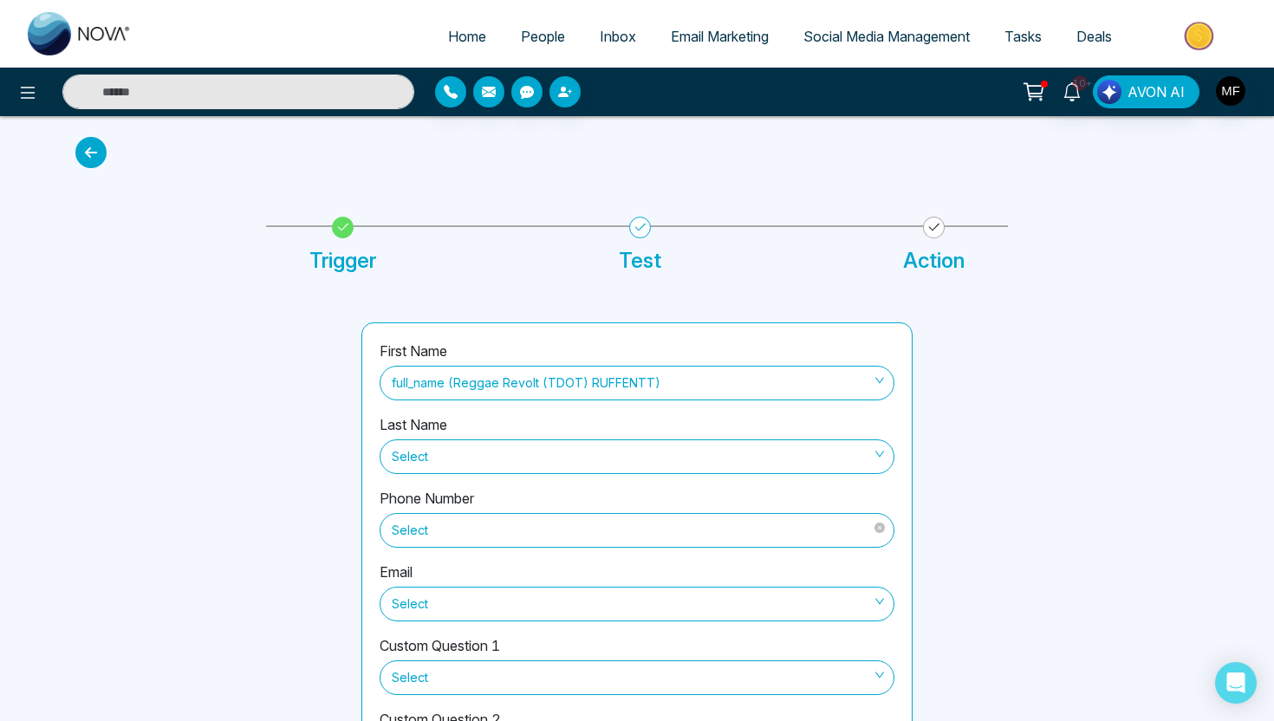
click at [515, 537] on span "Select" at bounding box center [637, 530] width 491 height 29
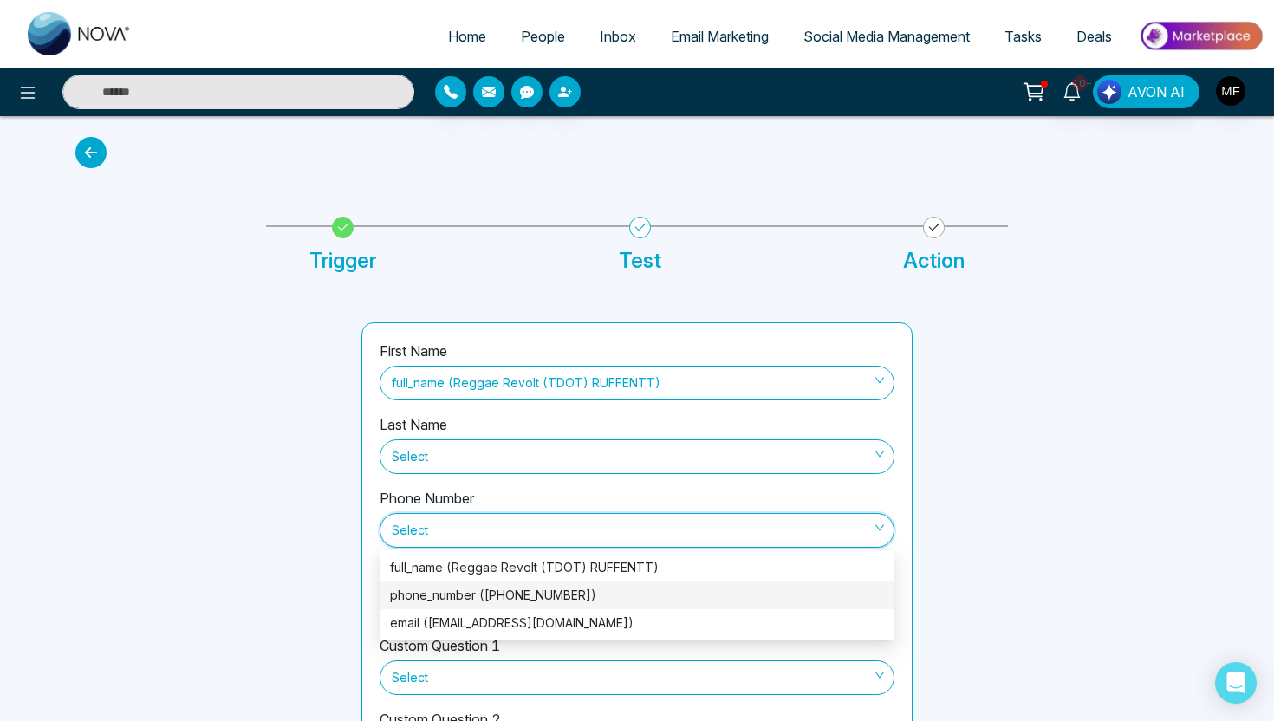
click at [513, 599] on div "phone_number ([PHONE_NUMBER])" at bounding box center [637, 595] width 494 height 19
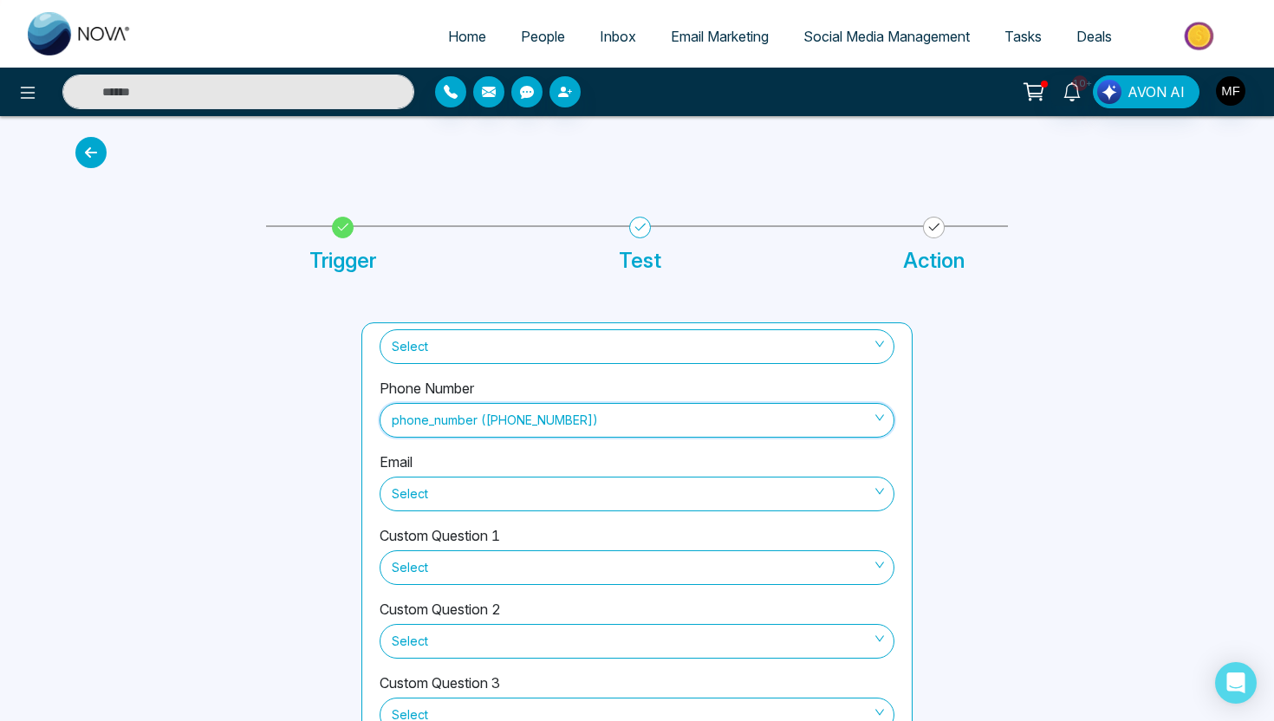
scroll to position [116, 0]
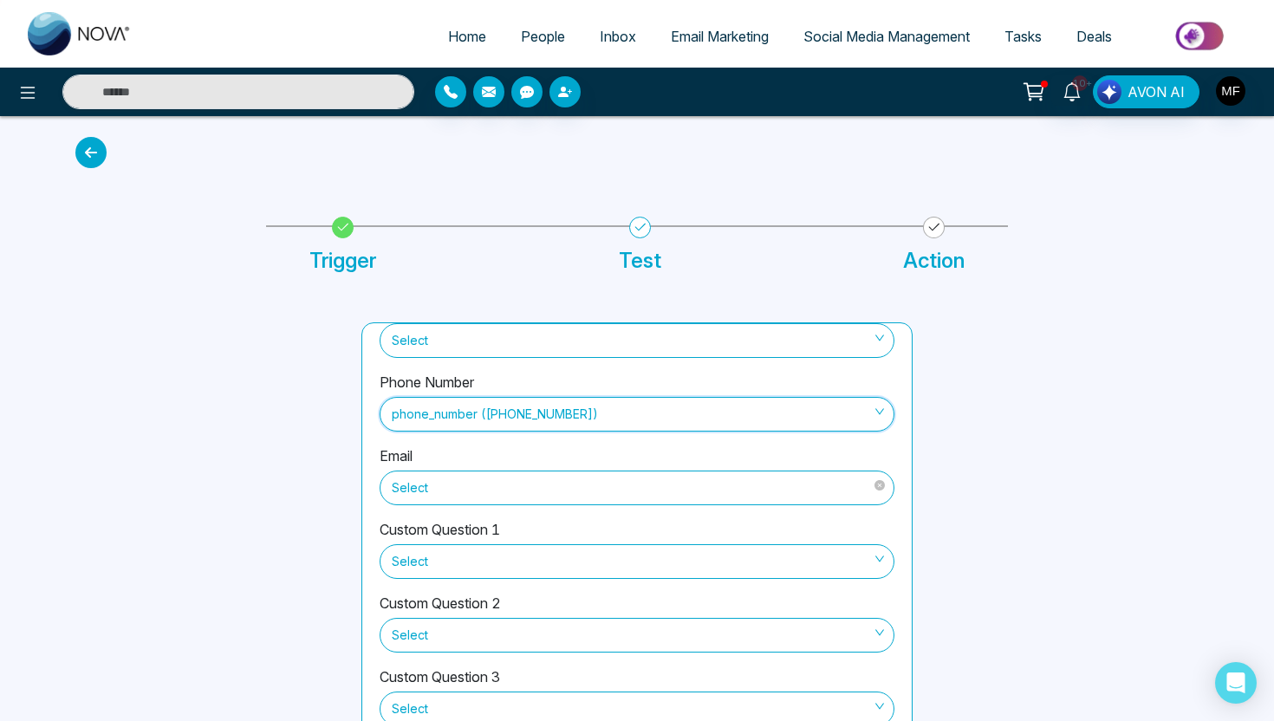
click at [558, 501] on span "Select" at bounding box center [637, 487] width 491 height 29
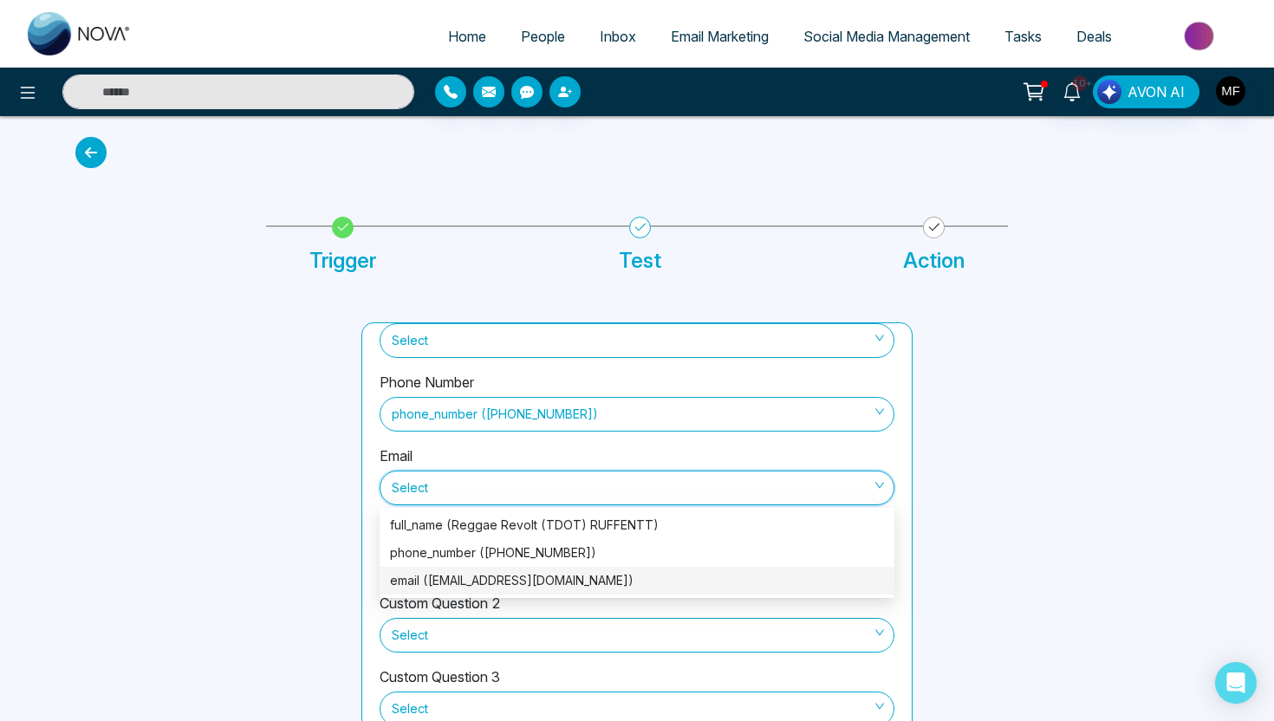
click at [550, 576] on div "email ([EMAIL_ADDRESS][DOMAIN_NAME])" at bounding box center [637, 580] width 494 height 19
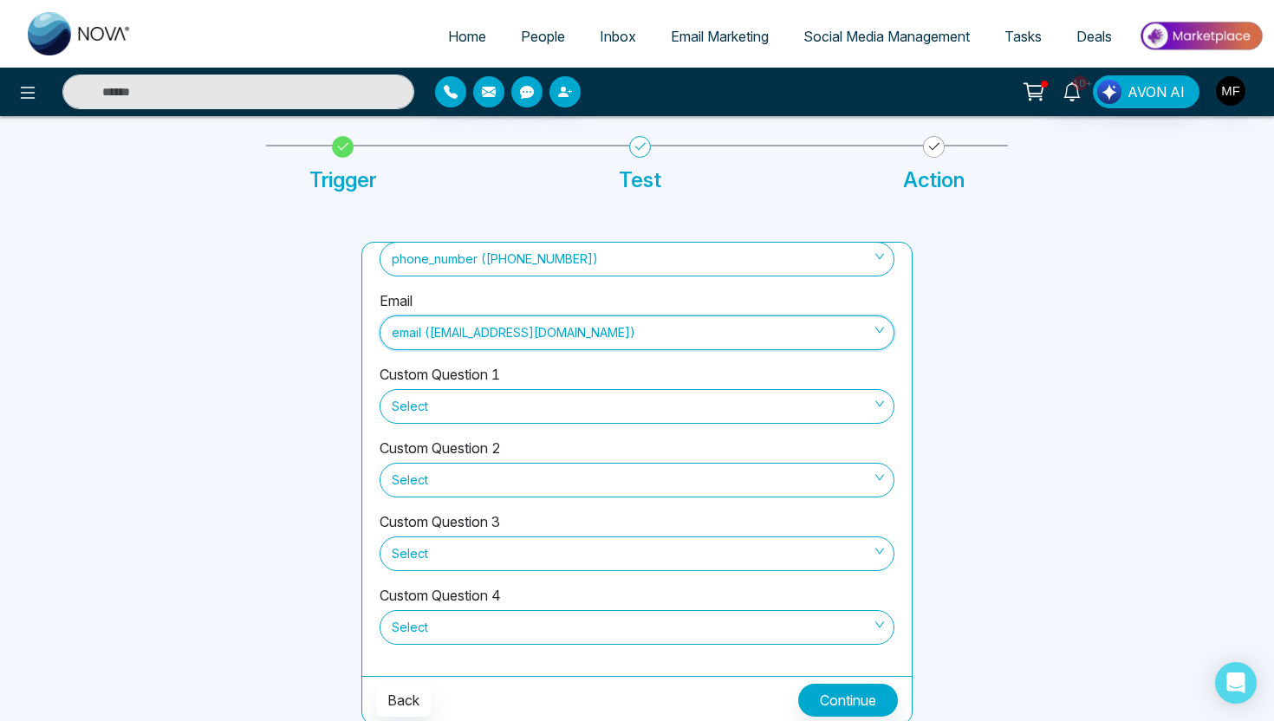
scroll to position [84, 0]
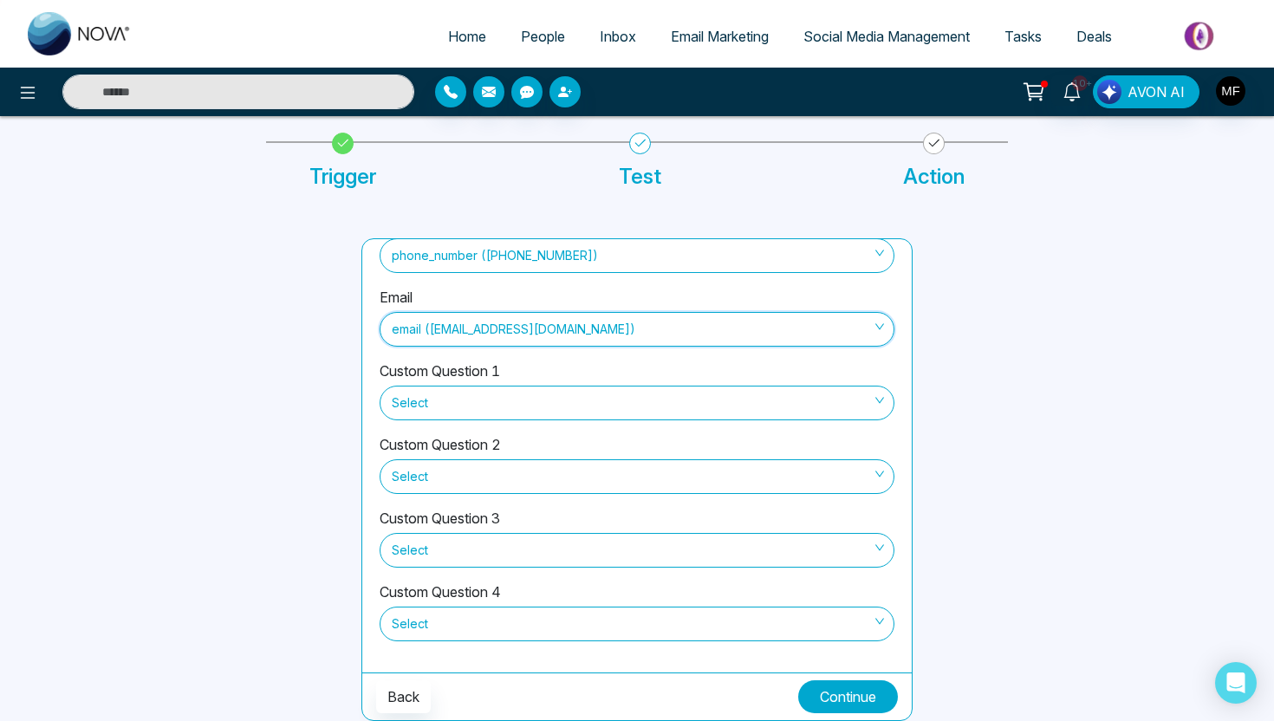
click at [817, 699] on button "Continue" at bounding box center [848, 696] width 100 height 33
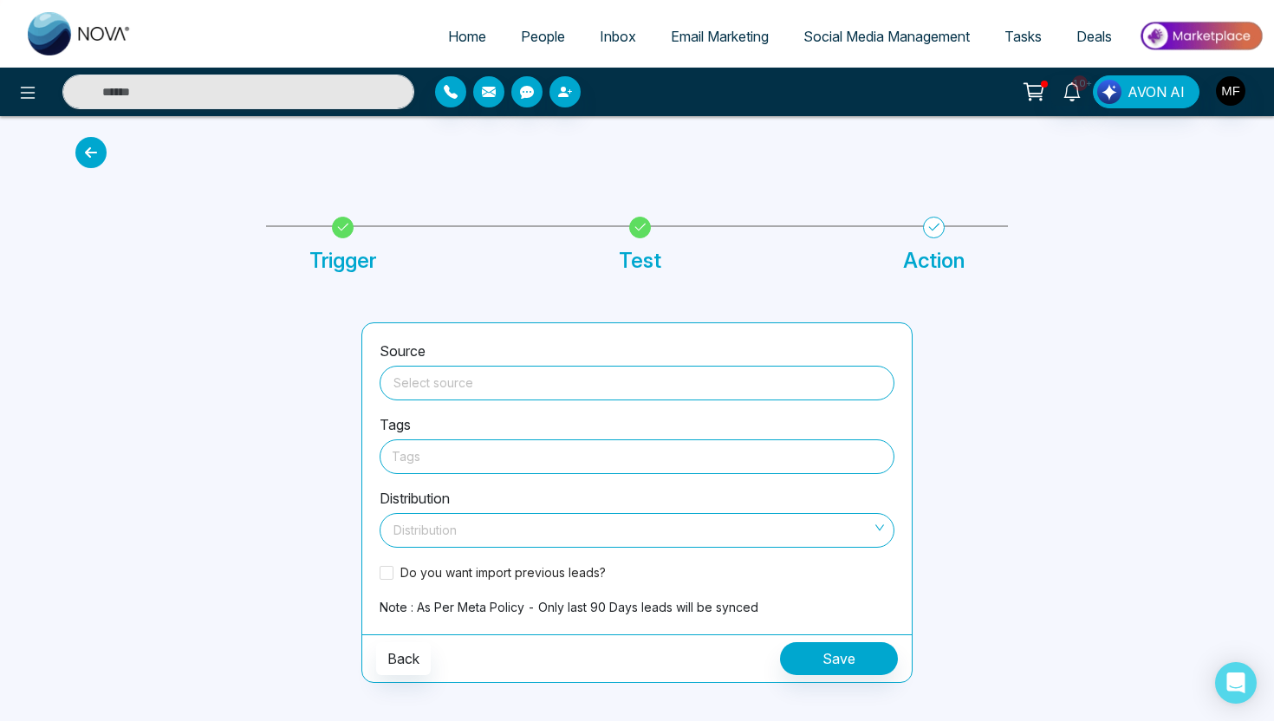
click at [631, 378] on input "search" at bounding box center [637, 380] width 494 height 26
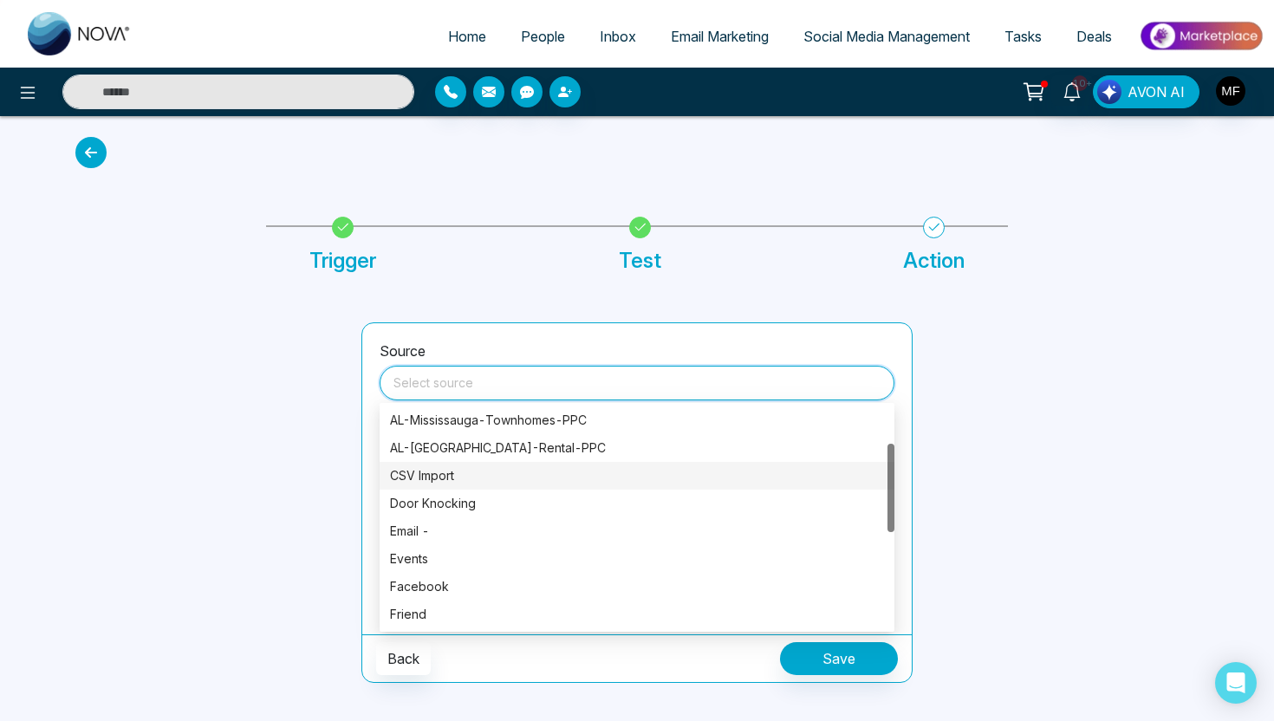
scroll to position [92, 0]
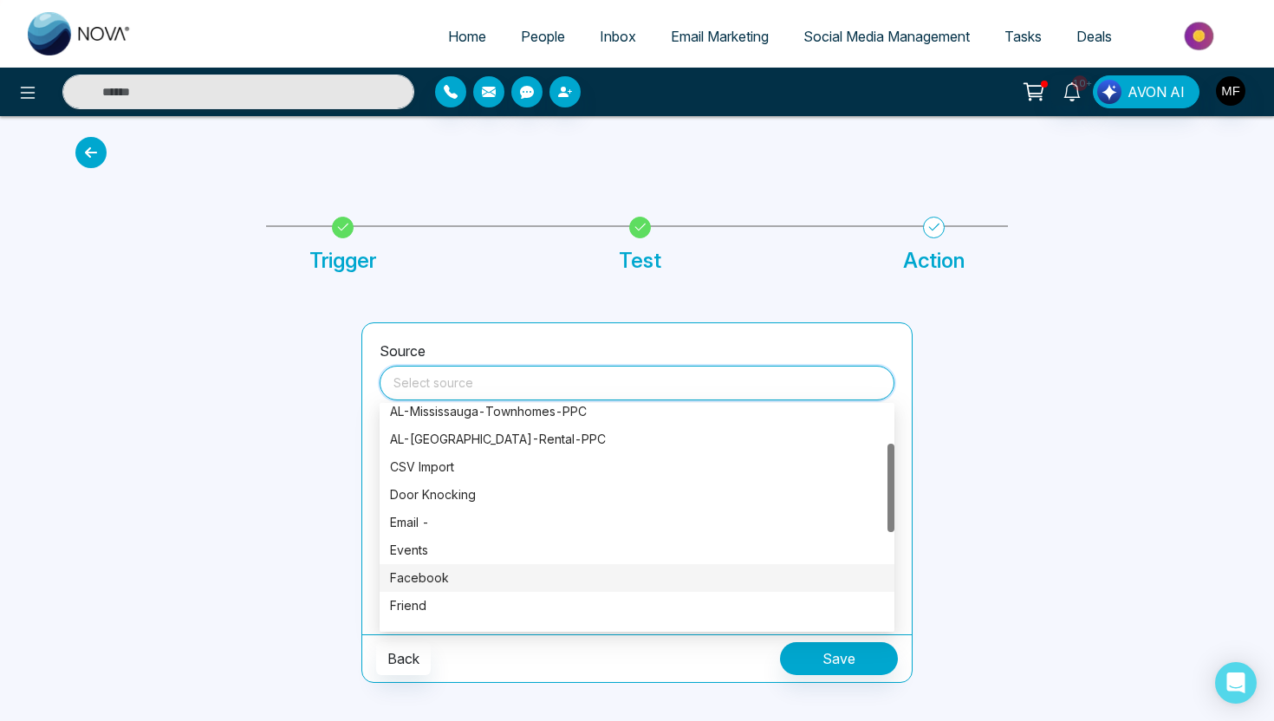
click at [524, 579] on div "Facebook" at bounding box center [637, 578] width 494 height 19
type input "********"
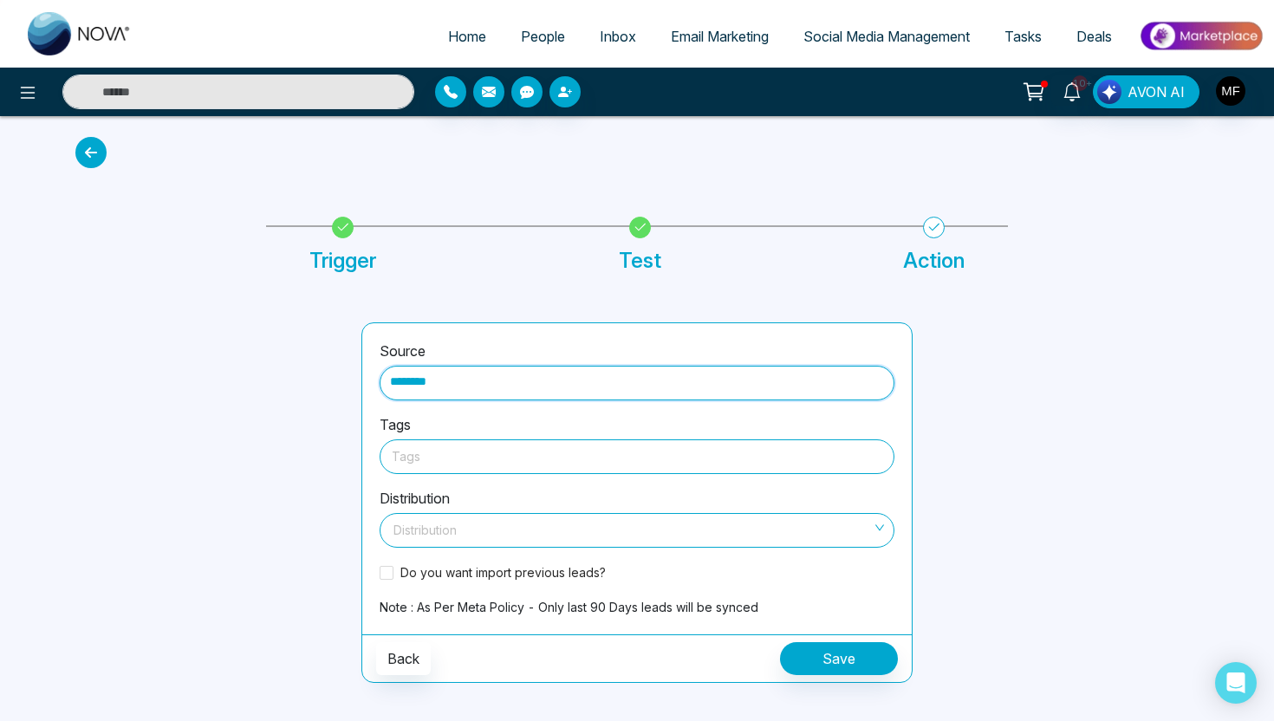
click at [588, 459] on div at bounding box center [637, 457] width 491 height 22
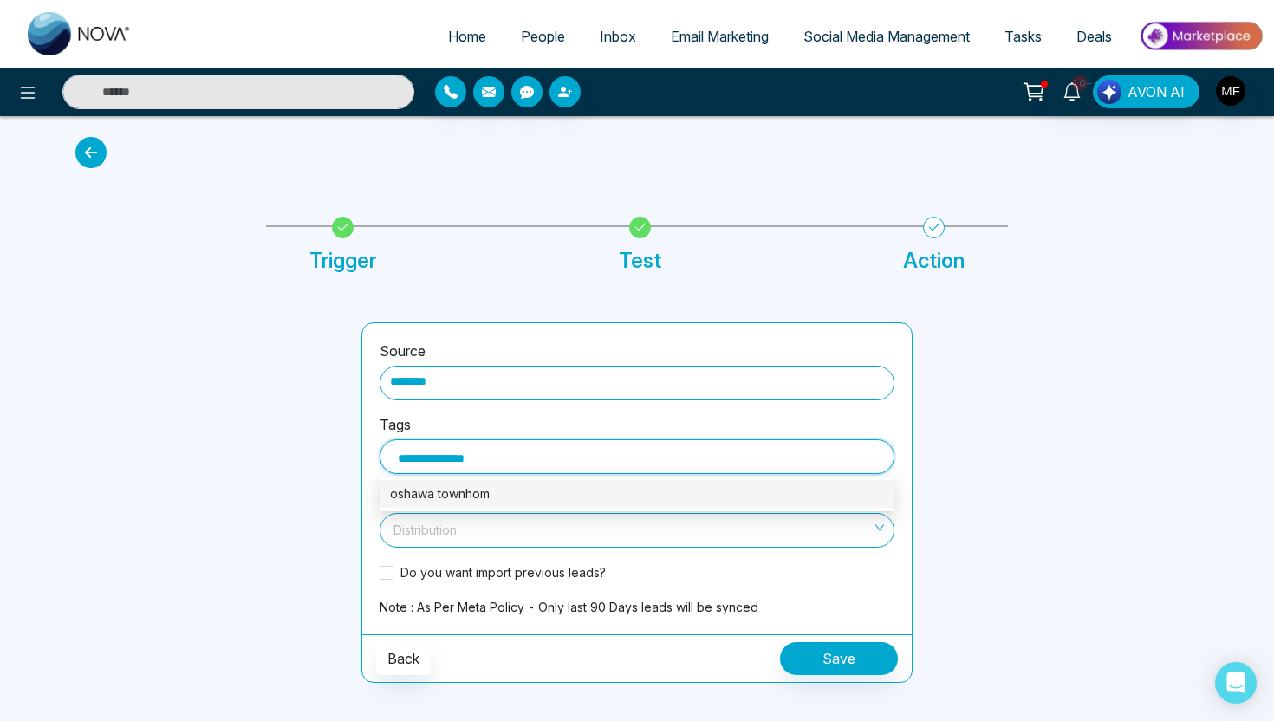
type input "**********"
click at [518, 492] on div "oshawa townhomes" at bounding box center [637, 494] width 494 height 19
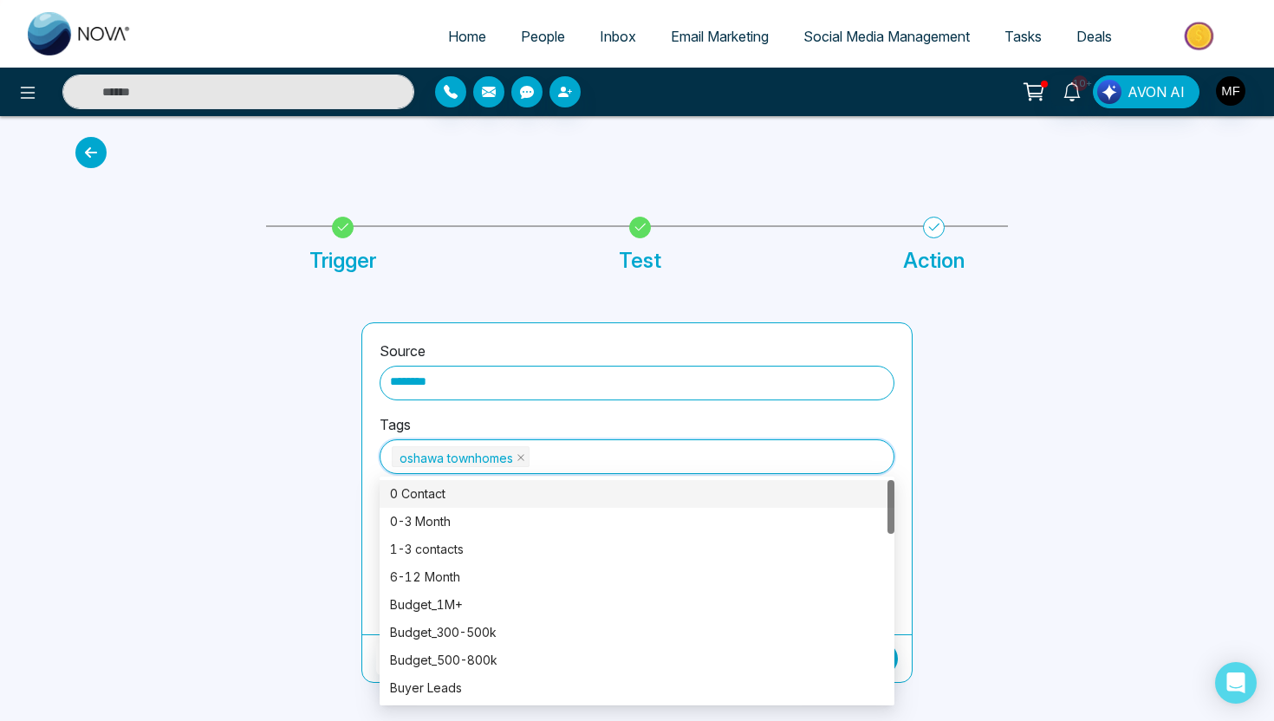
click at [347, 503] on div at bounding box center [208, 502] width 286 height 361
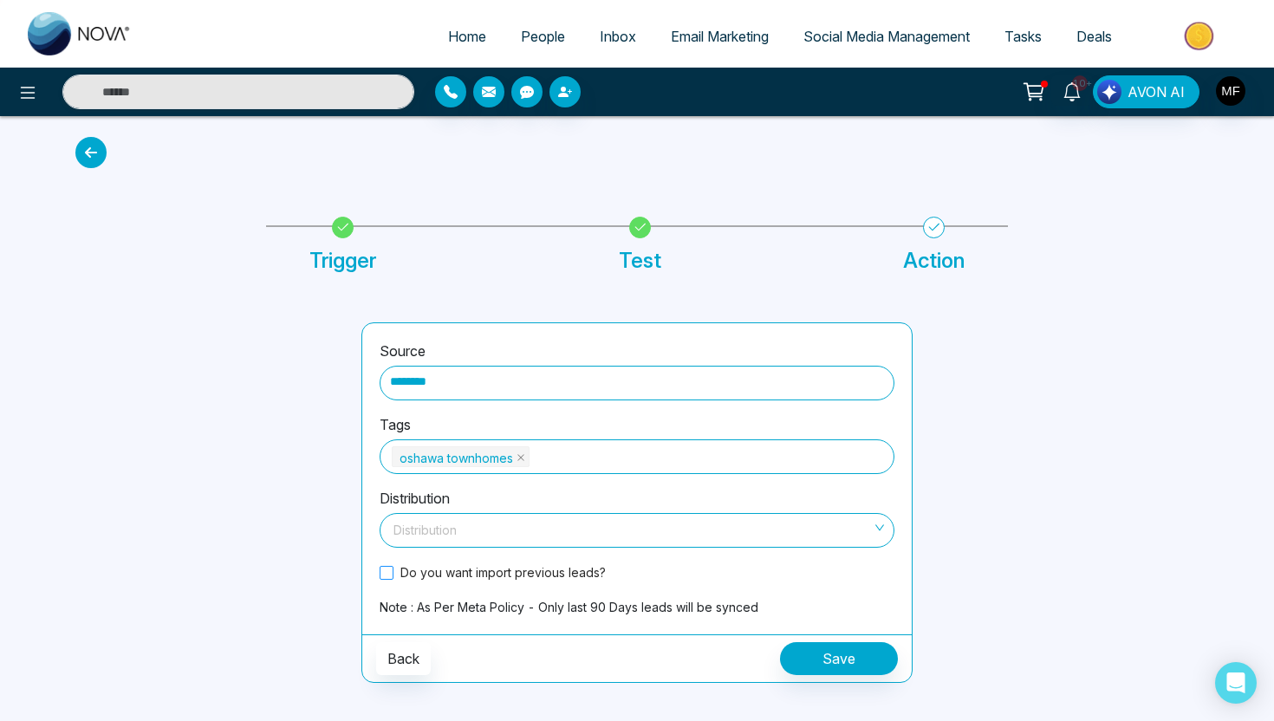
click at [486, 571] on span "Do you want import previous leads?" at bounding box center [503, 572] width 219 height 18
click at [825, 654] on button "Save" at bounding box center [839, 658] width 118 height 33
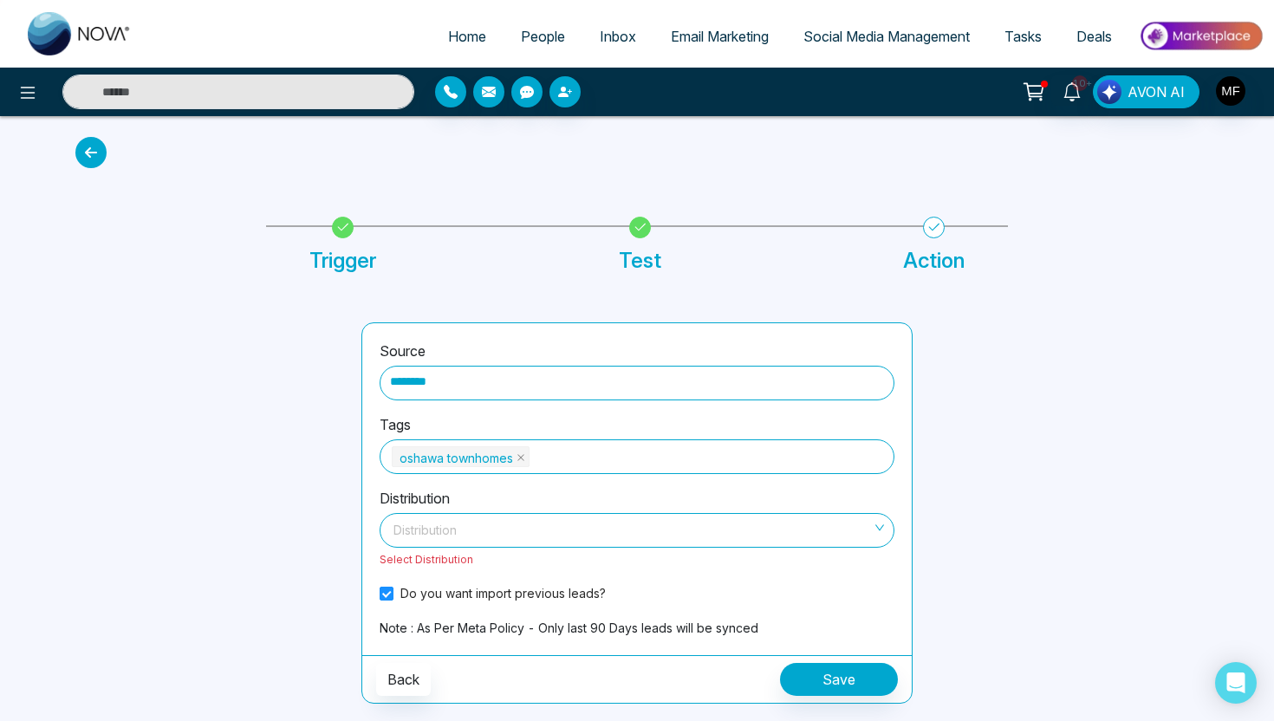
click at [629, 522] on input "search" at bounding box center [631, 527] width 482 height 26
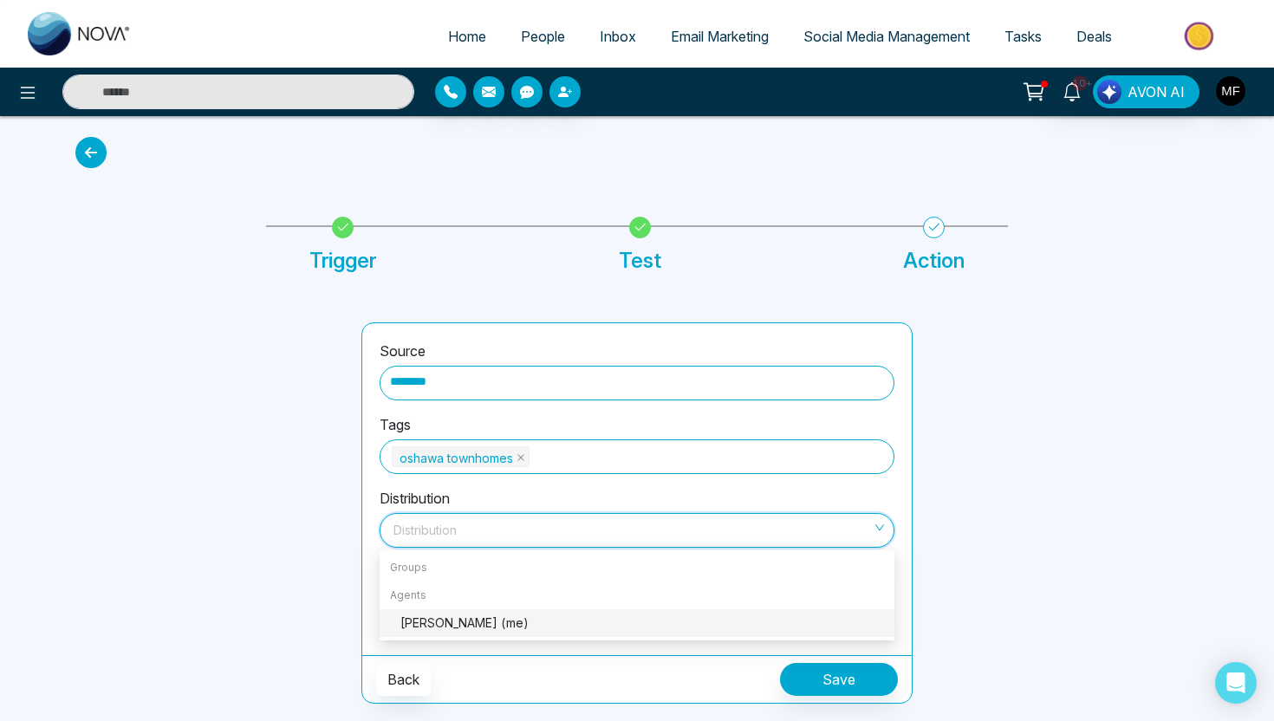
click at [570, 621] on div "[PERSON_NAME] (me)" at bounding box center [642, 623] width 484 height 19
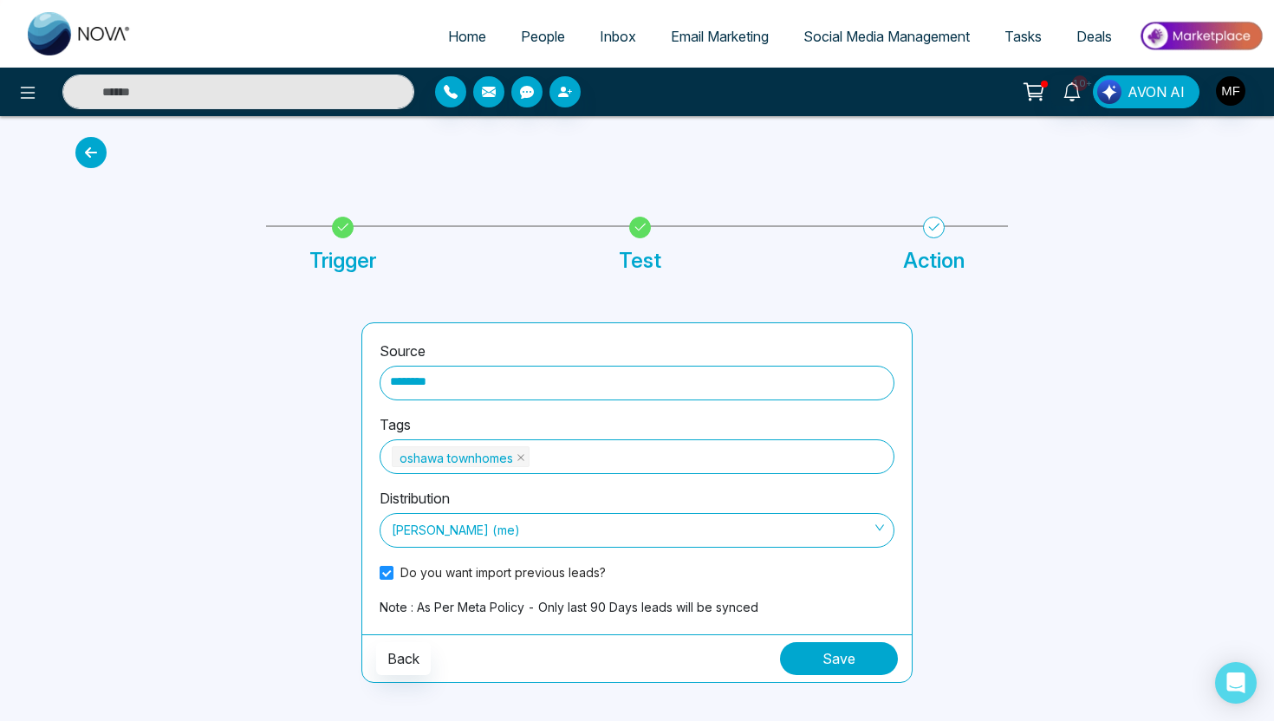
click at [800, 656] on button "Save" at bounding box center [839, 658] width 118 height 33
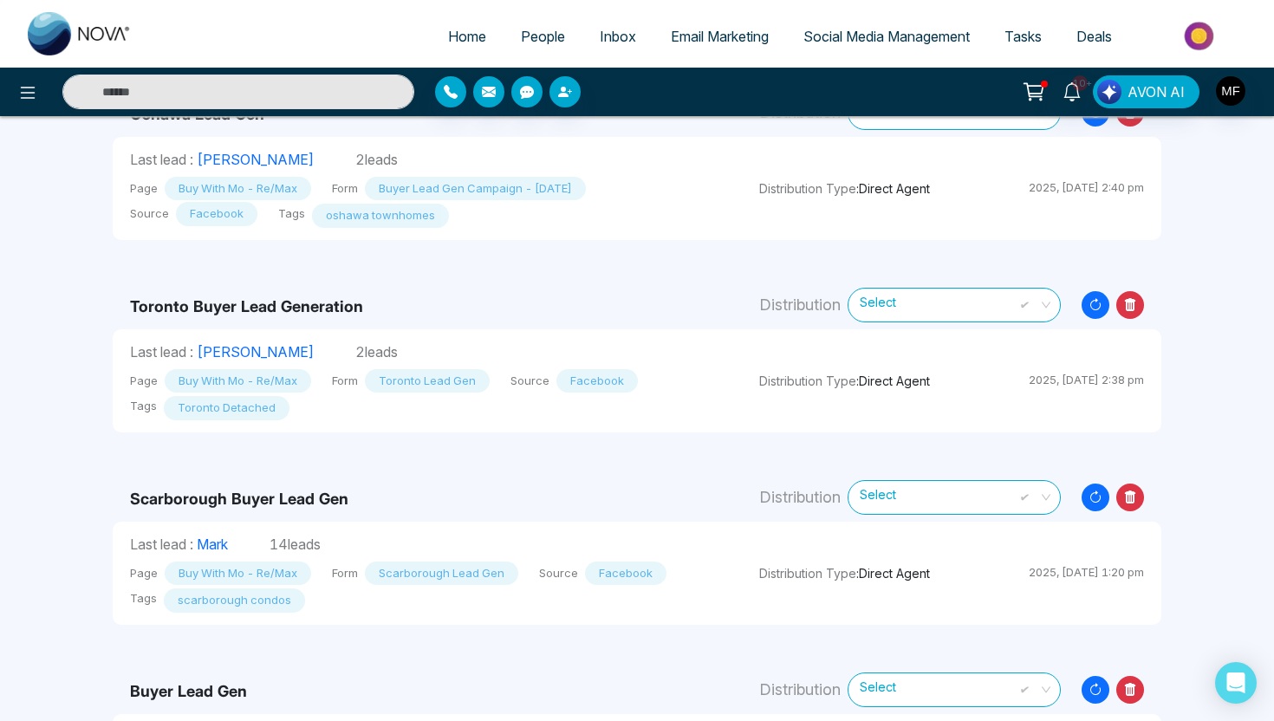
scroll to position [128, 0]
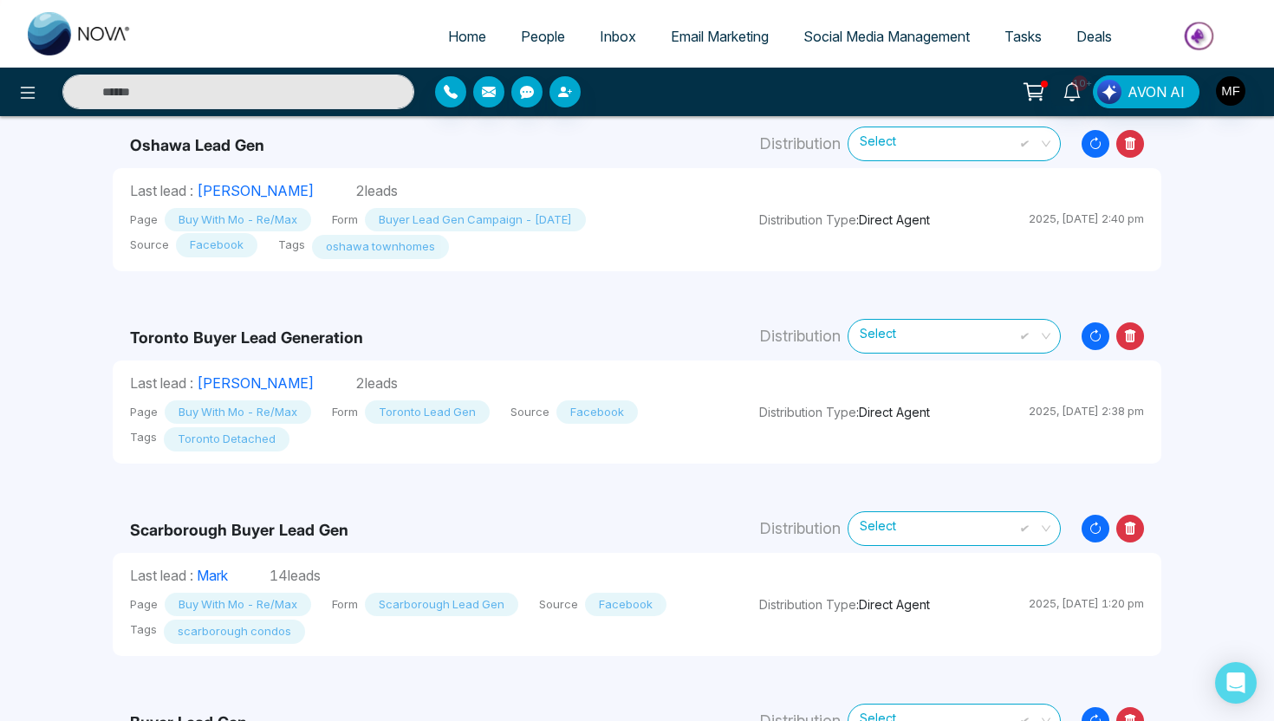
click at [1125, 150] on icon at bounding box center [1130, 144] width 28 height 28
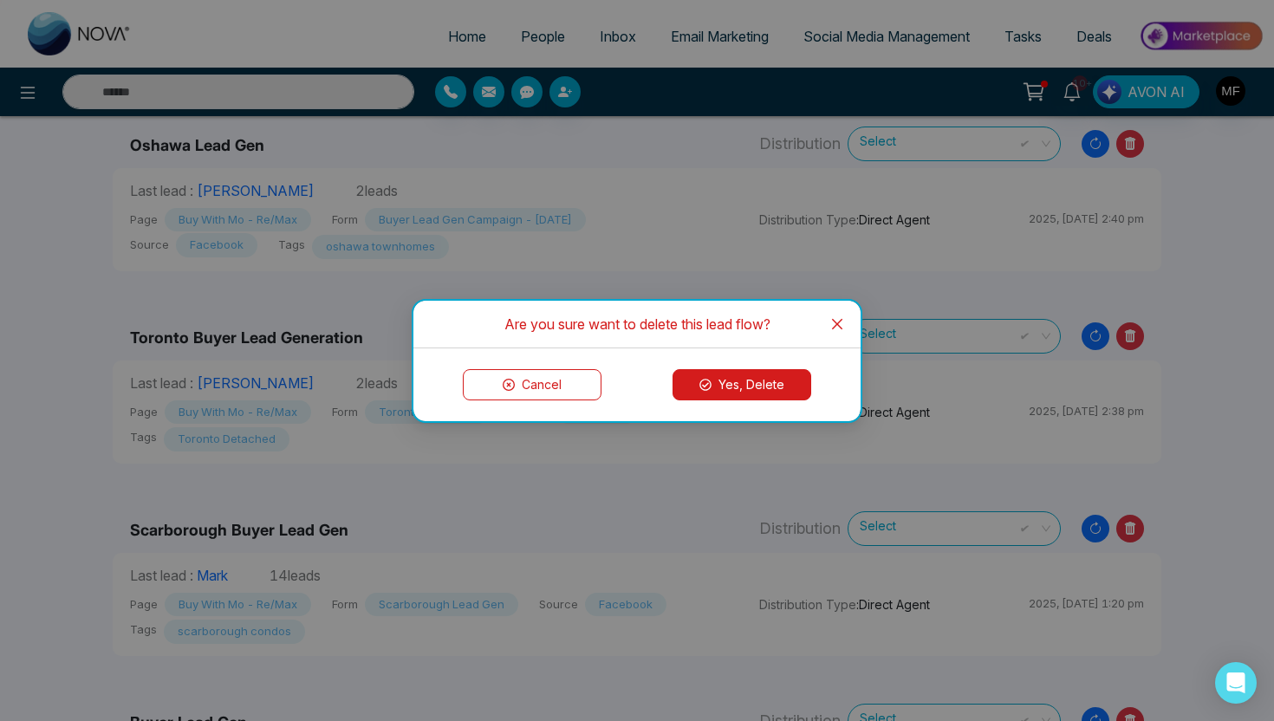
click at [708, 390] on button "Yes, Delete" at bounding box center [742, 384] width 139 height 31
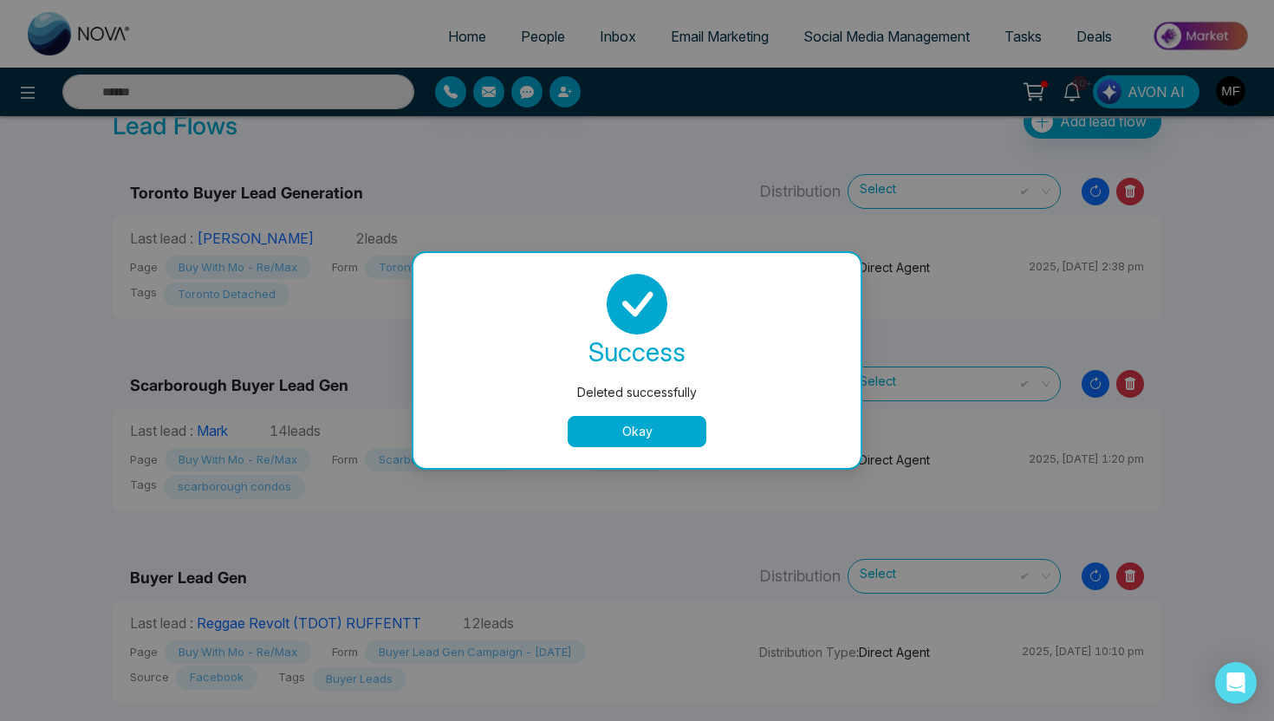
scroll to position [80, 0]
click at [654, 433] on button "Okay" at bounding box center [637, 431] width 139 height 31
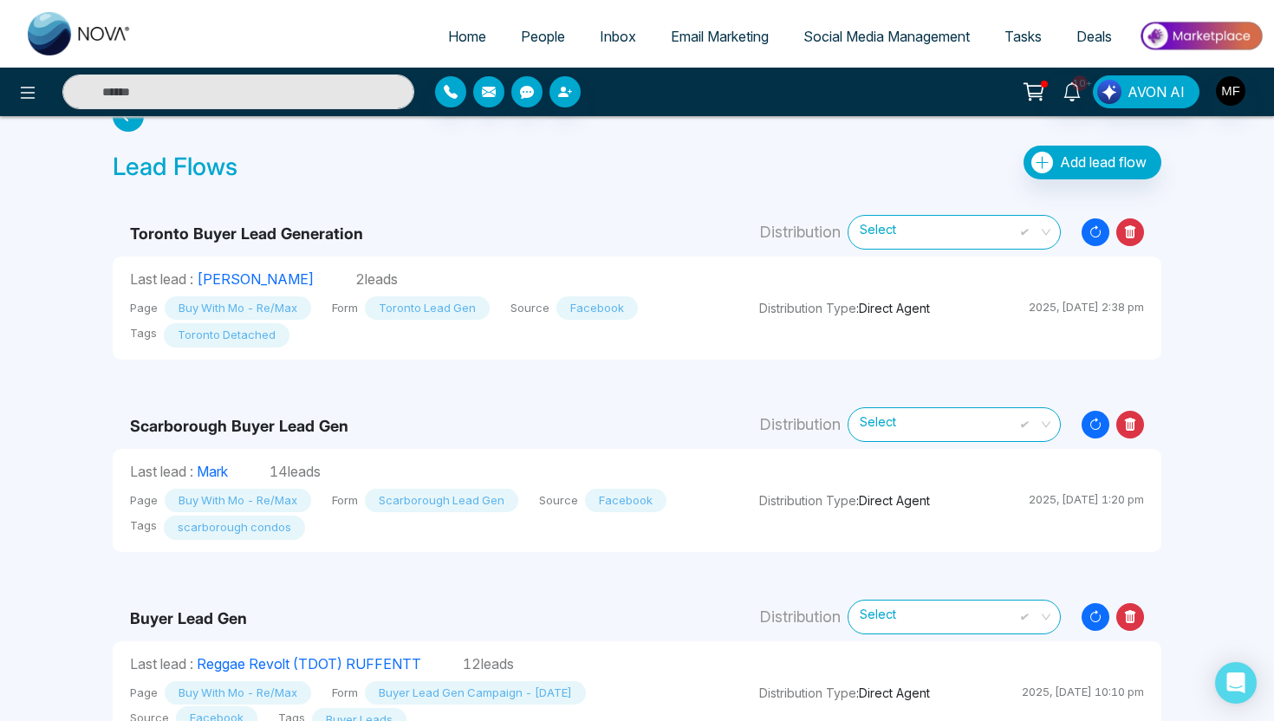
scroll to position [34, 0]
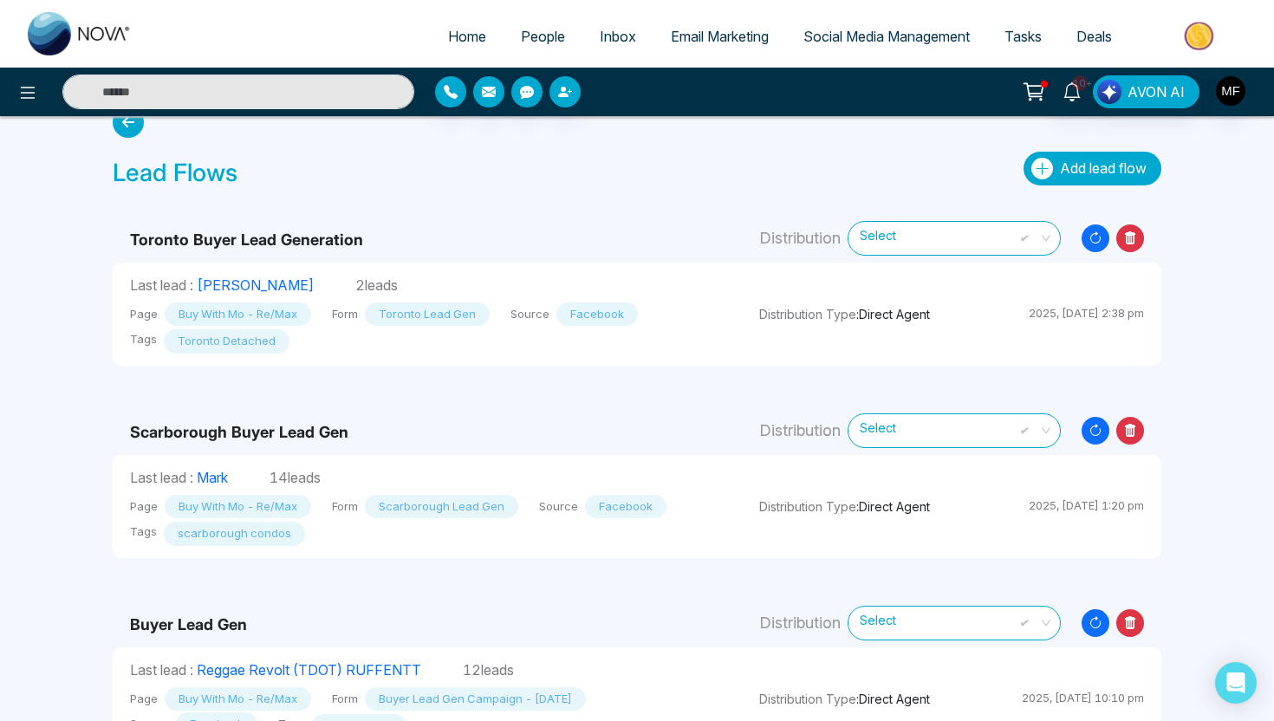
click at [1068, 173] on span "Add lead flow" at bounding box center [1103, 167] width 87 height 17
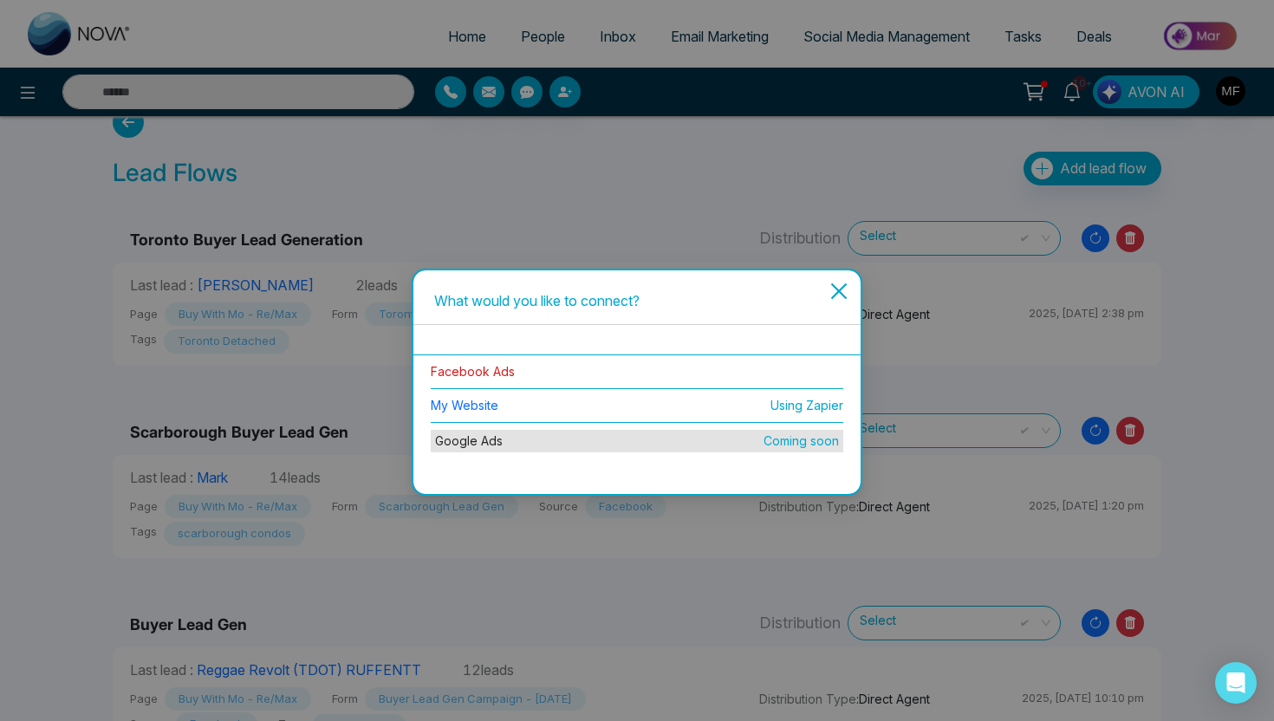
click at [490, 374] on link "Facebook Ads" at bounding box center [473, 371] width 84 height 15
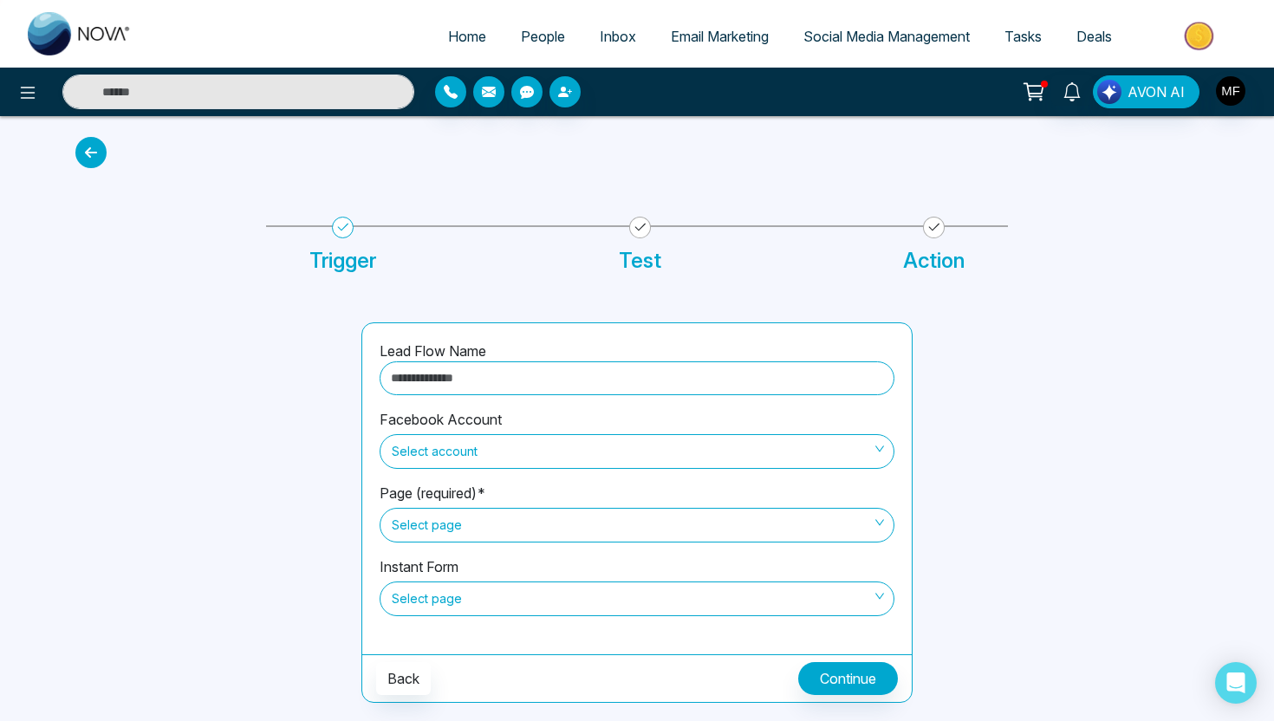
click at [508, 381] on input "text" at bounding box center [637, 378] width 515 height 34
type input "**********"
click at [551, 442] on span "Select account" at bounding box center [637, 451] width 491 height 29
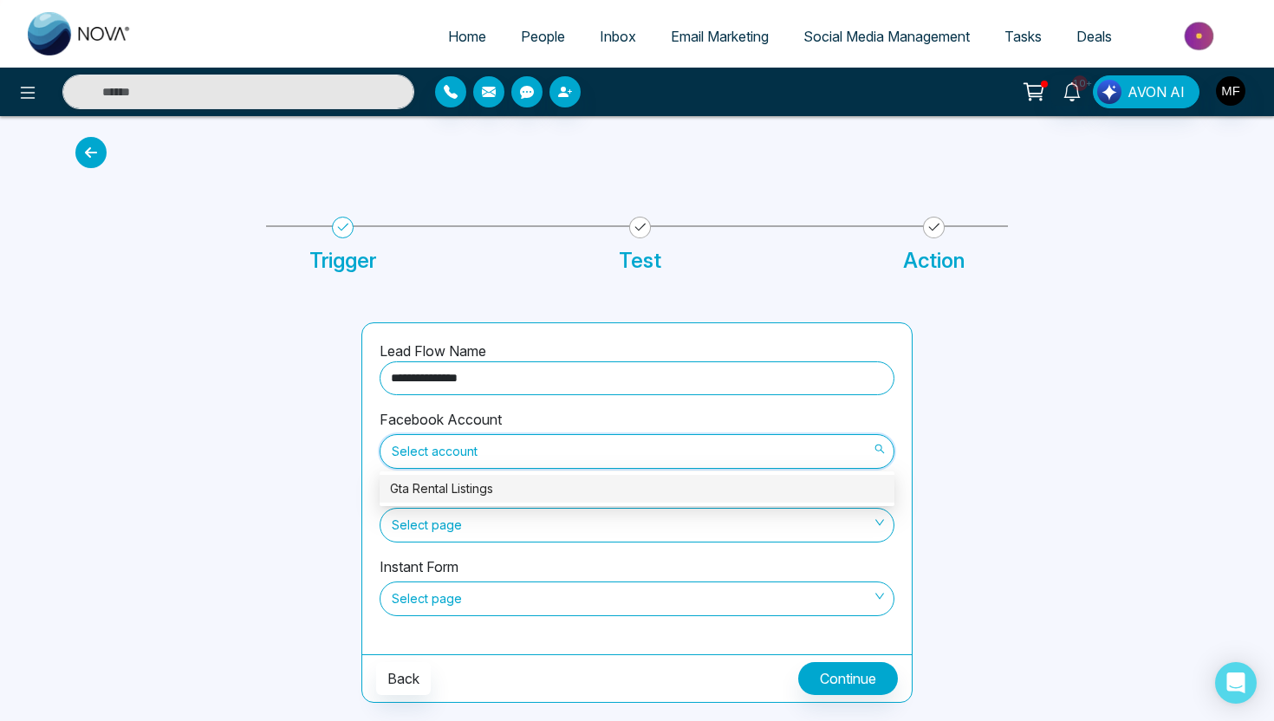
click at [527, 496] on div "Gta Rental Listings" at bounding box center [637, 488] width 494 height 19
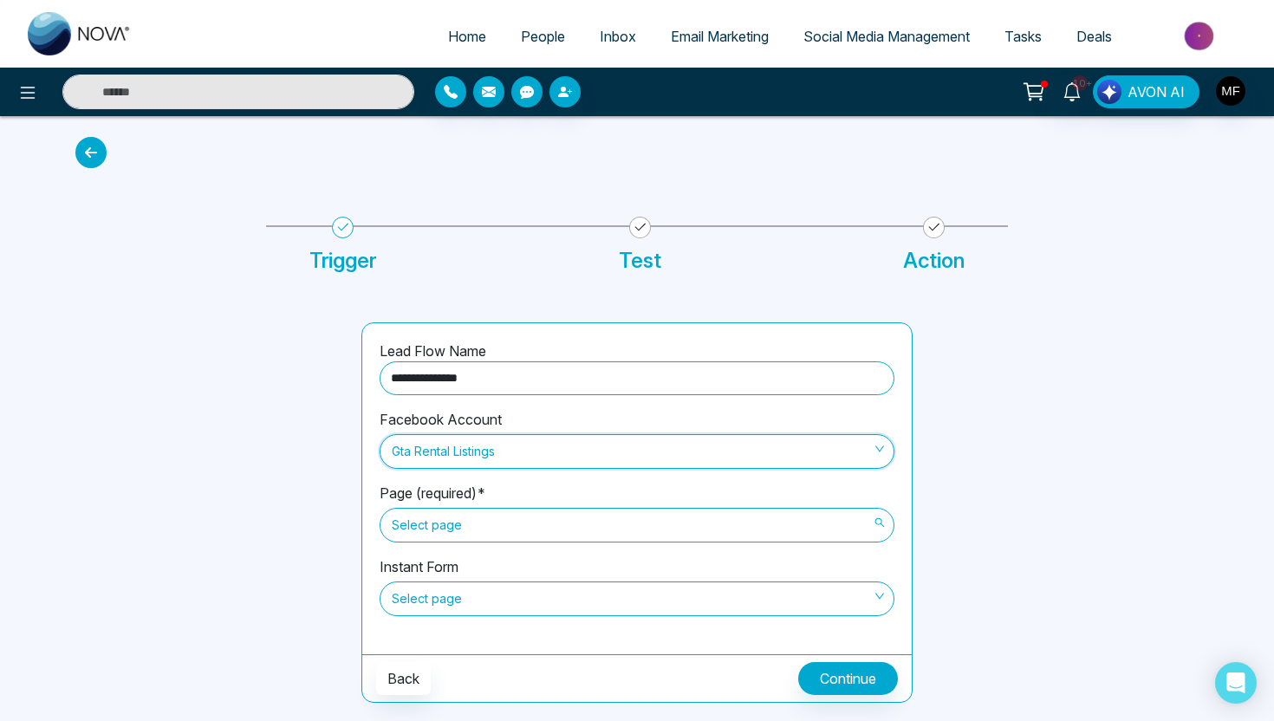
click at [526, 526] on span "Select page" at bounding box center [637, 525] width 491 height 29
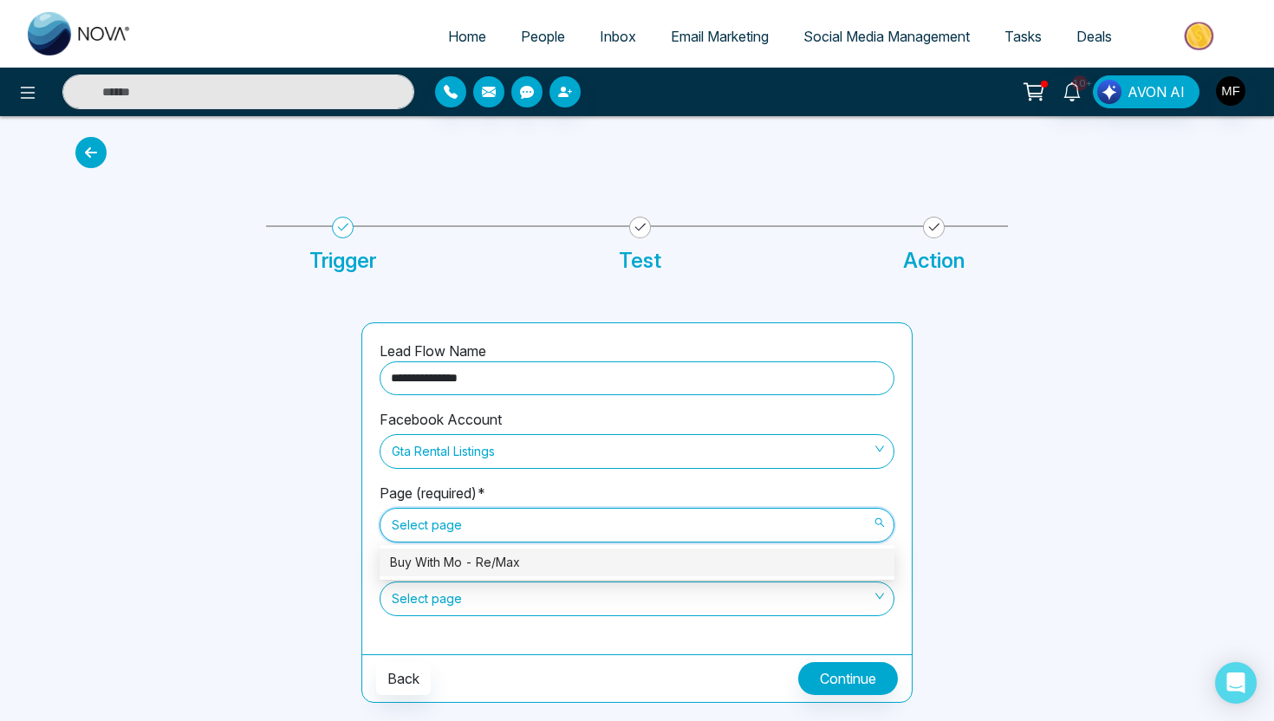
click at [522, 565] on div "Buy With Mo - Re/Max" at bounding box center [637, 562] width 494 height 19
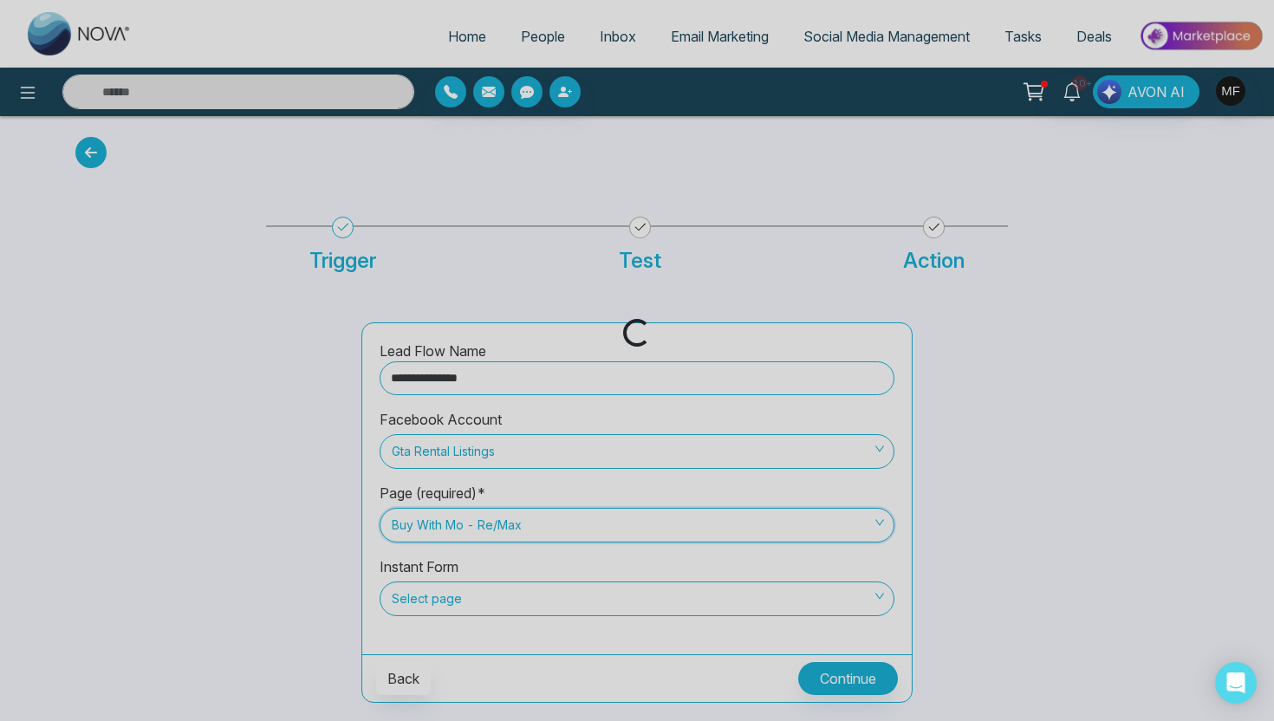
click at [523, 597] on span "Select page" at bounding box center [637, 598] width 491 height 29
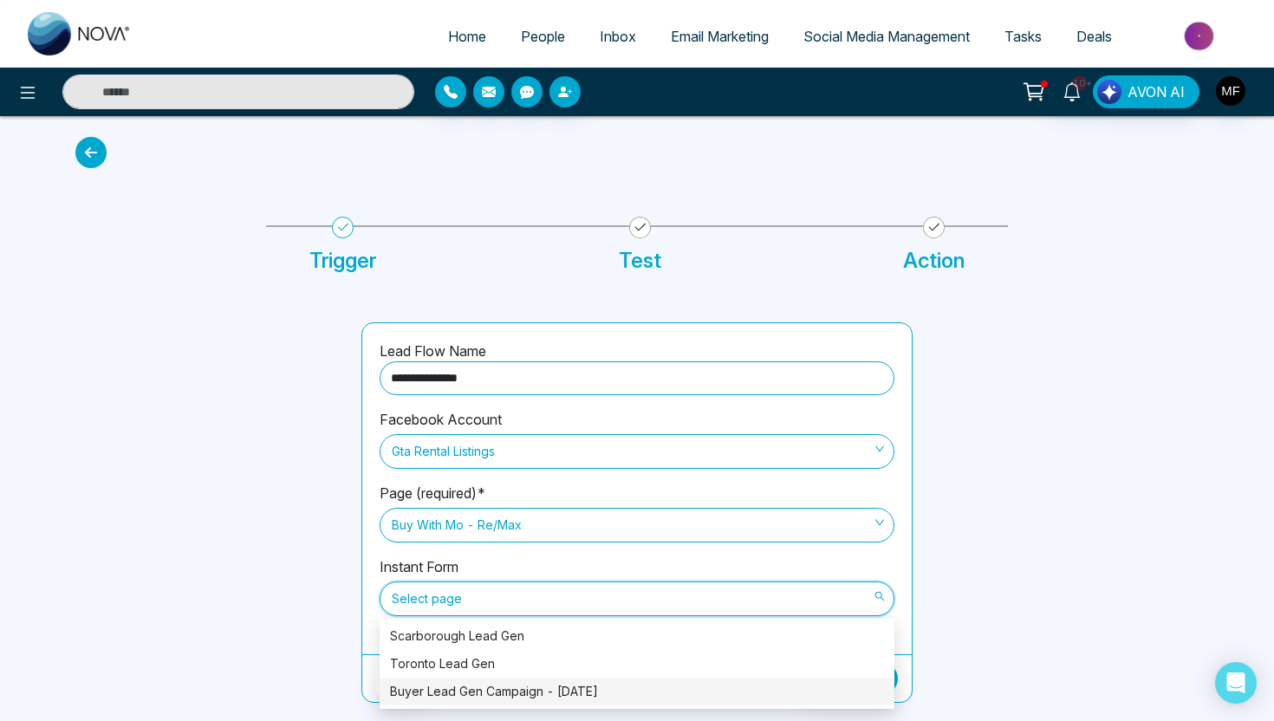
click at [512, 680] on div "Buyer Lead Gen Campaign - [DATE]" at bounding box center [637, 692] width 515 height 28
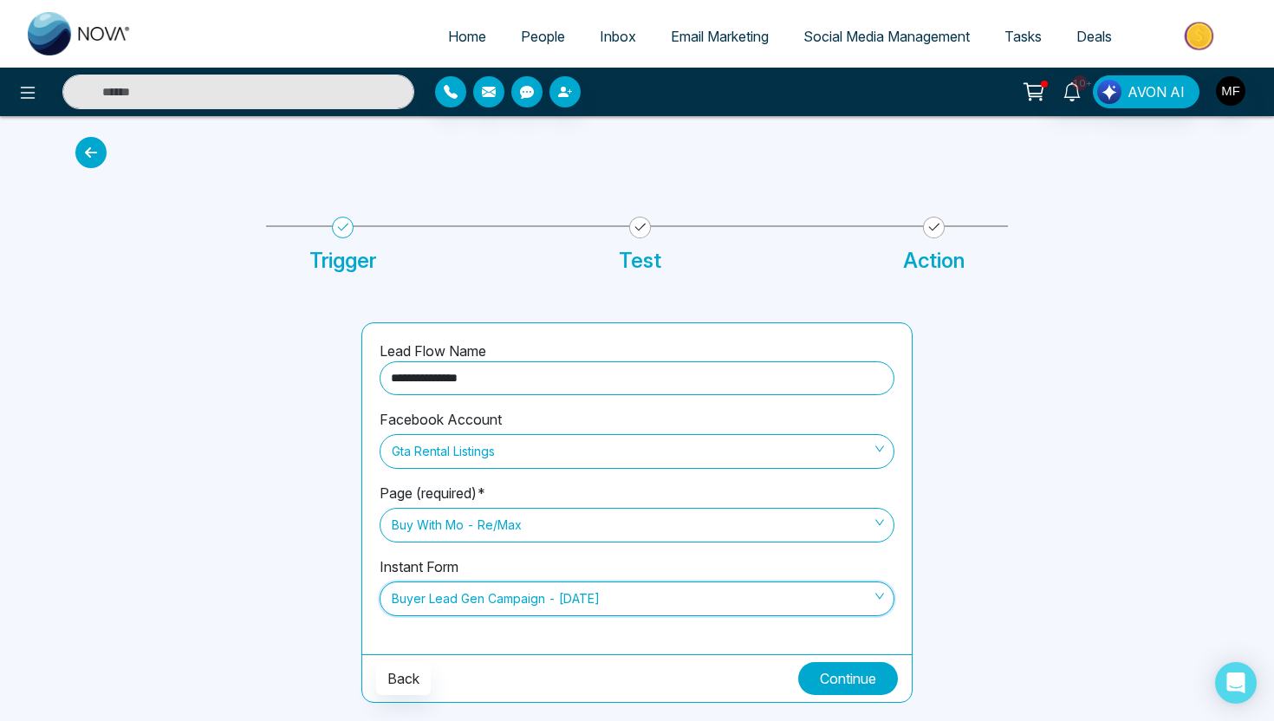
click at [834, 675] on button "Continue" at bounding box center [848, 678] width 100 height 33
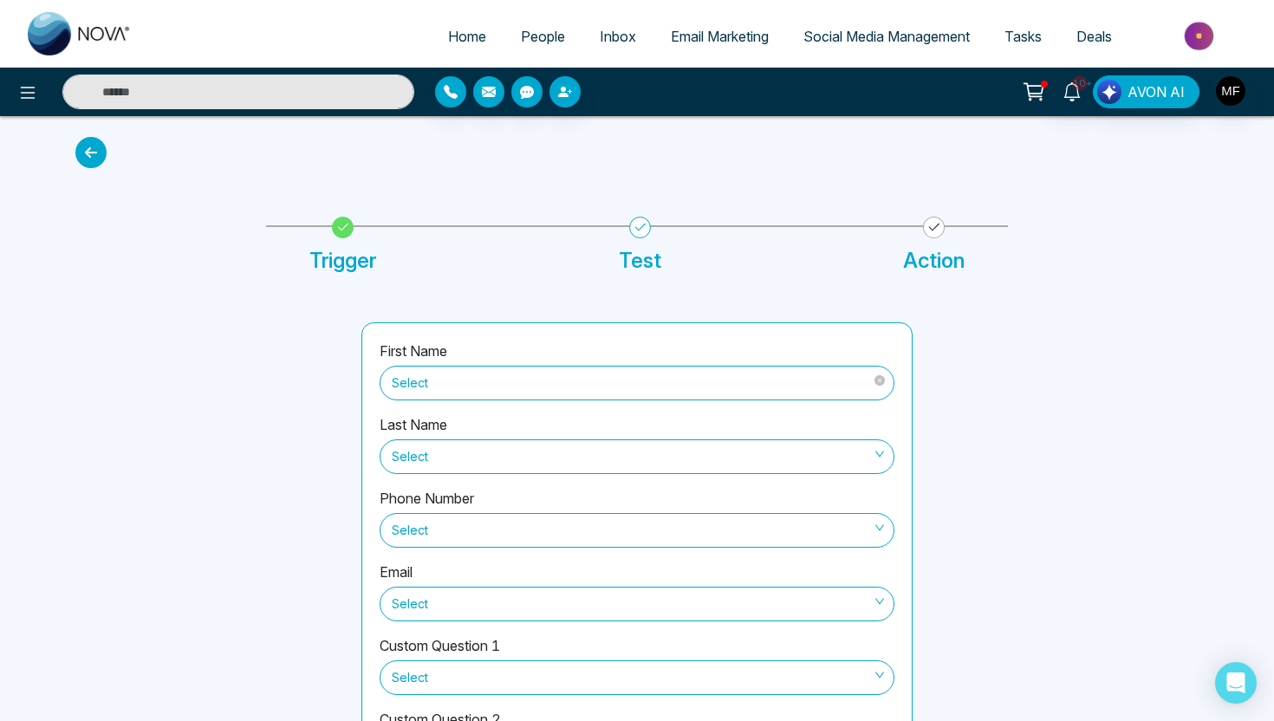
click at [453, 374] on span "Select" at bounding box center [637, 382] width 491 height 29
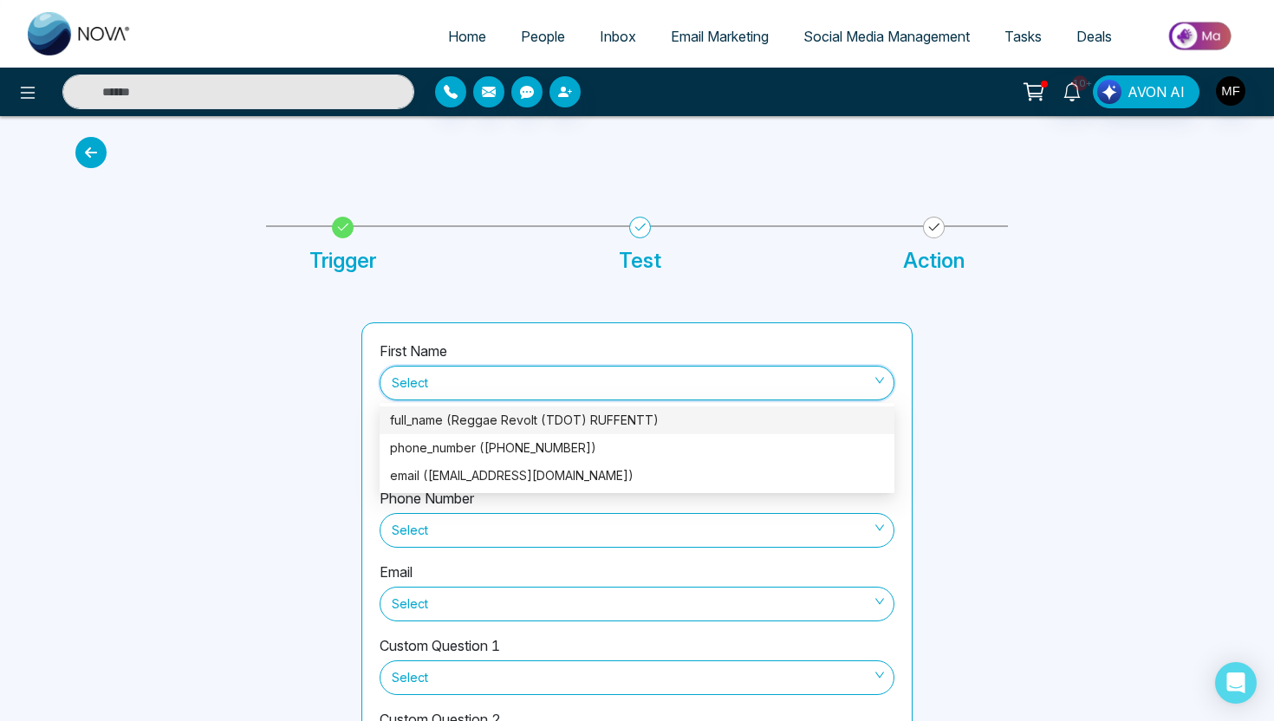
click at [498, 425] on div "full_name (Reggae Revolt (TDOT) RUFFENTT)" at bounding box center [637, 420] width 494 height 19
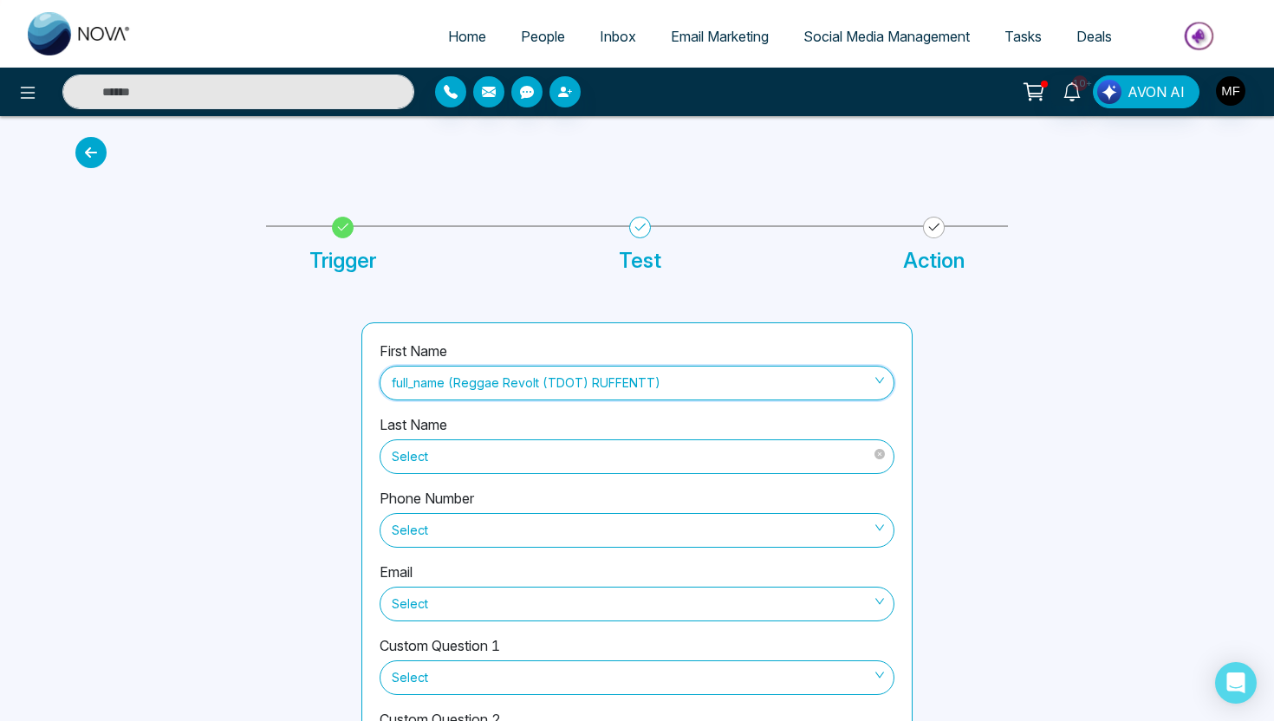
click at [493, 459] on span "Select" at bounding box center [637, 456] width 491 height 29
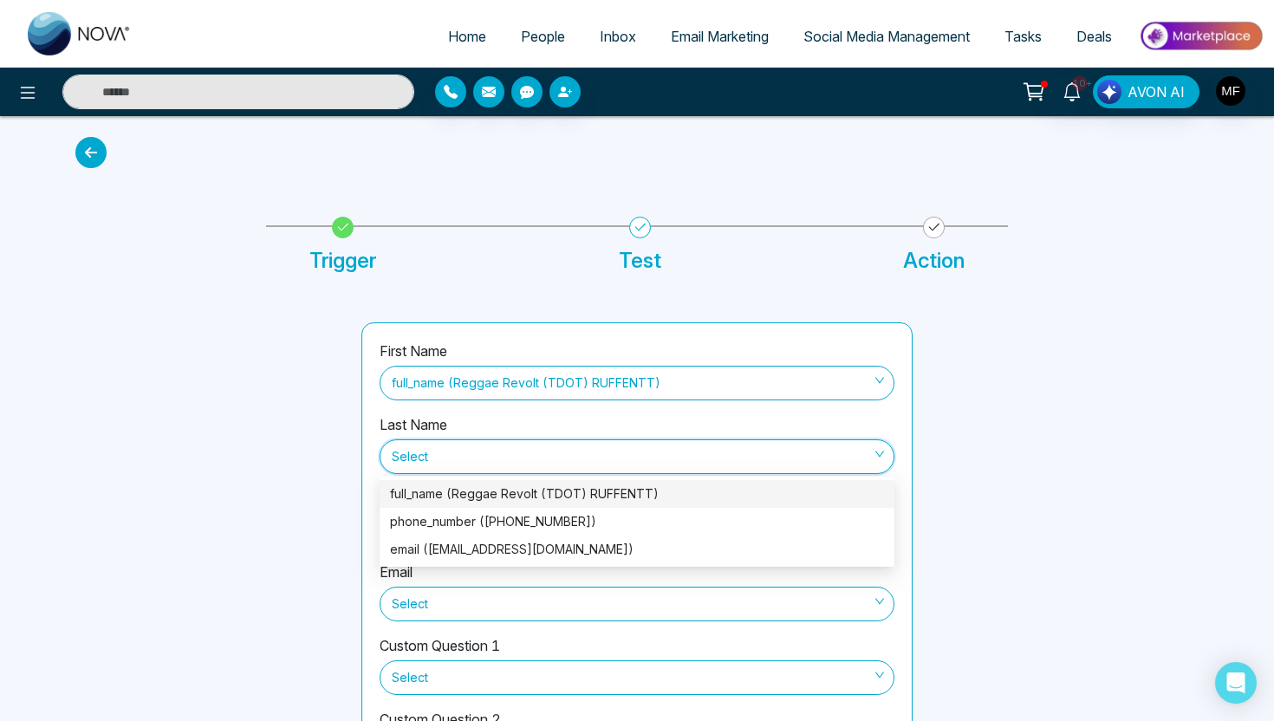
click at [292, 469] on div at bounding box center [208, 563] width 286 height 483
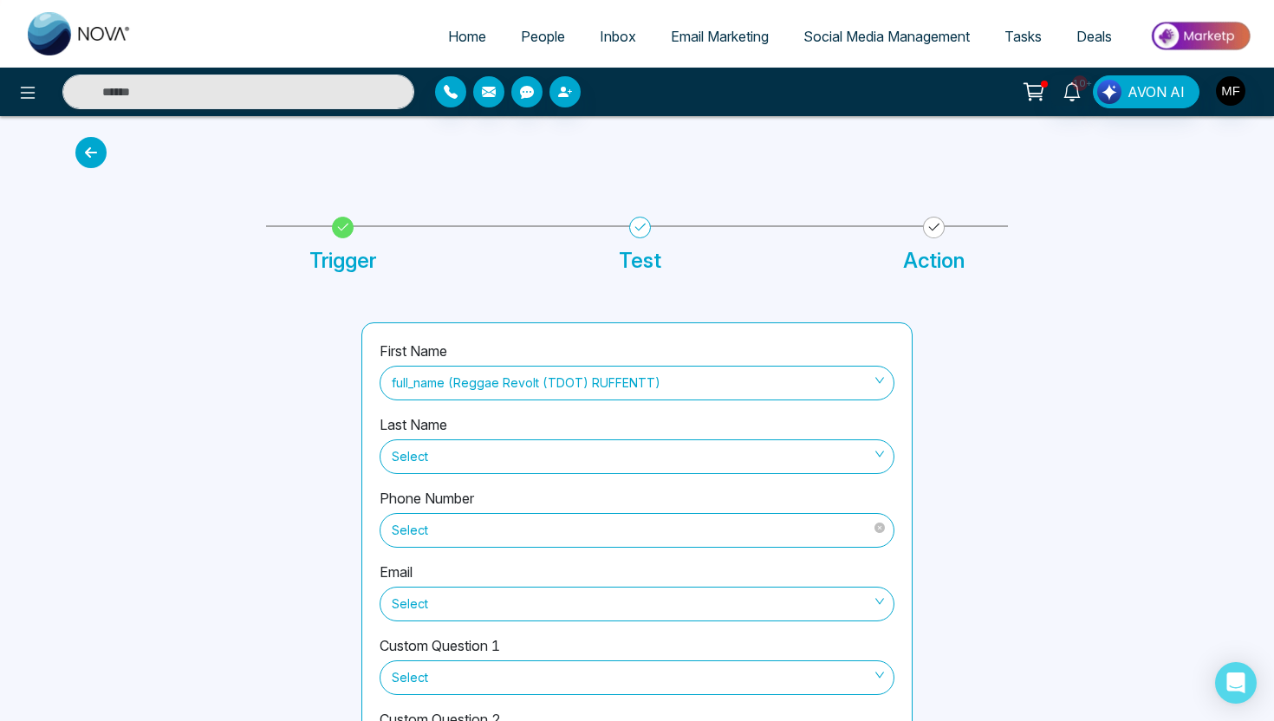
click at [459, 525] on span "Select" at bounding box center [637, 530] width 491 height 29
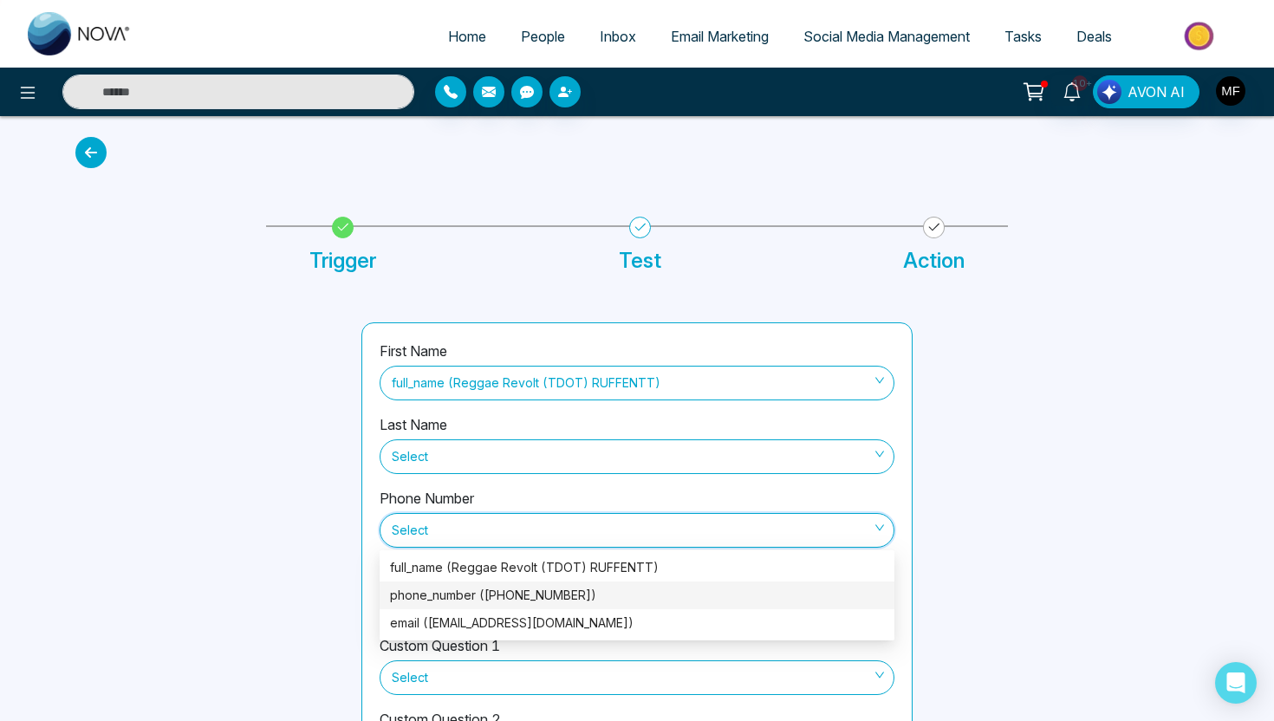
click at [490, 595] on div "phone_number ([PHONE_NUMBER])" at bounding box center [637, 595] width 494 height 19
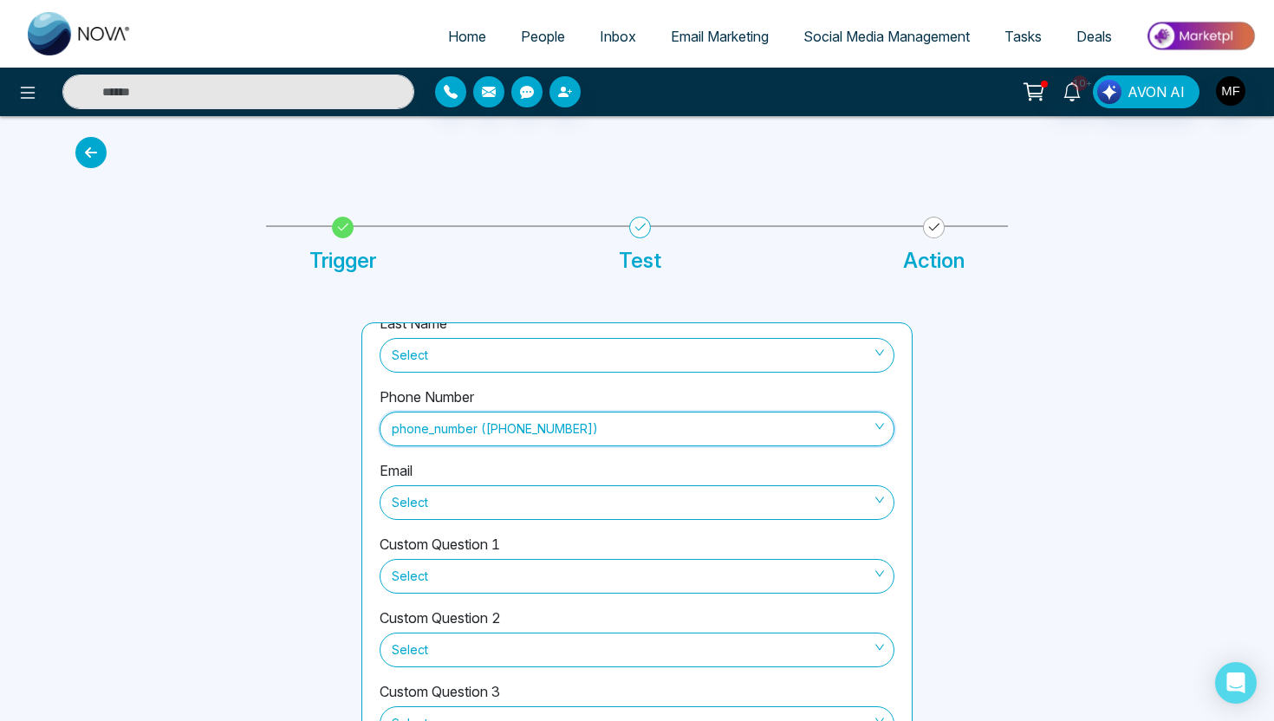
scroll to position [116, 0]
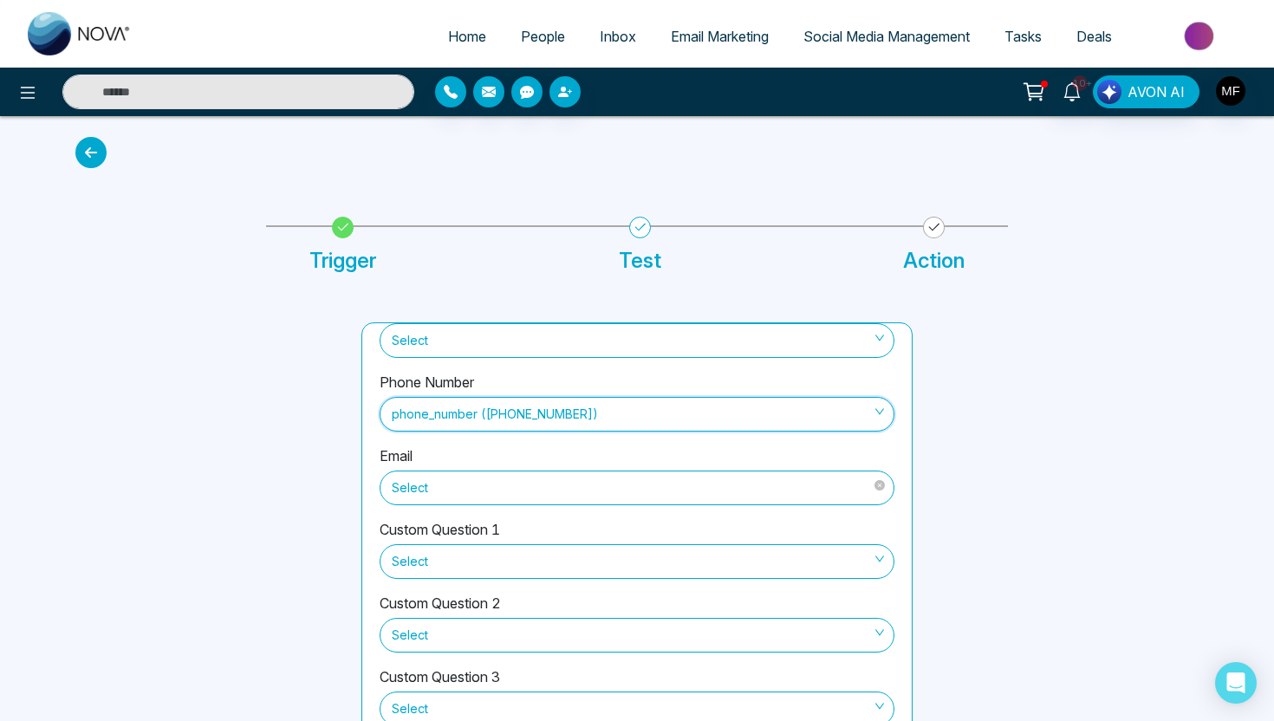
click at [557, 492] on span "Select" at bounding box center [637, 487] width 491 height 29
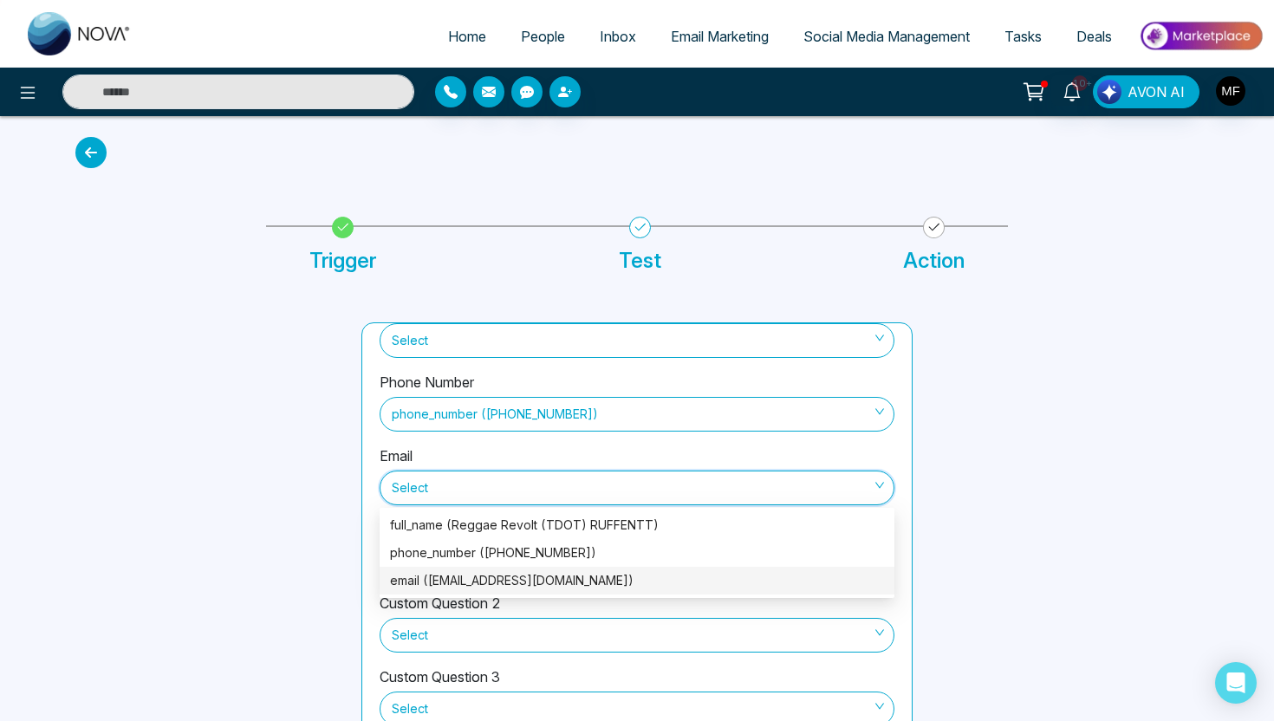
click at [565, 573] on div "email ([EMAIL_ADDRESS][DOMAIN_NAME])" at bounding box center [637, 580] width 494 height 19
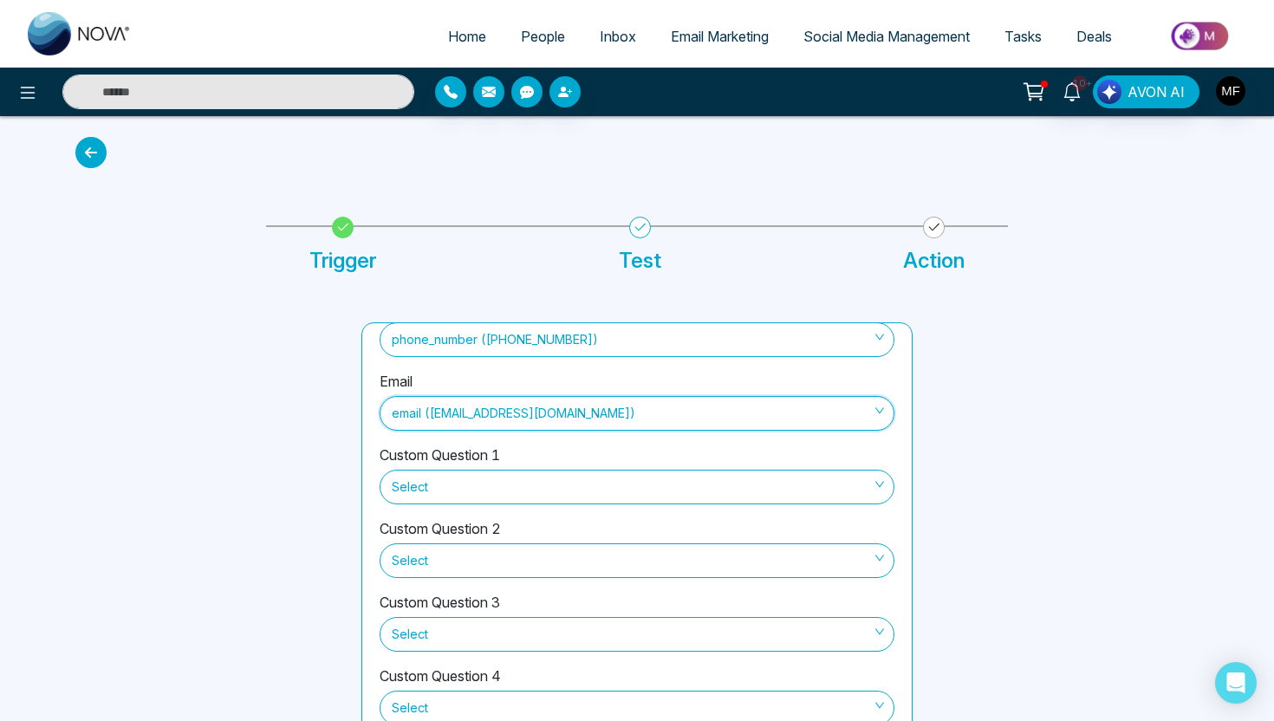
scroll to position [84, 0]
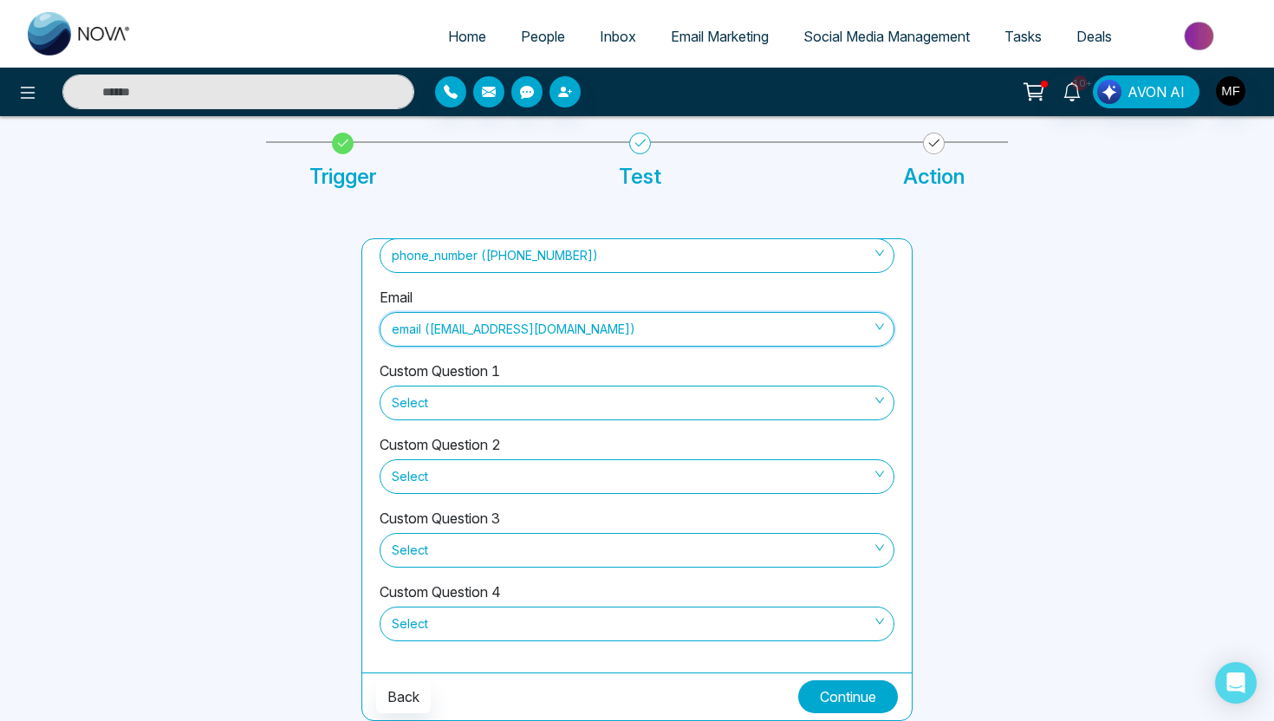
click at [871, 697] on button "Continue" at bounding box center [848, 696] width 100 height 33
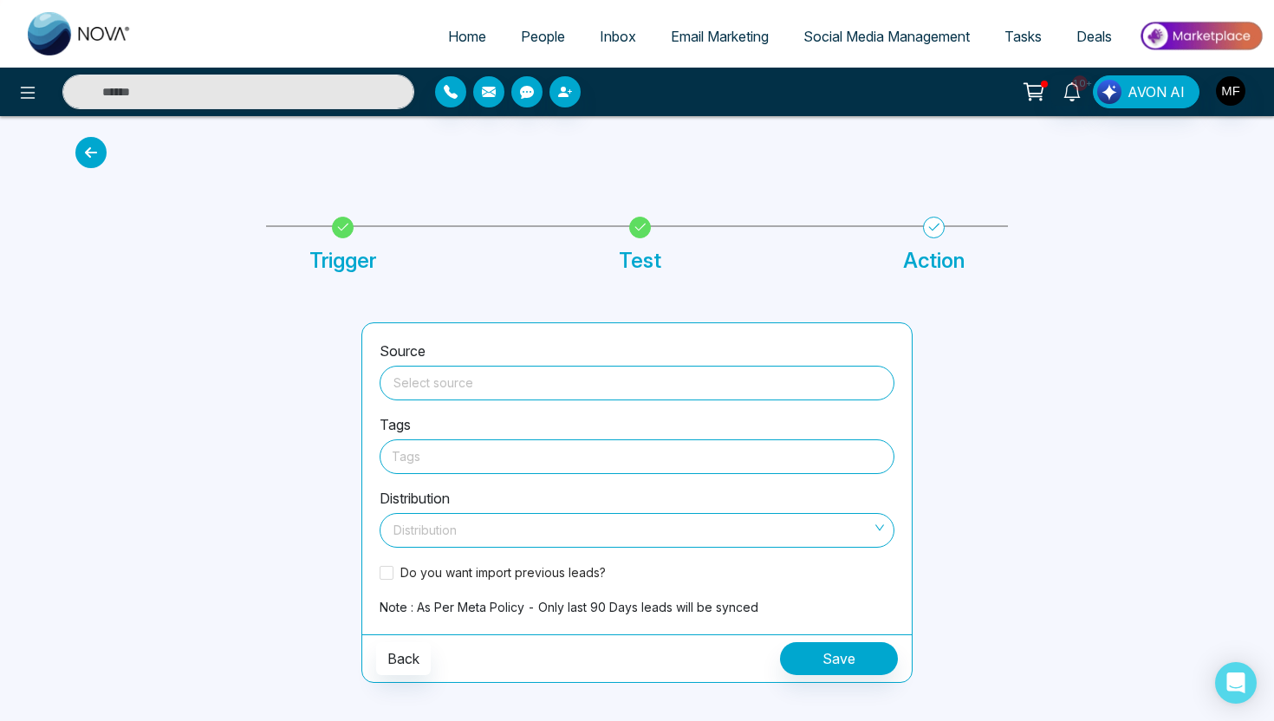
scroll to position [0, 0]
click at [717, 392] on input "search" at bounding box center [637, 380] width 494 height 26
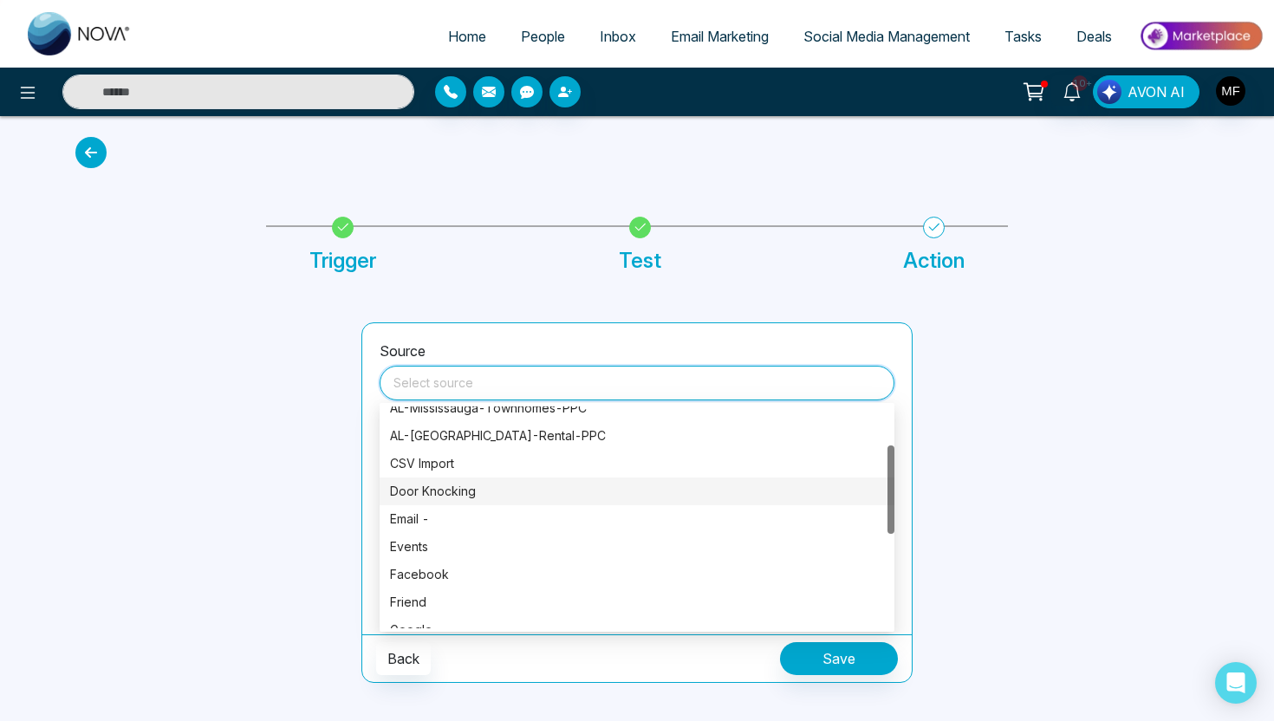
scroll to position [96, 0]
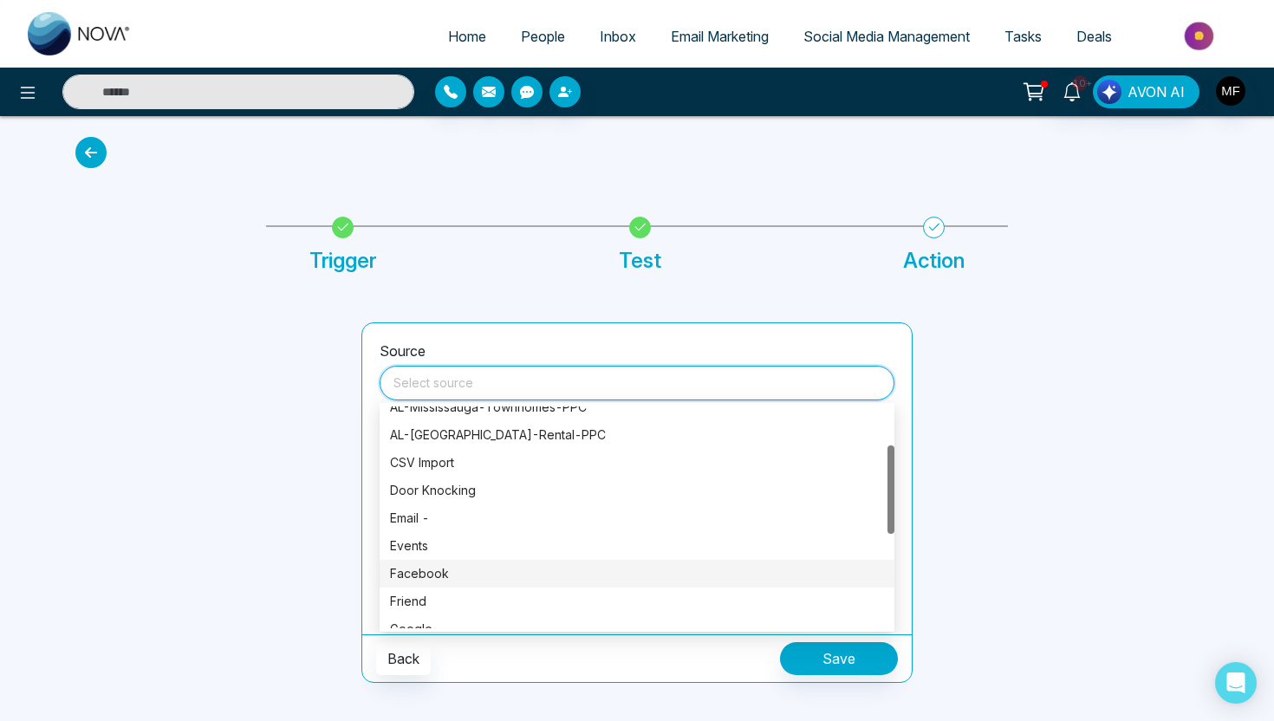
click at [553, 580] on div "Facebook" at bounding box center [637, 573] width 494 height 19
type input "********"
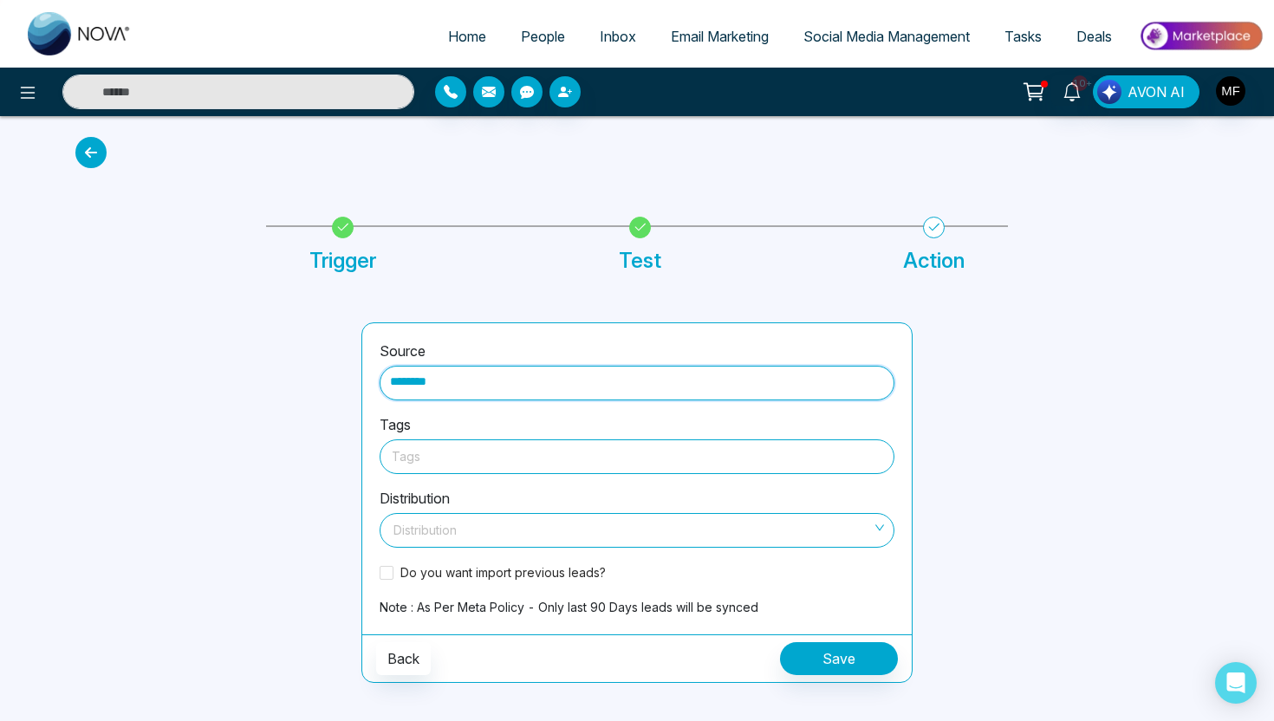
click at [622, 473] on div "Tags" at bounding box center [637, 456] width 515 height 35
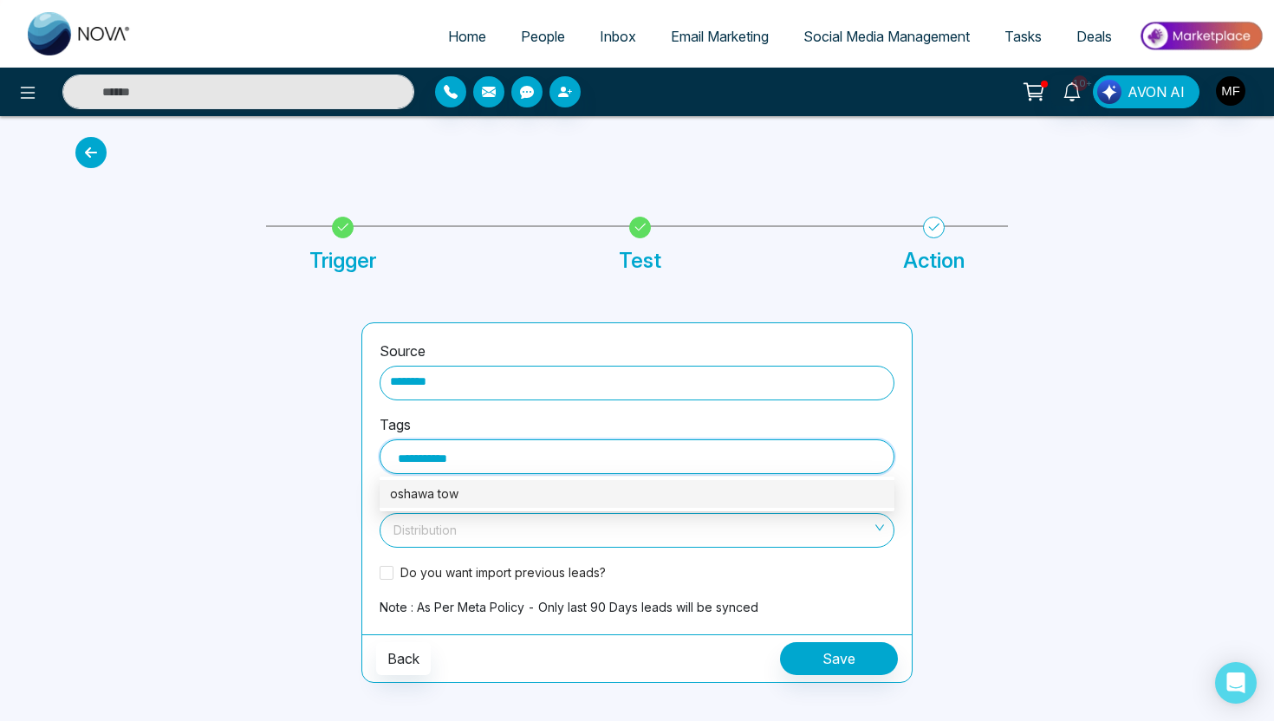
type input "**********"
click at [557, 498] on div "[GEOGRAPHIC_DATA] towns" at bounding box center [637, 494] width 494 height 19
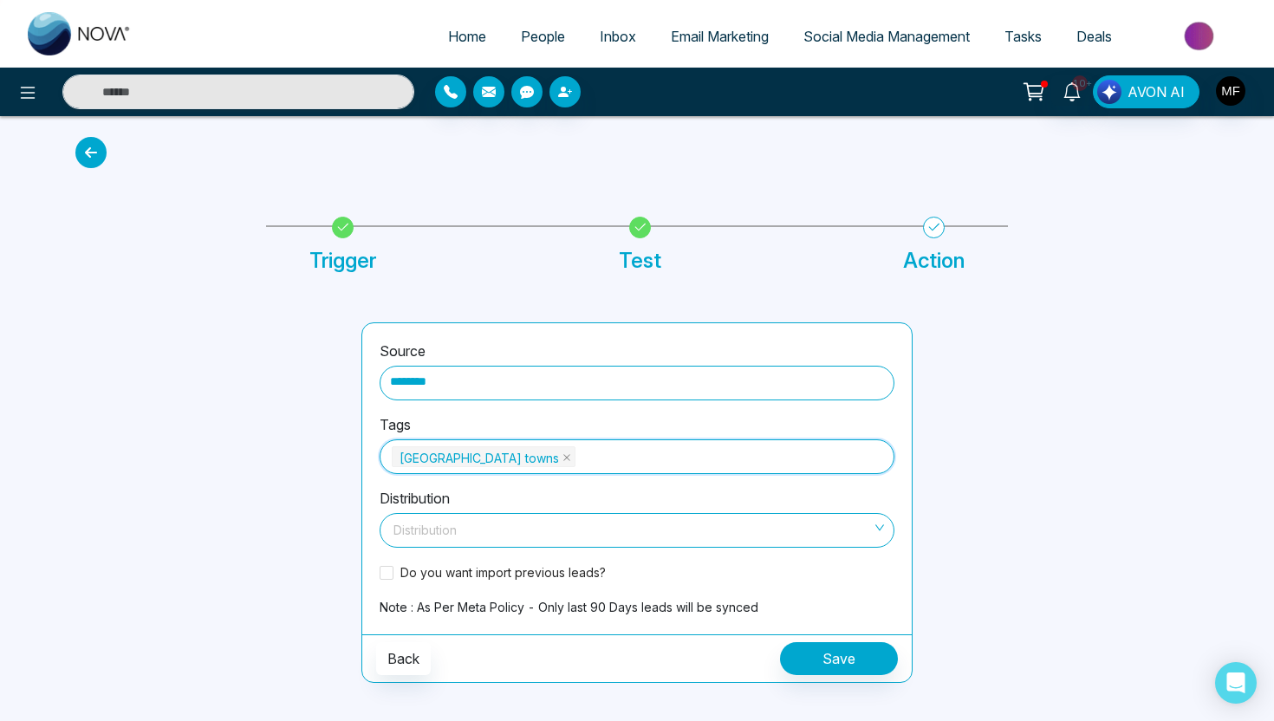
click at [645, 523] on input "search" at bounding box center [631, 527] width 482 height 26
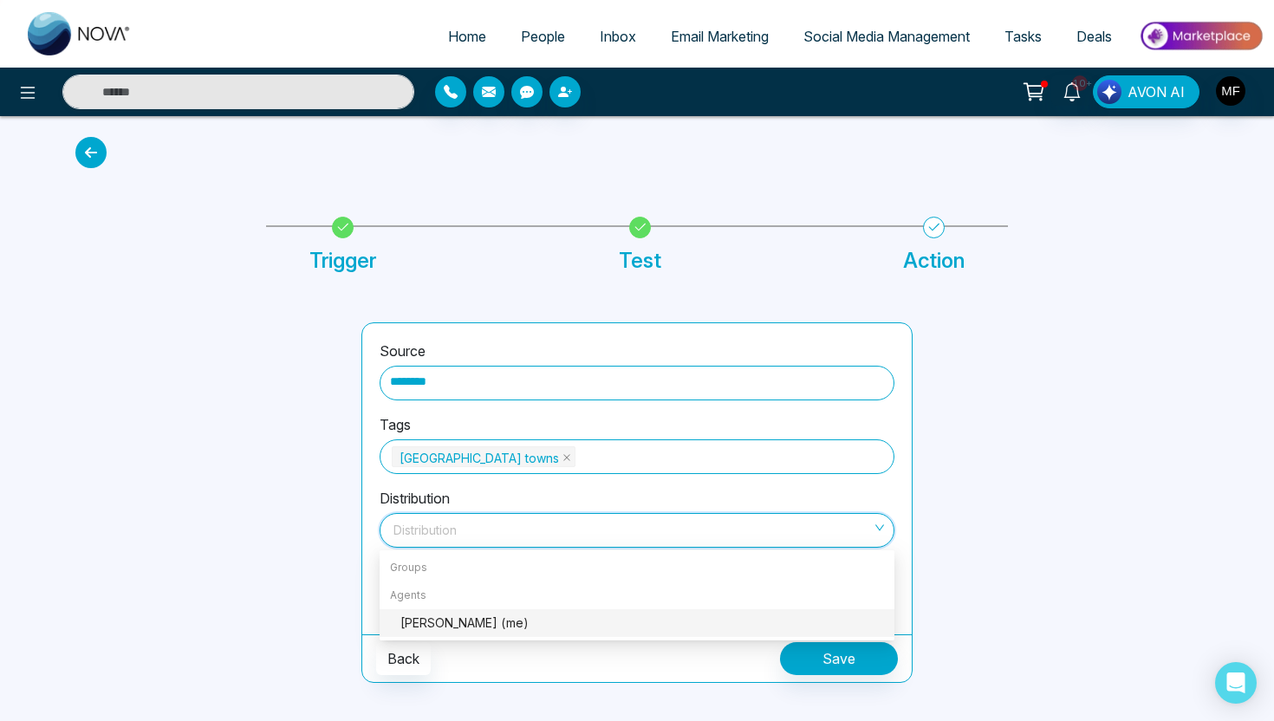
click at [562, 613] on div "[PERSON_NAME] (me)" at bounding box center [637, 623] width 515 height 28
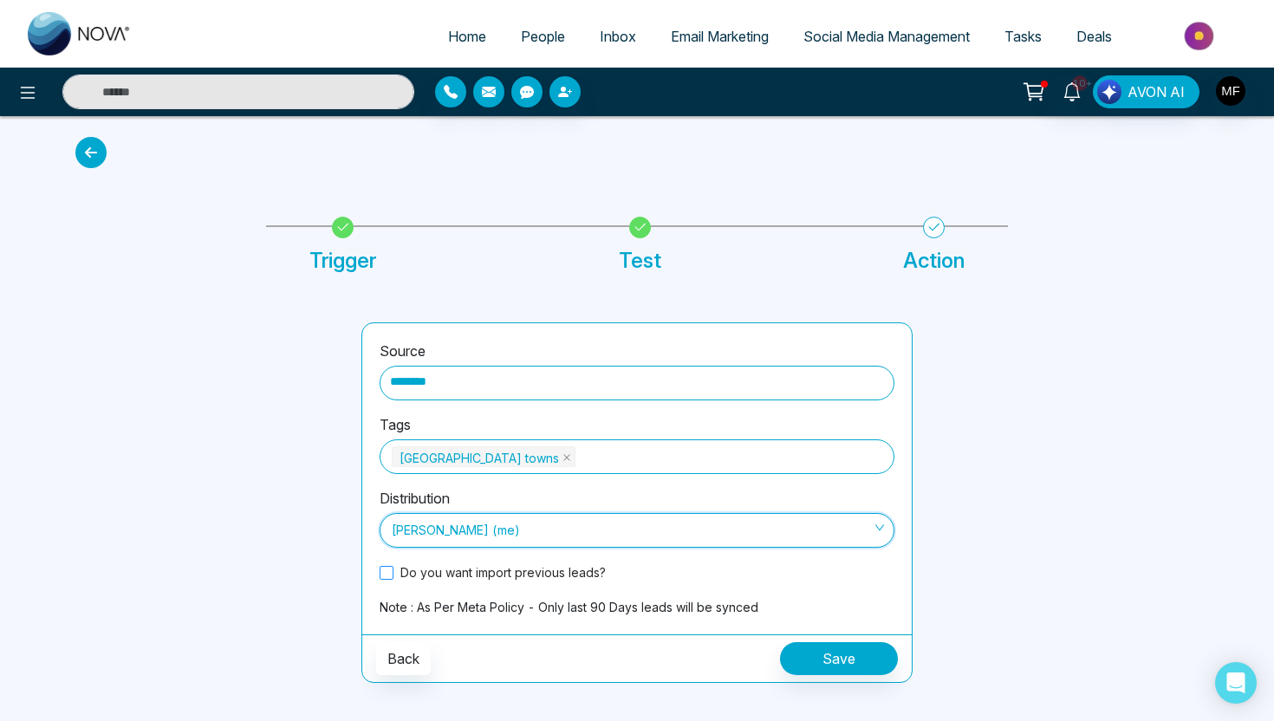
click at [393, 581] on label "Do you want import previous leads?" at bounding box center [496, 572] width 233 height 18
click at [873, 662] on button "Save" at bounding box center [839, 658] width 118 height 33
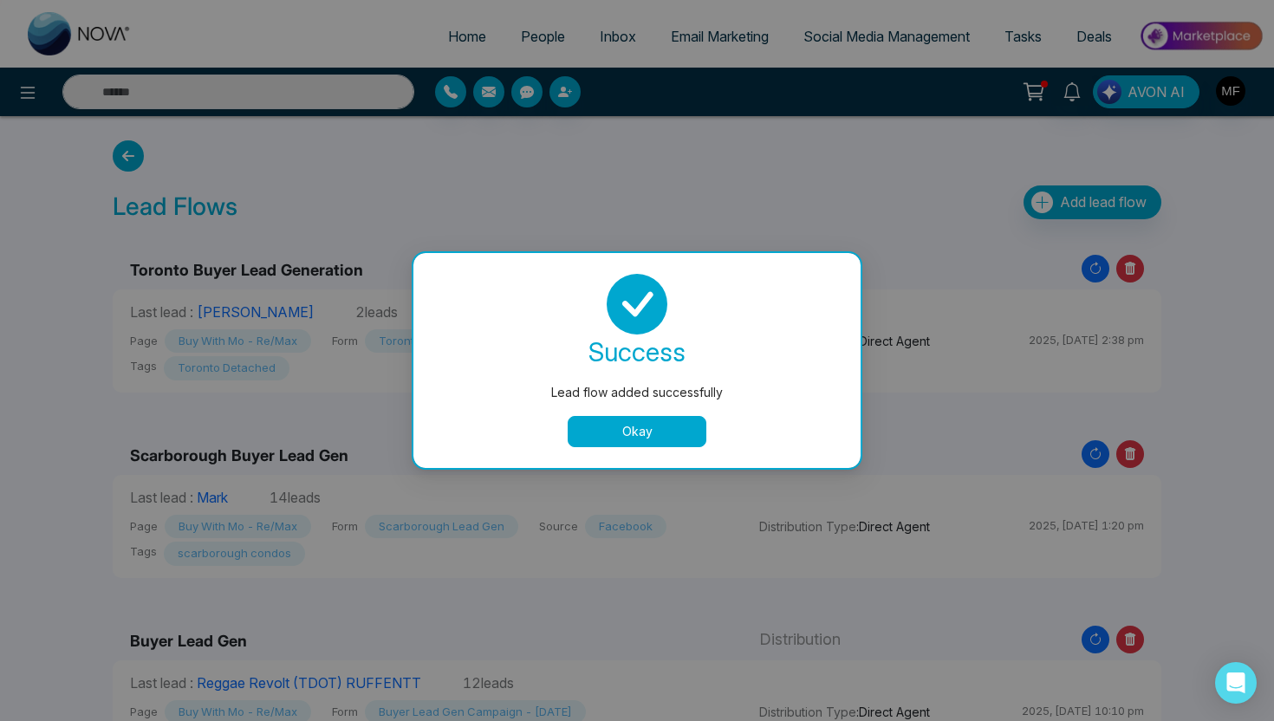
click at [630, 435] on button "Okay" at bounding box center [637, 431] width 139 height 31
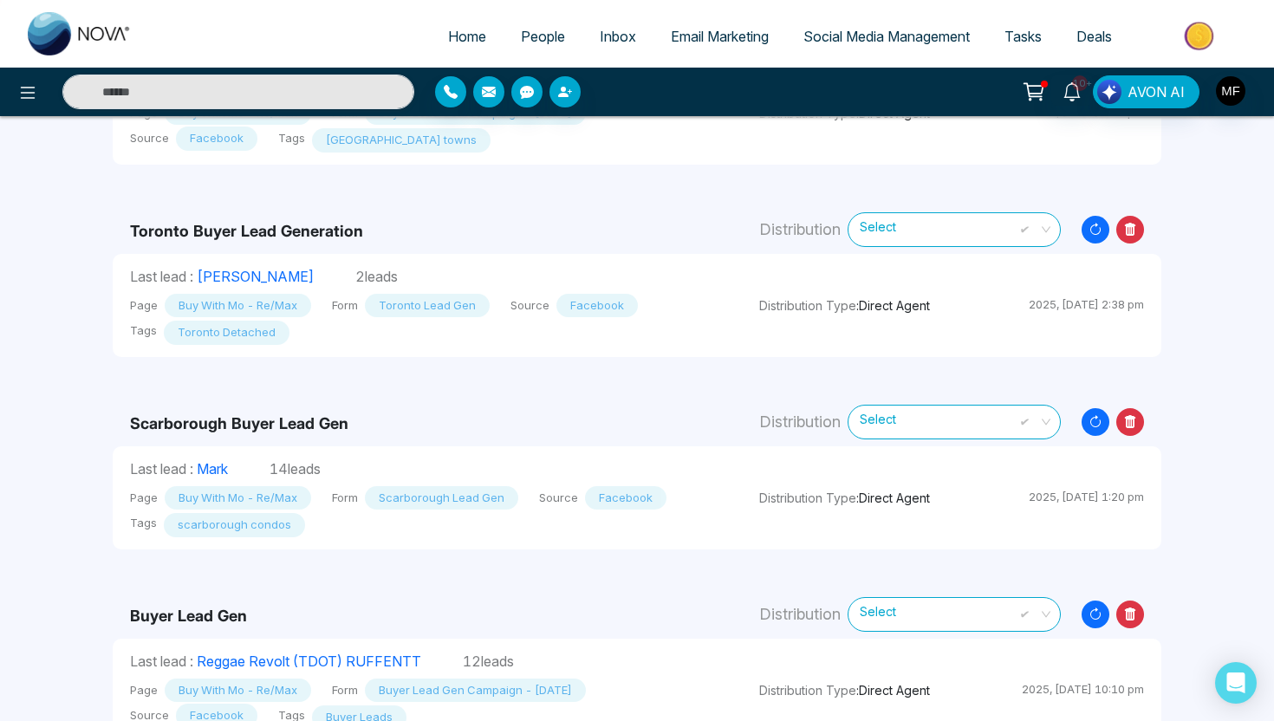
scroll to position [272, 0]
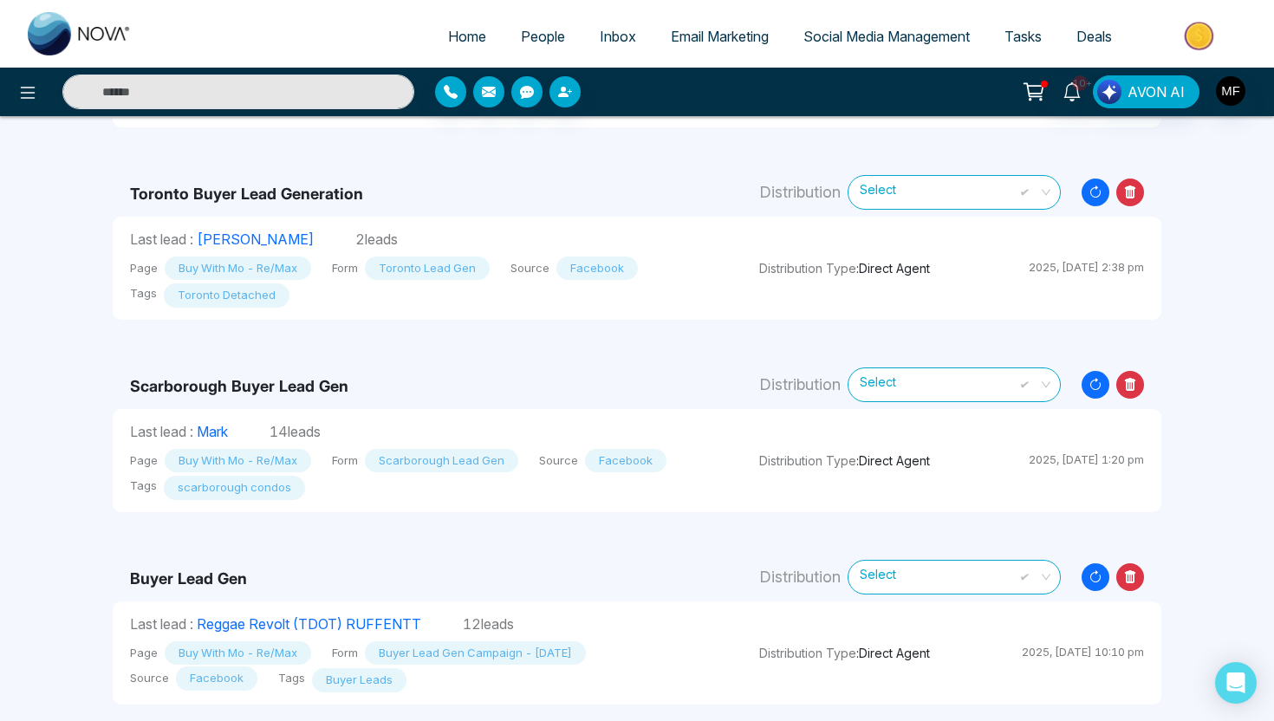
click at [1132, 576] on icon at bounding box center [1130, 577] width 28 height 28
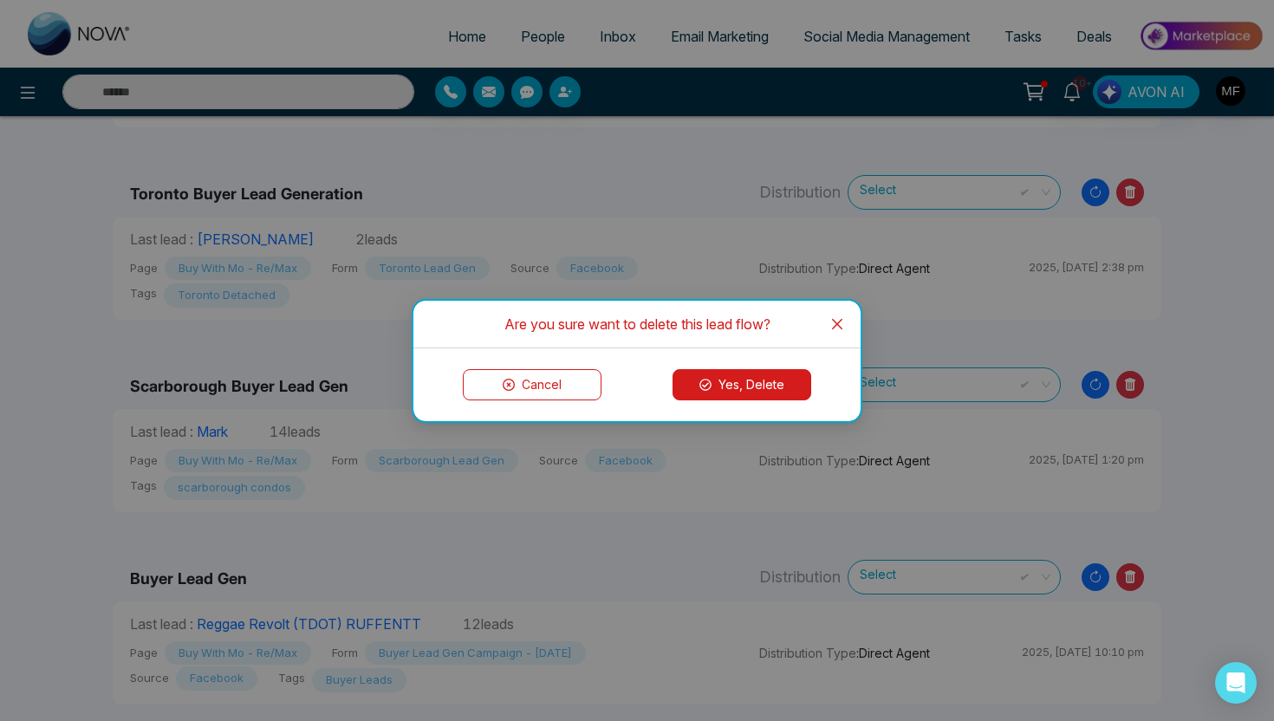
click at [752, 381] on button "Yes, Delete" at bounding box center [742, 384] width 139 height 31
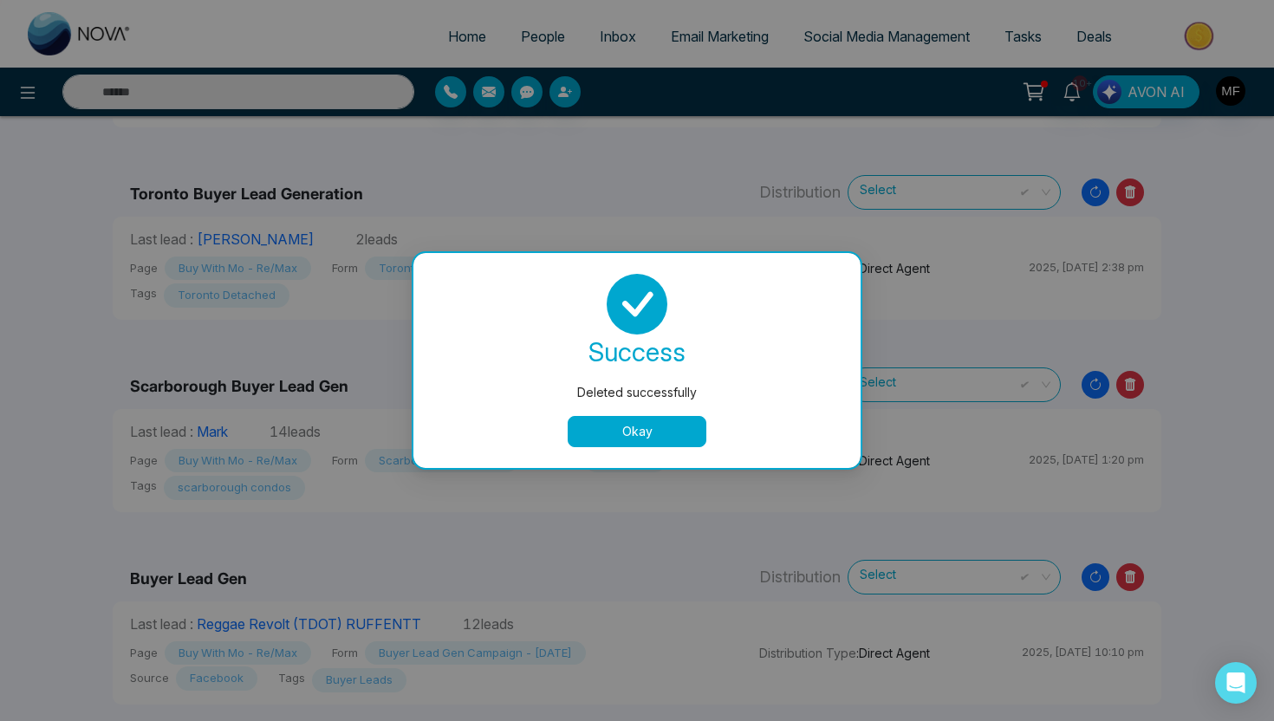
scroll to position [80, 0]
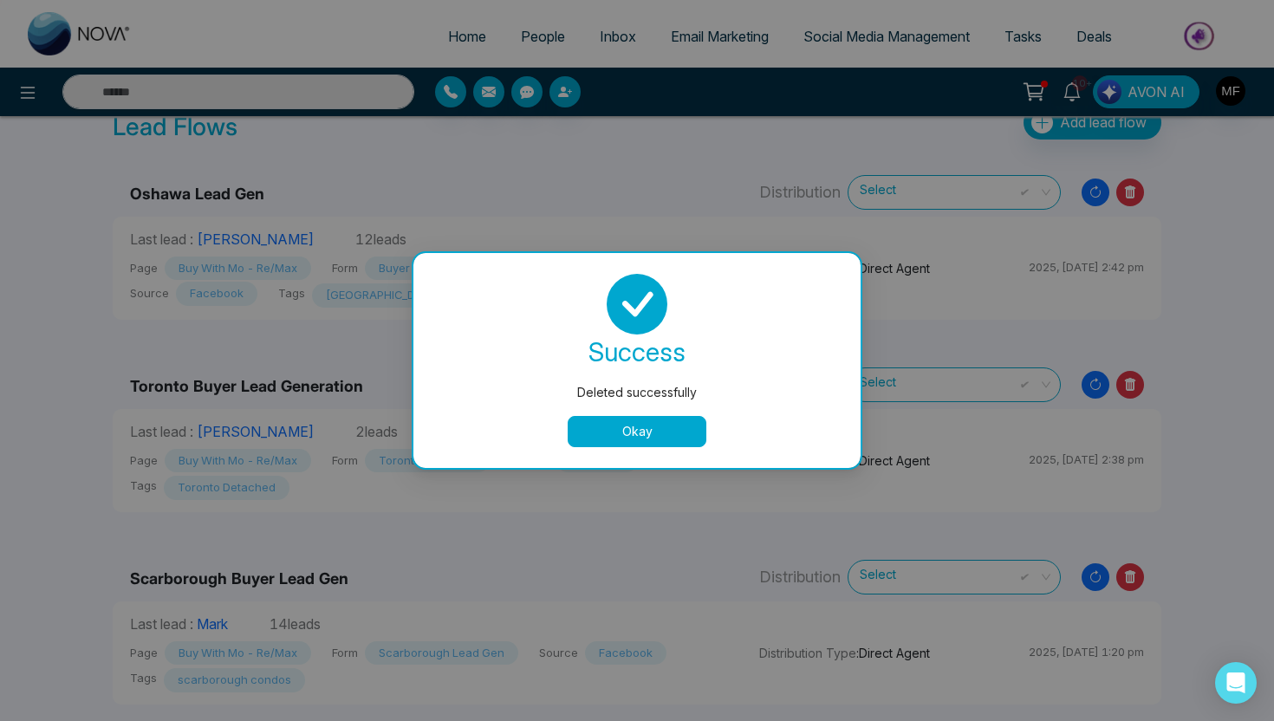
click at [600, 437] on button "Okay" at bounding box center [637, 431] width 139 height 31
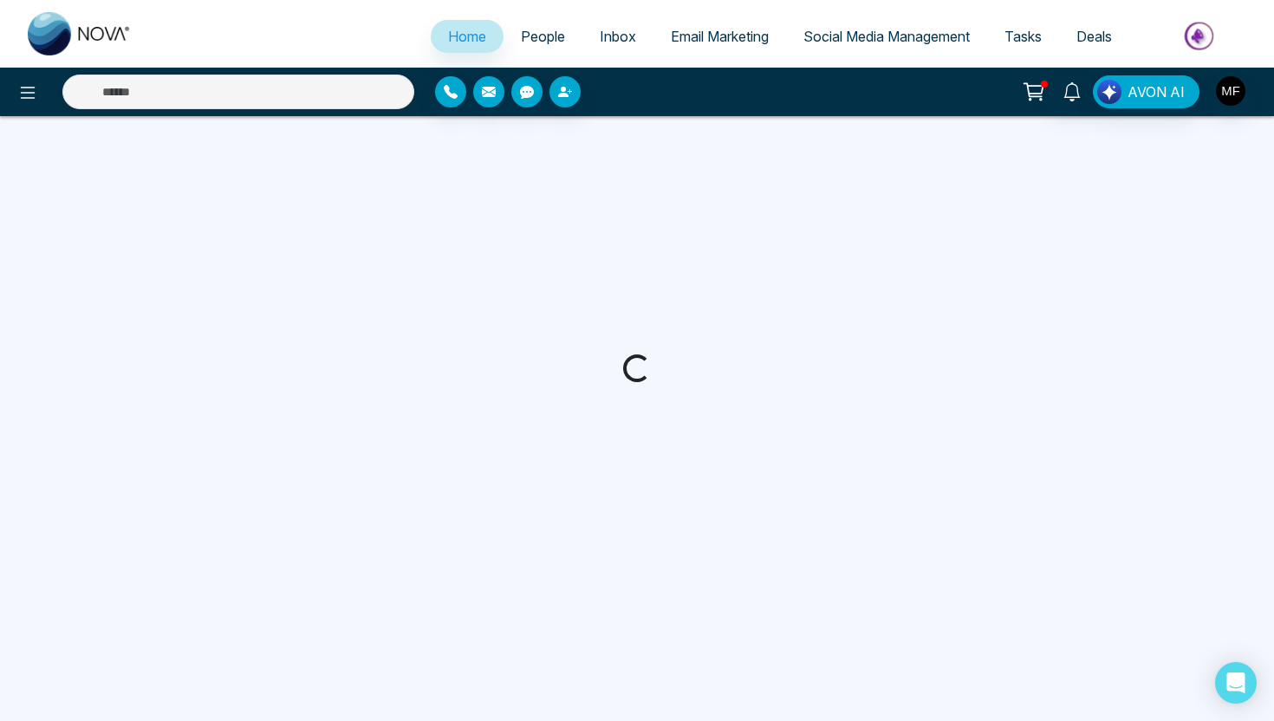
select select "*"
